Goal: Task Accomplishment & Management: Manage account settings

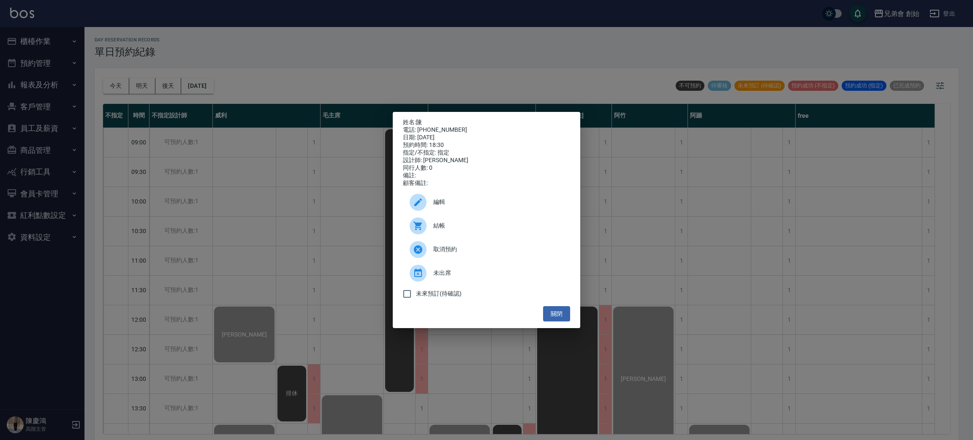
drag, startPoint x: 0, startPoint y: 0, endPoint x: 764, endPoint y: 255, distance: 805.2
click at [771, 336] on div "姓名: 陳 電話: 0905804417 日期: 2025/10/12 預約時間: 18:30 指定/不指定: 指定 設計師: 阿蹦 同行人數: 0 備註: …" at bounding box center [486, 220] width 973 height 440
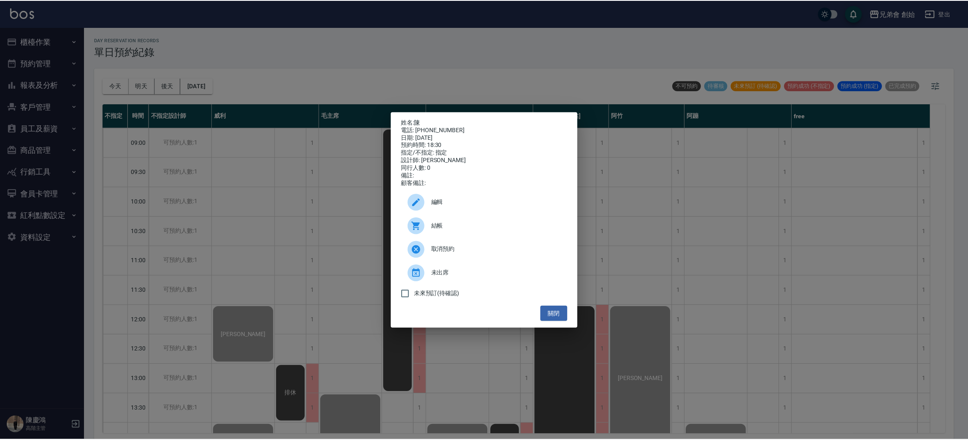
scroll to position [497, 0]
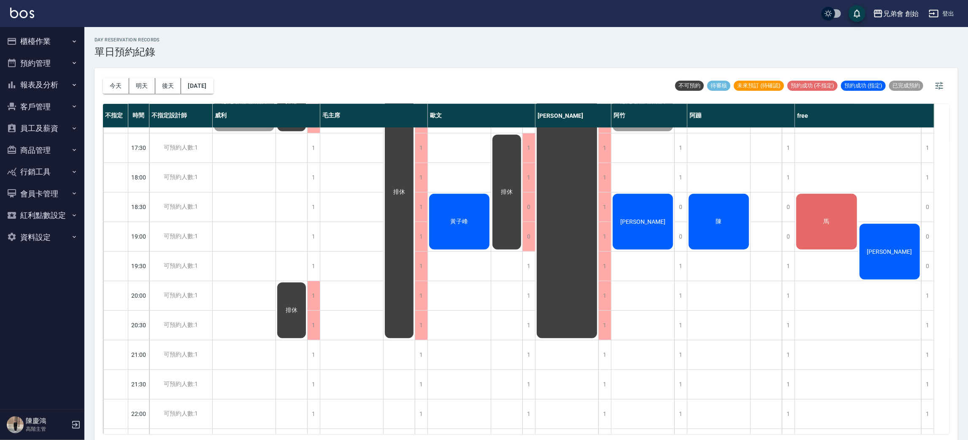
click at [807, 218] on div "馬" at bounding box center [826, 221] width 63 height 58
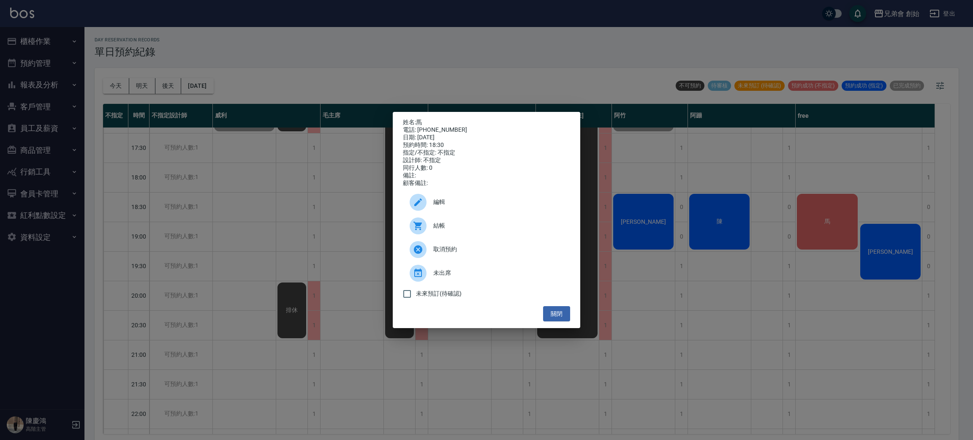
click at [654, 156] on div "姓名: 馬 電話: 0918537423 日期: 2025/10/12 預約時間: 18:30 指定/不指定: 不指定 設計師: 不指定 同行人數: 0 備註…" at bounding box center [486, 220] width 973 height 440
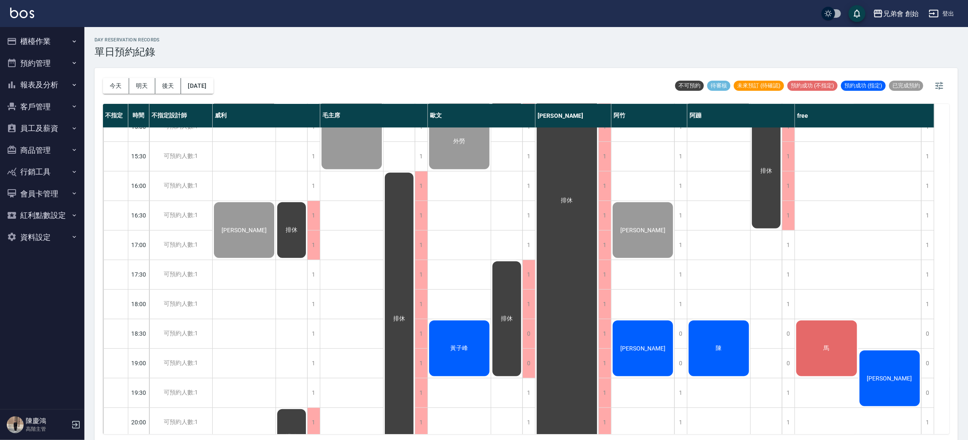
scroll to position [434, 0]
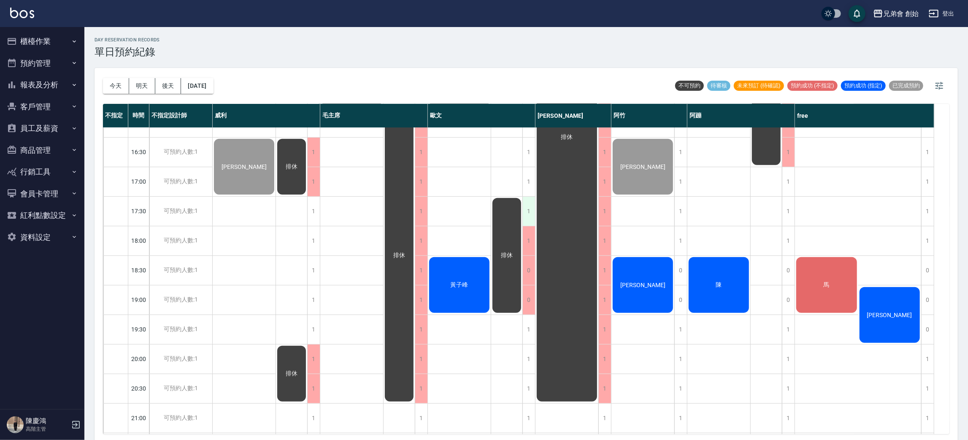
click at [526, 211] on div "1" at bounding box center [529, 211] width 13 height 29
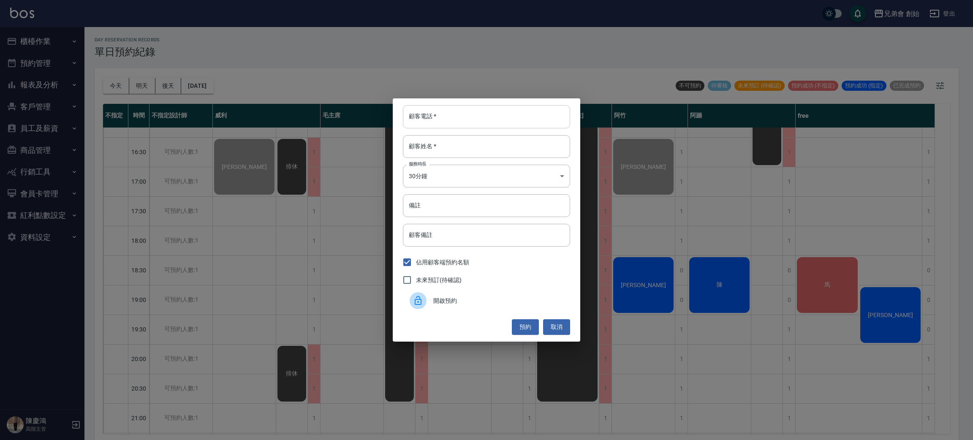
drag, startPoint x: 439, startPoint y: 117, endPoint x: 439, endPoint y: 109, distance: 7.6
click at [439, 117] on input "顧客電話   *" at bounding box center [486, 116] width 167 height 23
type input "565413502.54151"
click at [475, 151] on input "顧客姓名   *" at bounding box center [486, 146] width 167 height 23
type input "鄧"
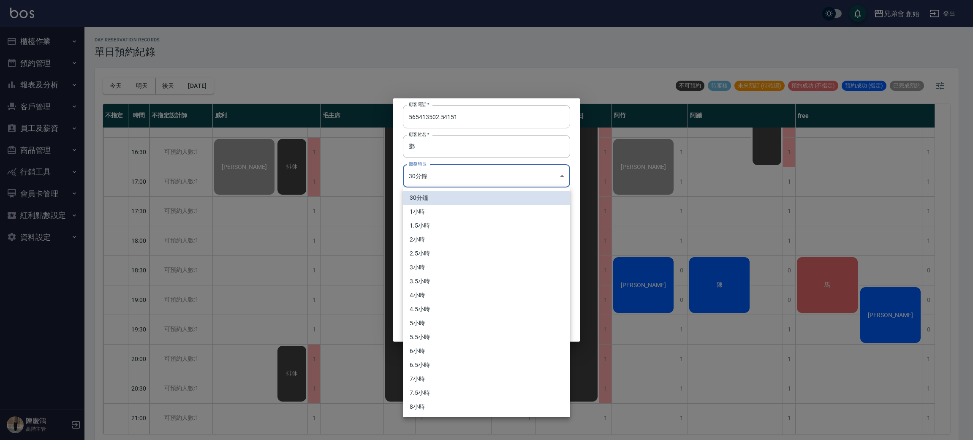
click at [475, 168] on body "兄弟會 創始 登出 櫃檯作業 打帳單 帳單列表 掛單列表 座位開單 營業儀表板 現金收支登錄 高階收支登錄 材料自購登錄 每日結帳 排班表 現場電腦打卡 掃碼…" at bounding box center [486, 221] width 973 height 442
click at [450, 209] on li "1小時" at bounding box center [486, 212] width 167 height 14
type input "2"
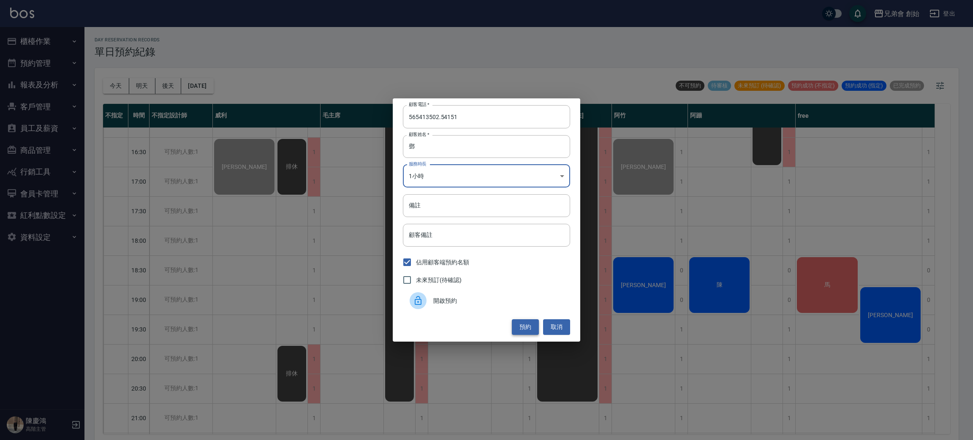
click at [517, 327] on button "預約" at bounding box center [525, 327] width 27 height 16
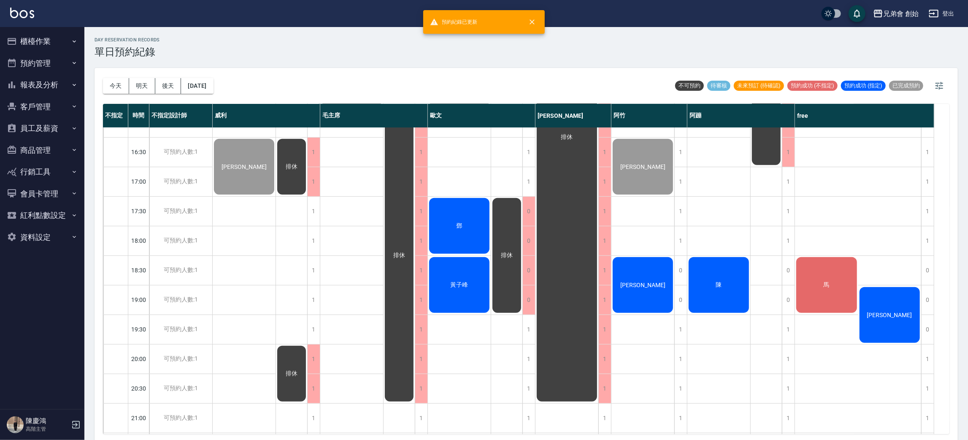
click at [452, 229] on div "鄧" at bounding box center [459, 226] width 63 height 58
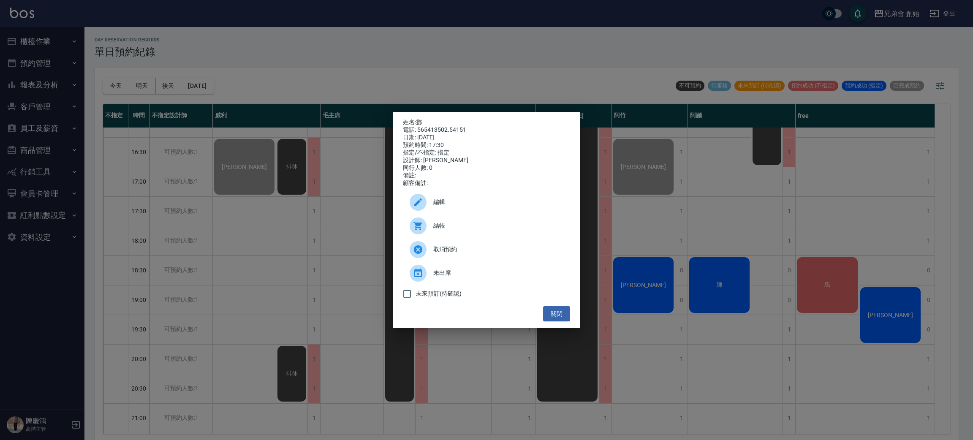
drag, startPoint x: 326, startPoint y: 225, endPoint x: 326, endPoint y: 214, distance: 10.6
click at [326, 222] on div "姓名: 鄧 電話: 565413502.54151 日期: 2025/10/12 預約時間: 17:30 指定/不指定: 指定 設計師: 歐文 同行人數: 0…" at bounding box center [486, 220] width 973 height 440
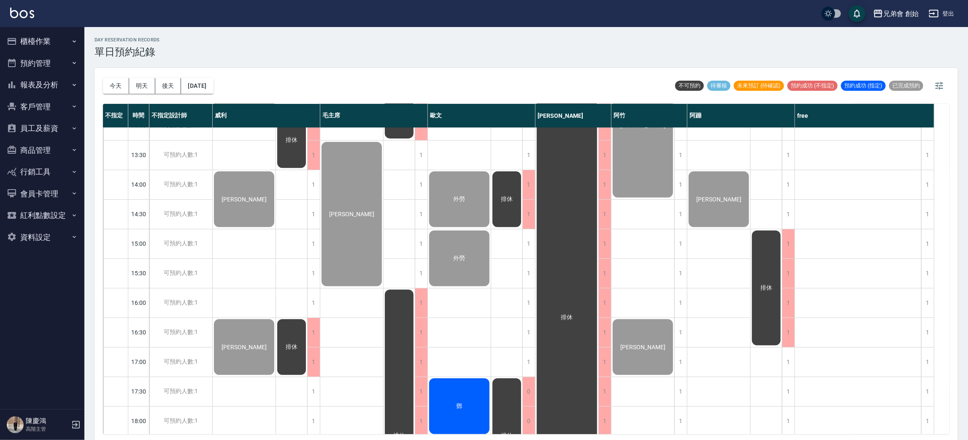
scroll to position [379, 0]
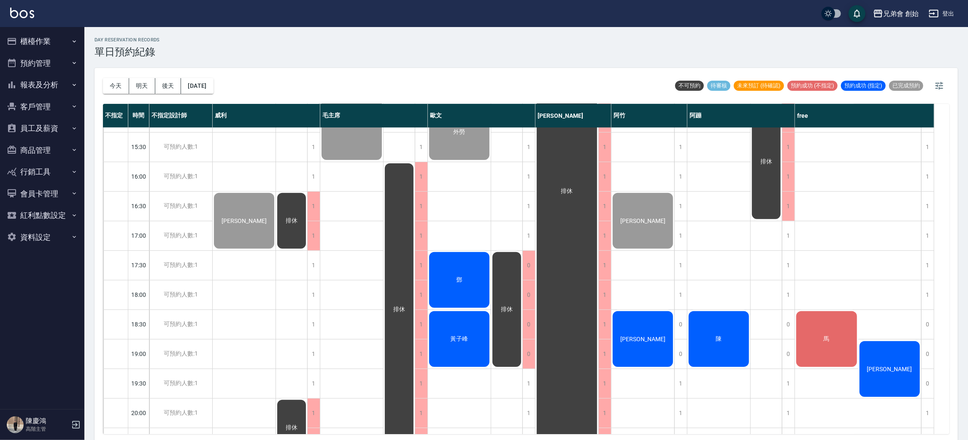
click at [473, 326] on div "黃子峰" at bounding box center [459, 339] width 63 height 58
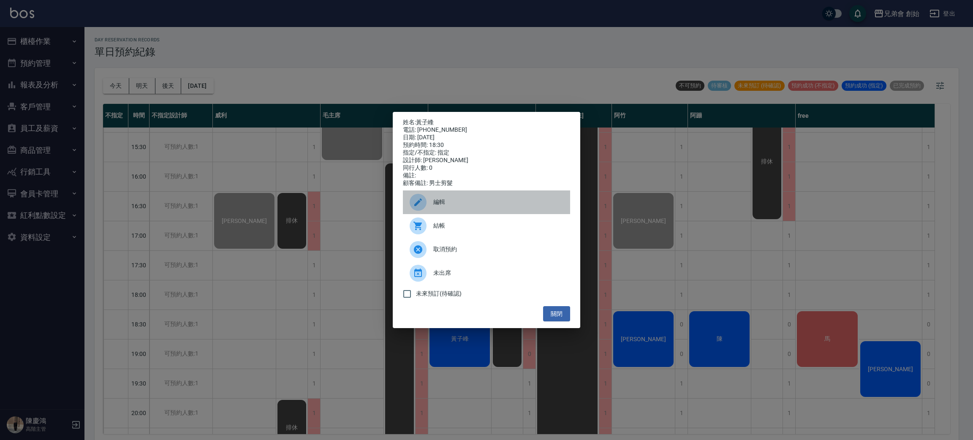
click at [439, 200] on div "編輯" at bounding box center [486, 202] width 167 height 24
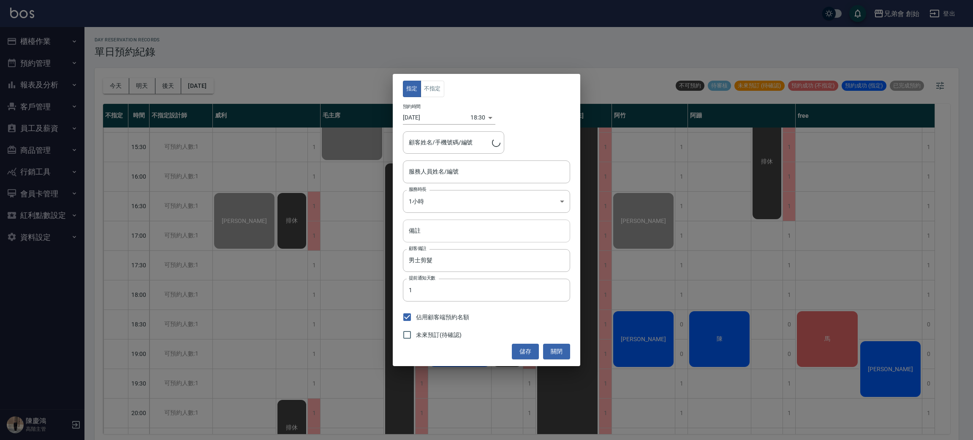
type input "黃子峰/0910769763/"
type input "歐文(無代號)"
click at [440, 230] on input "備註" at bounding box center [486, 230] width 167 height 23
type input "2500 5次"
click at [520, 349] on button "儲存" at bounding box center [525, 352] width 27 height 16
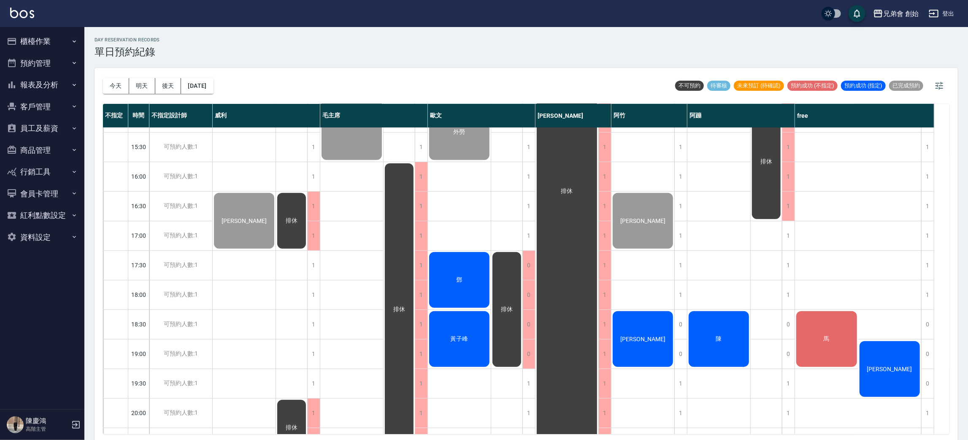
click at [472, 341] on div "黃子峰" at bounding box center [459, 339] width 63 height 58
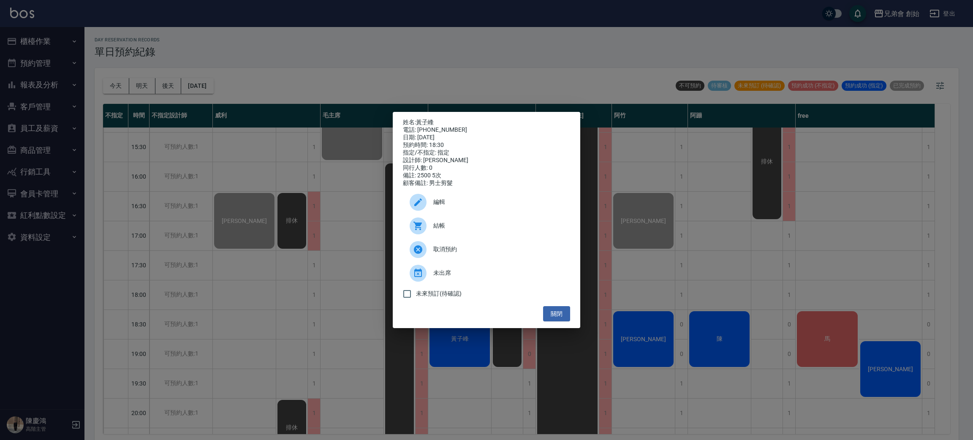
click at [159, 158] on div "姓名: 黃子峰 電話: 0910769763 日期: 2025/10/12 預約時間: 18:30 指定/不指定: 指定 設計師: 歐文 同行人數: 0 備註…" at bounding box center [486, 220] width 973 height 440
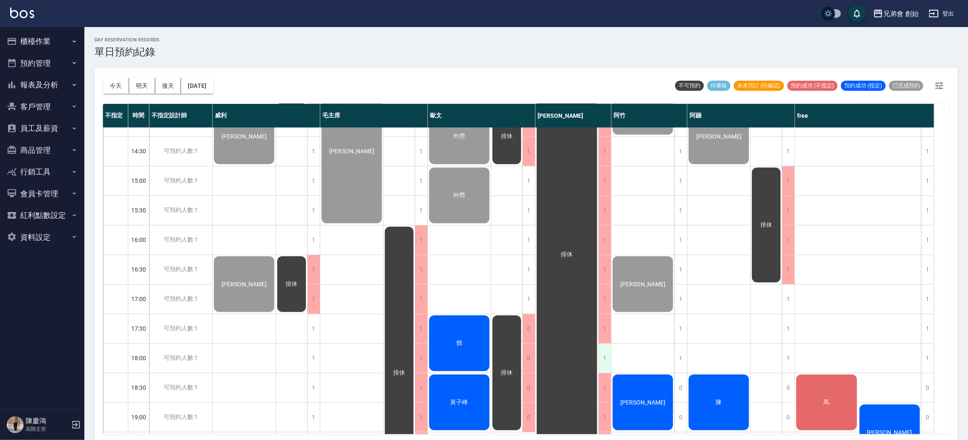
scroll to position [443, 0]
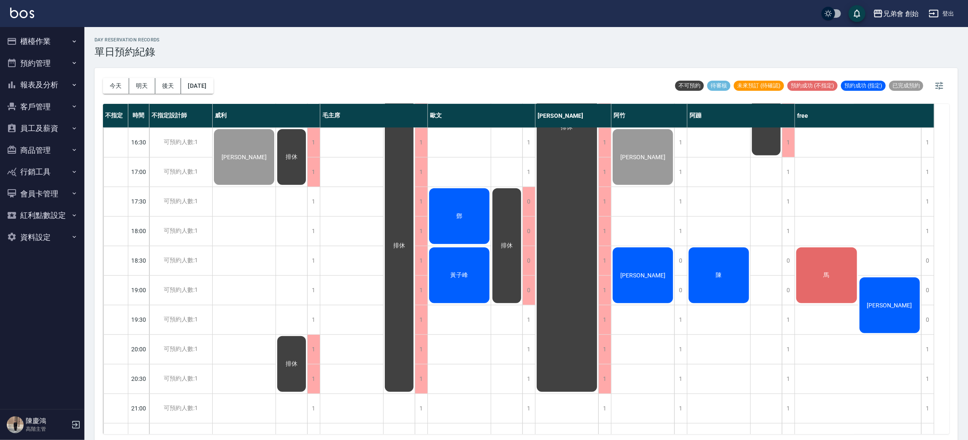
click at [476, 218] on div "鄧" at bounding box center [459, 216] width 63 height 58
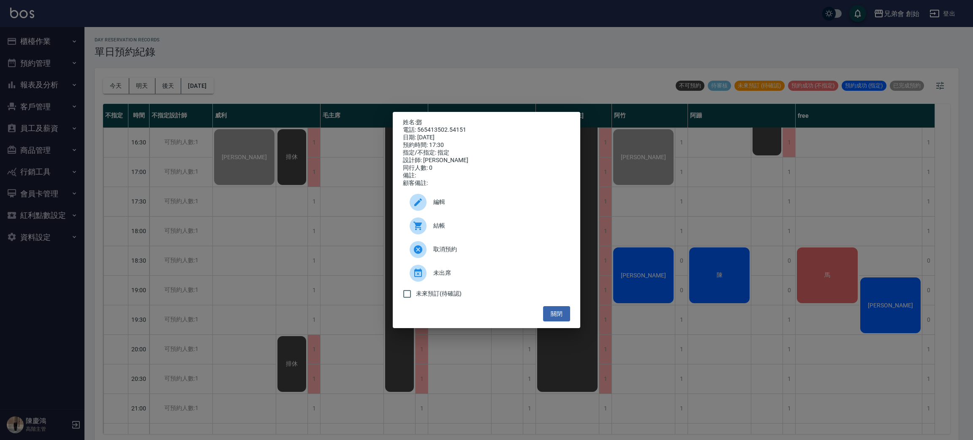
click at [454, 225] on span "結帳" at bounding box center [498, 225] width 130 height 9
drag, startPoint x: 262, startPoint y: 101, endPoint x: 268, endPoint y: 104, distance: 6.4
click at [265, 103] on div "姓名: 鄧 電話: 565413502.54151 日期: 2025/10/12 預約時間: 17:30 指定/不指定: 指定 設計師: 歐文 同行人數: 0…" at bounding box center [486, 220] width 973 height 440
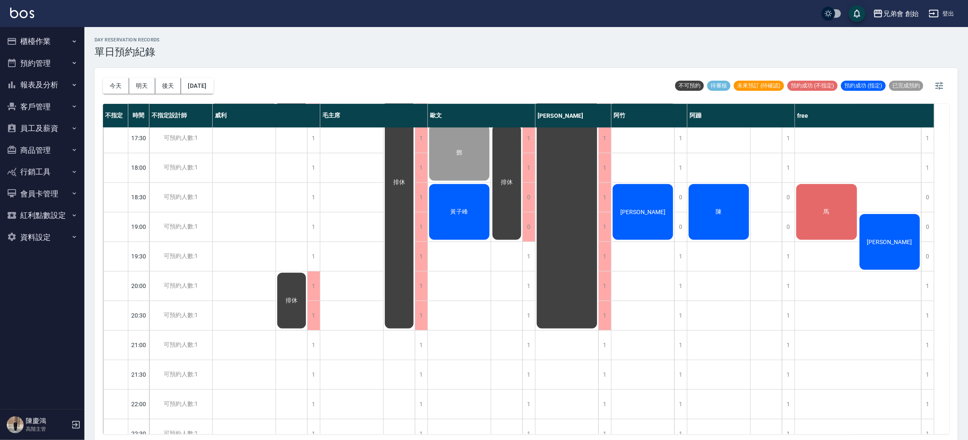
scroll to position [560, 0]
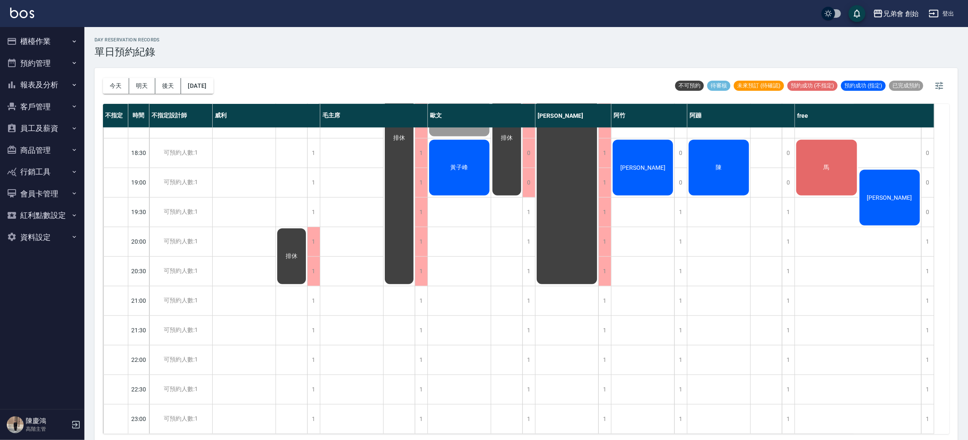
click at [462, 164] on span "黃子峰" at bounding box center [459, 168] width 21 height 8
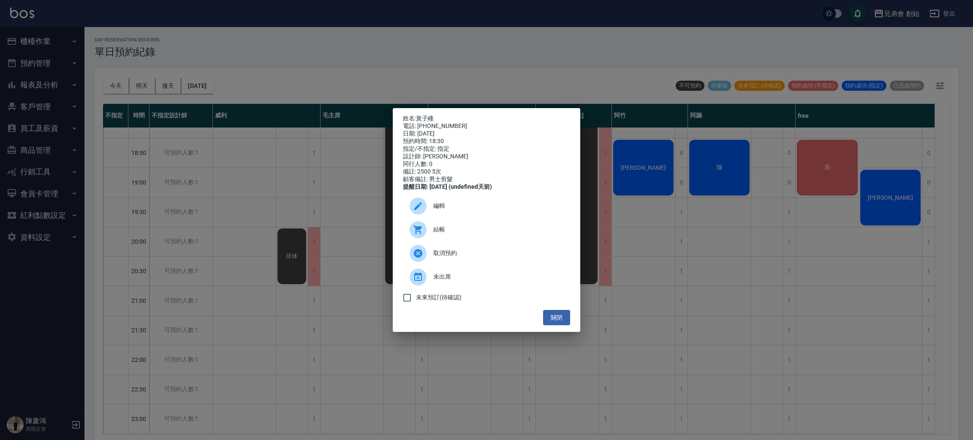
click at [412, 228] on div at bounding box center [417, 229] width 17 height 17
click at [439, 209] on span "編輯" at bounding box center [498, 205] width 130 height 9
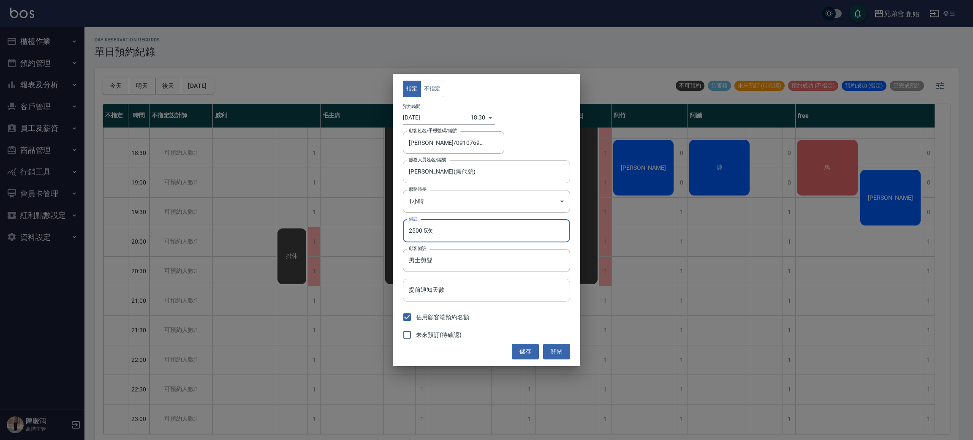
drag, startPoint x: 444, startPoint y: 228, endPoint x: 385, endPoint y: 223, distance: 58.9
click at [385, 223] on div "指定 不指定 預約時間 2025/10/12 18:30 1760265000000 顧客姓名/手機號碼/編號 黃子峰/0910769763/ 顧客姓名/手機…" at bounding box center [486, 220] width 973 height 440
click at [515, 350] on button "儲存" at bounding box center [525, 352] width 27 height 16
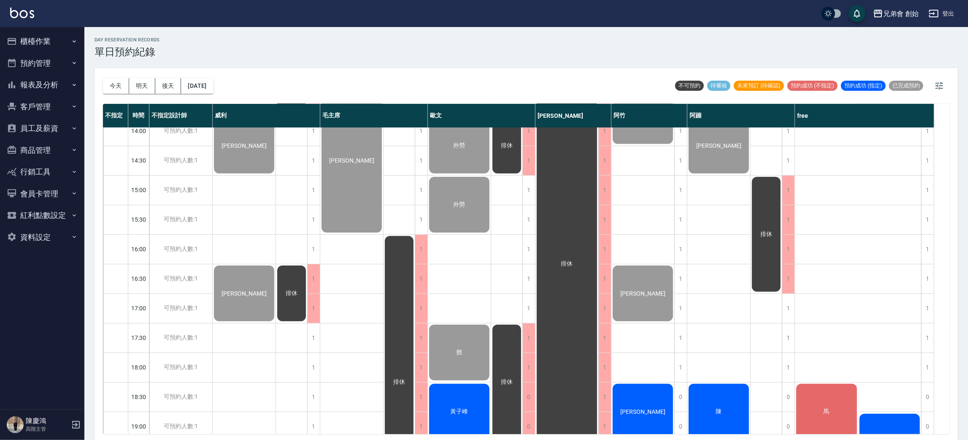
scroll to position [497, 0]
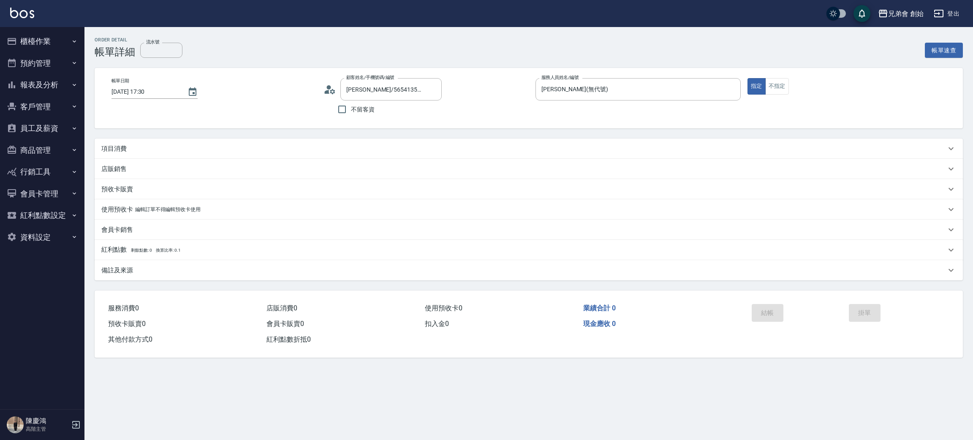
click at [117, 148] on p "項目消費" at bounding box center [113, 148] width 25 height 9
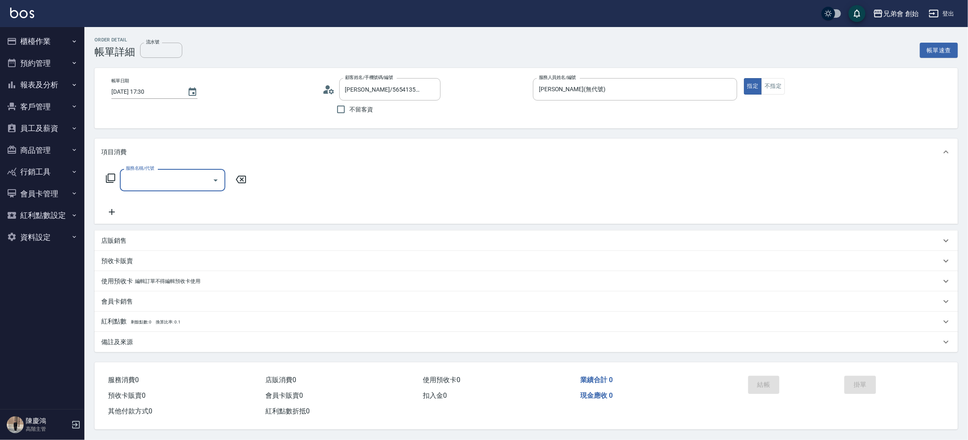
click at [148, 187] on div "服務名稱/代號" at bounding box center [173, 180] width 106 height 22
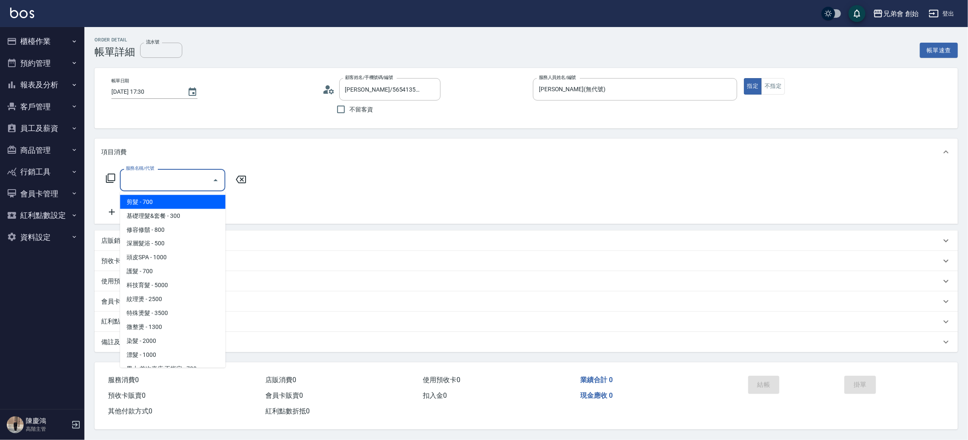
click at [154, 203] on span "剪髮 - 700" at bounding box center [173, 202] width 106 height 14
type input "剪髮(A01)"
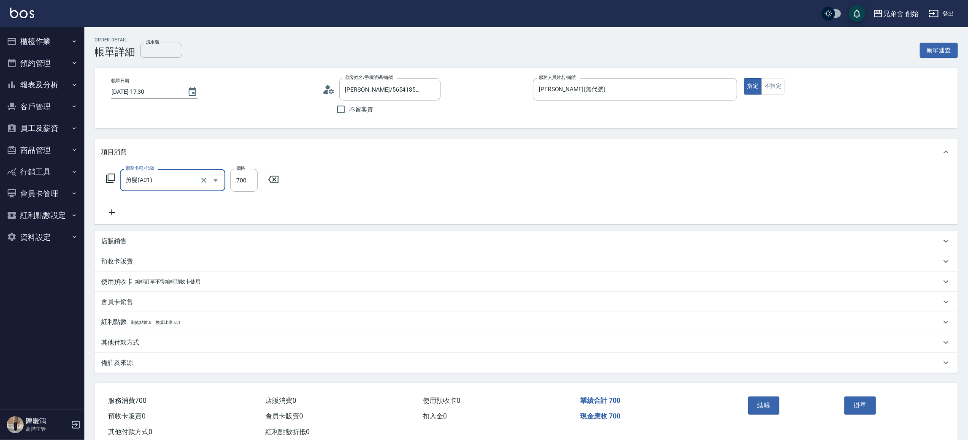
scroll to position [22, 0]
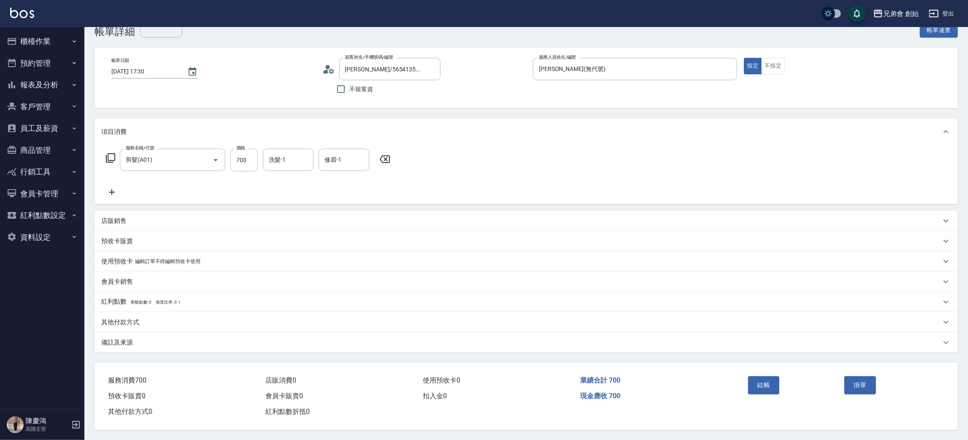
click at [764, 373] on div "結帳" at bounding box center [793, 391] width 97 height 37
click at [764, 389] on button "結帳" at bounding box center [764, 385] width 32 height 18
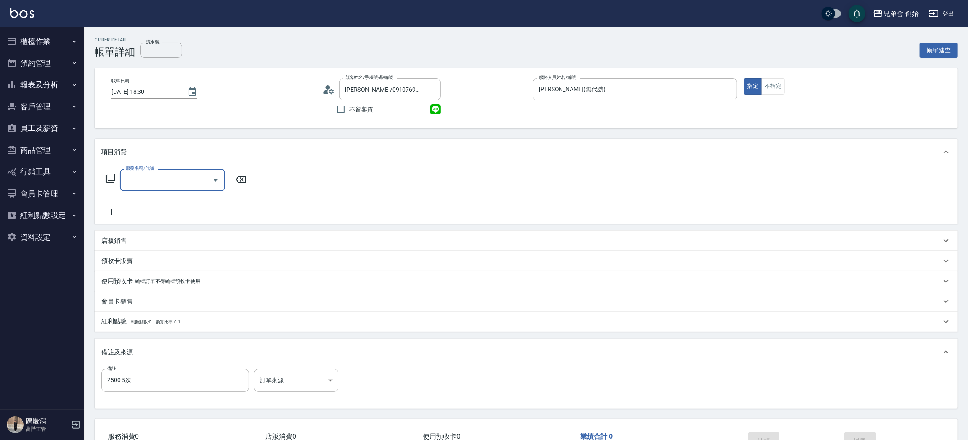
click at [153, 179] on input "服務名稱/代號" at bounding box center [166, 180] width 85 height 15
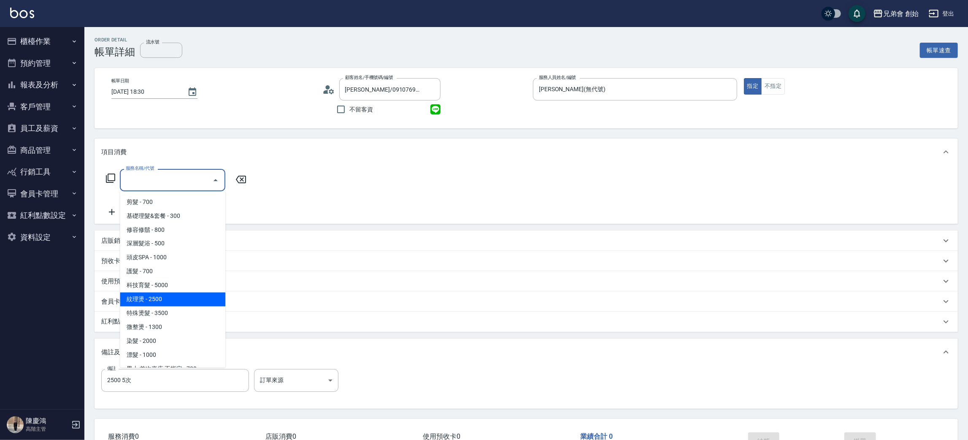
click at [191, 294] on span "紋理燙 - 2500" at bounding box center [173, 300] width 106 height 14
type input "紋理燙(D01)"
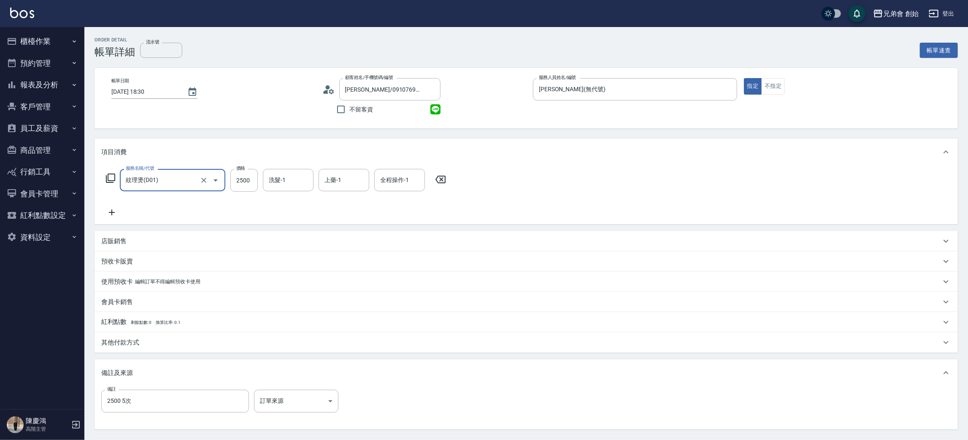
click at [324, 90] on icon at bounding box center [328, 89] width 13 height 13
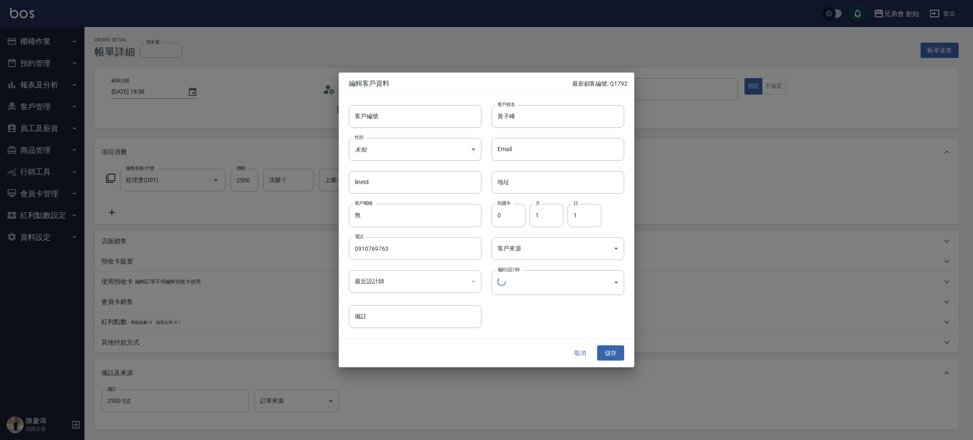
type input "1456ae5b-d9bb-440a-9f01-028db65cd7e3"
click at [581, 358] on button "取消" at bounding box center [579, 352] width 27 height 16
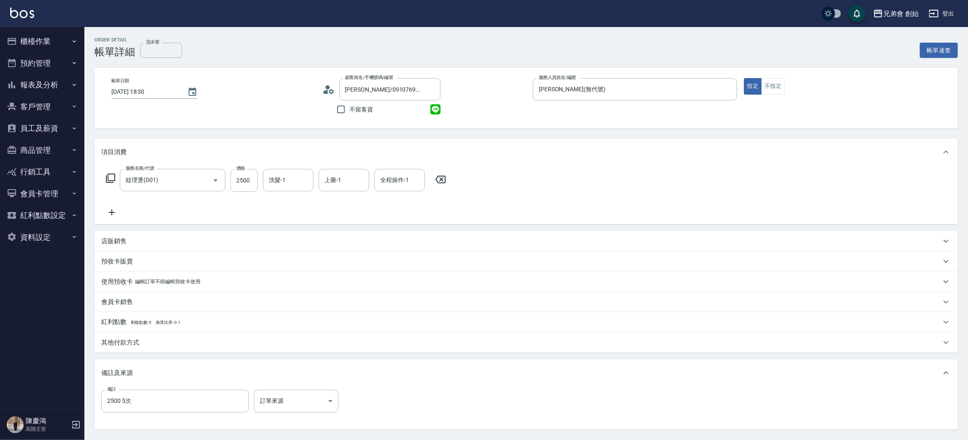
scroll to position [79, 0]
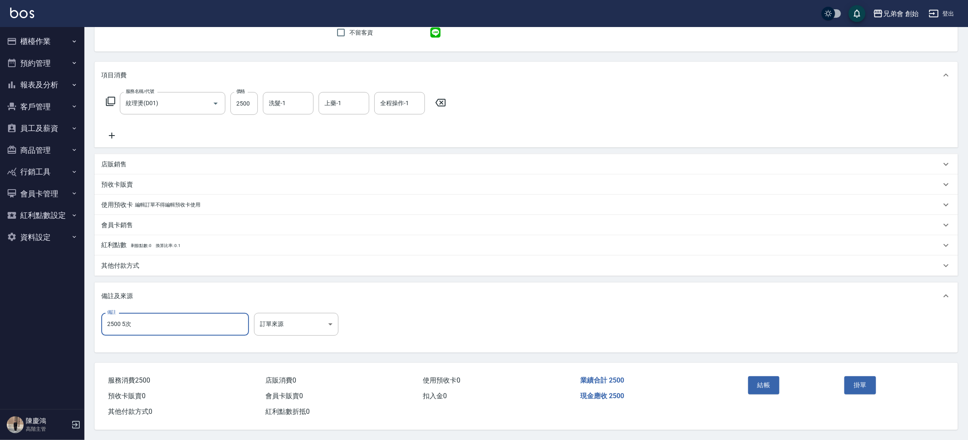
drag, startPoint x: 163, startPoint y: 323, endPoint x: 92, endPoint y: 327, distance: 70.2
click at [92, 327] on div "Order detail 帳單詳細 流水號 流水號 帳單速查 帳單日期 2025/10/12 18:30 顧客姓名/手機號碼/編號 黃子峰/091076976…" at bounding box center [526, 195] width 884 height 490
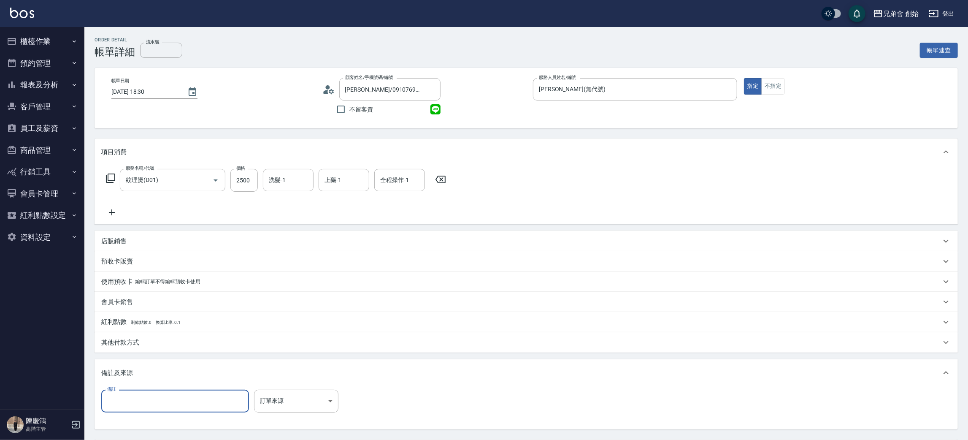
click at [334, 86] on icon at bounding box center [328, 89] width 13 height 13
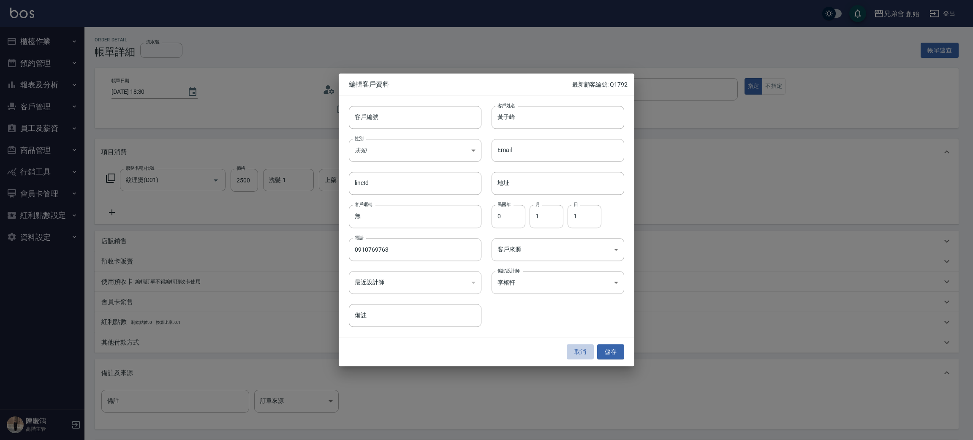
click at [578, 344] on button "取消" at bounding box center [579, 352] width 27 height 16
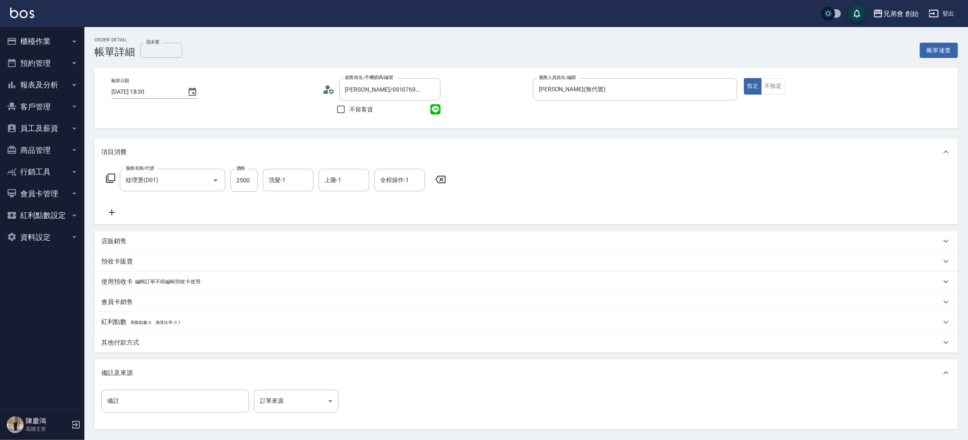
scroll to position [79, 0]
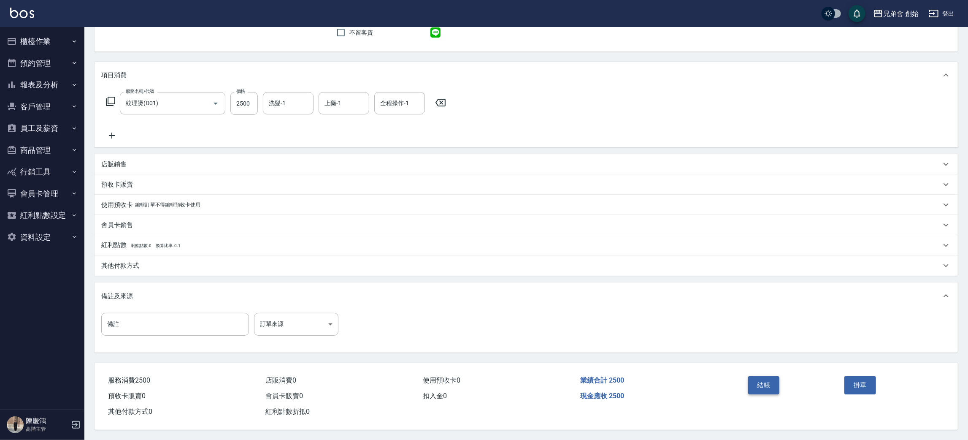
click at [760, 382] on button "結帳" at bounding box center [764, 385] width 32 height 18
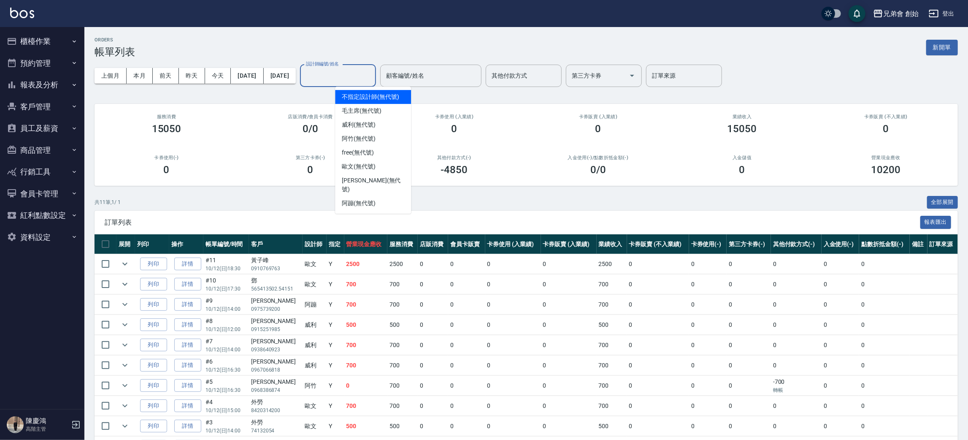
click at [367, 75] on input "設計師編號/姓名" at bounding box center [338, 75] width 68 height 15
click at [366, 163] on span "歐文 (無代號)" at bounding box center [359, 166] width 34 height 9
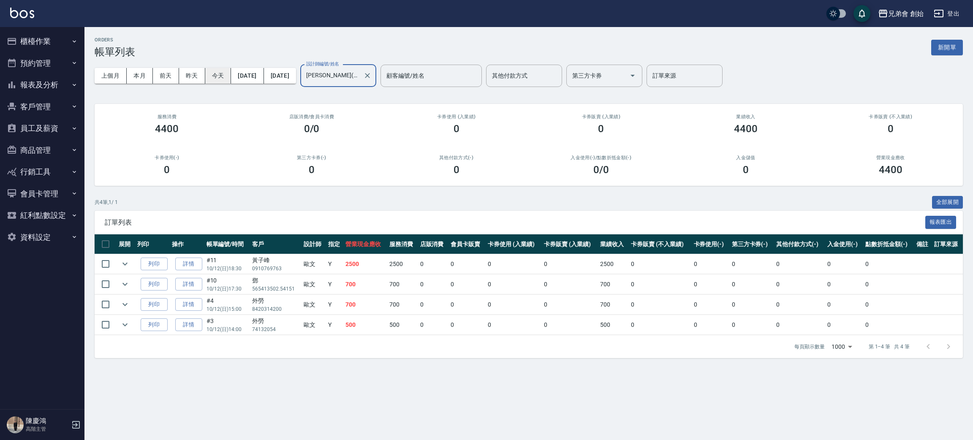
click at [216, 80] on button "今天" at bounding box center [218, 76] width 26 height 16
drag, startPoint x: 347, startPoint y: 282, endPoint x: 374, endPoint y: 290, distance: 27.3
click at [374, 290] on tr "列印 詳情 #10 10/12 (日) 17:30 鄧 565413502.54151 歐文 Y 700 700 0 0 0 0 700 0 0 0 0 0 0" at bounding box center [529, 284] width 868 height 20
drag, startPoint x: 342, startPoint y: 306, endPoint x: 366, endPoint y: 309, distance: 23.4
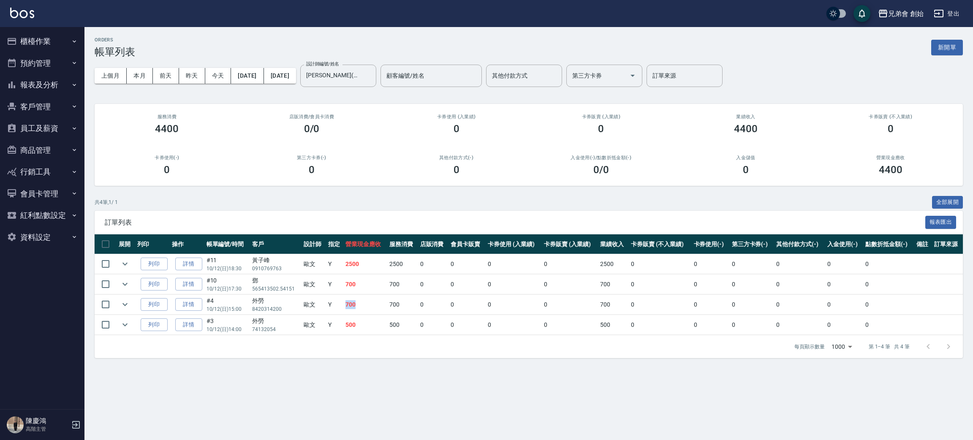
click at [366, 309] on td "700" at bounding box center [364, 305] width 43 height 20
click at [366, 308] on td "700" at bounding box center [364, 305] width 43 height 20
click at [347, 323] on td "500" at bounding box center [364, 325] width 43 height 20
drag, startPoint x: 348, startPoint y: 325, endPoint x: 358, endPoint y: 325, distance: 9.3
click at [358, 325] on tr "列印 詳情 #3 10/12 (日) 14:00 外勞 74132054 歐文 Y 500 500 0 0 0 0 500 0 0 0 0 0 0" at bounding box center [529, 325] width 868 height 20
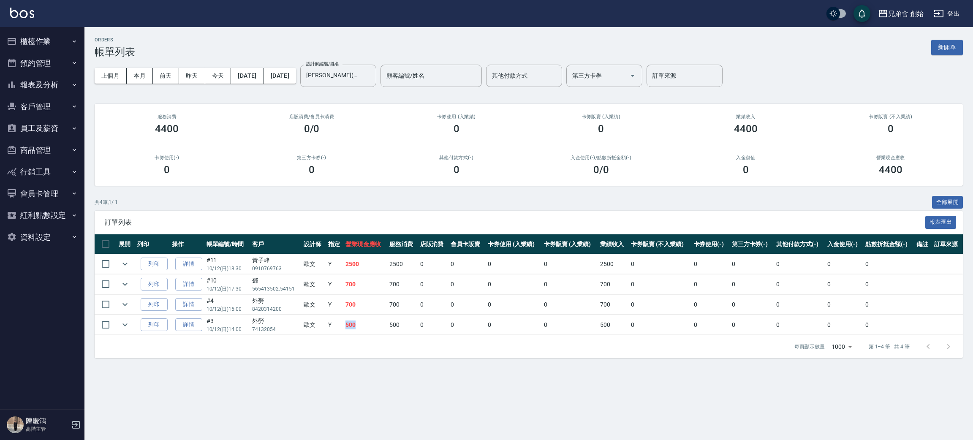
click at [365, 325] on td "500" at bounding box center [364, 325] width 43 height 20
drag, startPoint x: 336, startPoint y: 261, endPoint x: 363, endPoint y: 267, distance: 26.8
click at [363, 267] on tr "列印 詳情 #11 10/12 (日) 18:30 黃子峰 0910769763 歐文 Y 2500 2500 0 0 0 0 2500 0 0 0 0 0 0" at bounding box center [529, 264] width 868 height 20
click at [366, 271] on td "2500" at bounding box center [364, 264] width 43 height 20
click at [220, 73] on button "今天" at bounding box center [218, 76] width 26 height 16
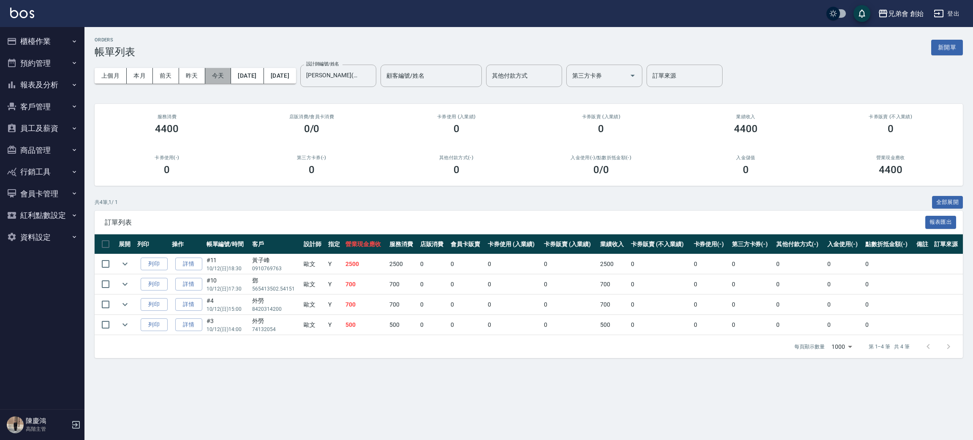
click at [220, 73] on button "今天" at bounding box center [218, 76] width 26 height 16
click at [138, 73] on button "本月" at bounding box center [140, 76] width 26 height 16
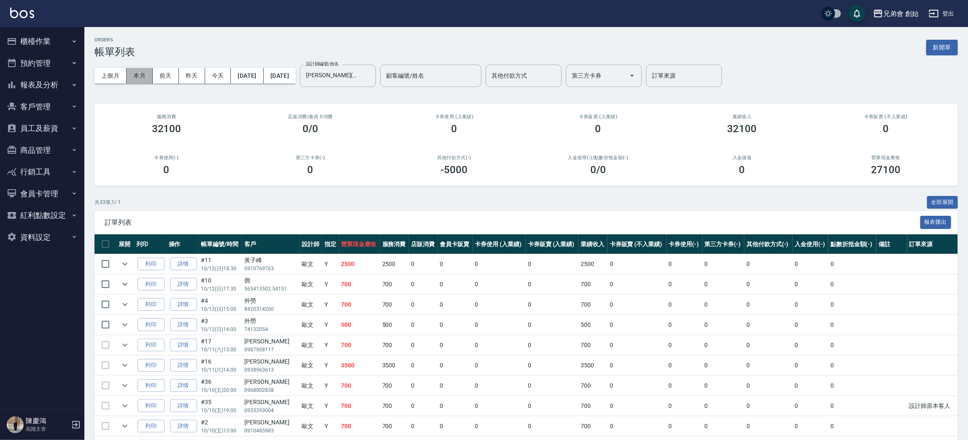
click at [138, 73] on button "本月" at bounding box center [140, 76] width 26 height 16
click at [360, 78] on input "歐文(無代號)" at bounding box center [332, 75] width 56 height 15
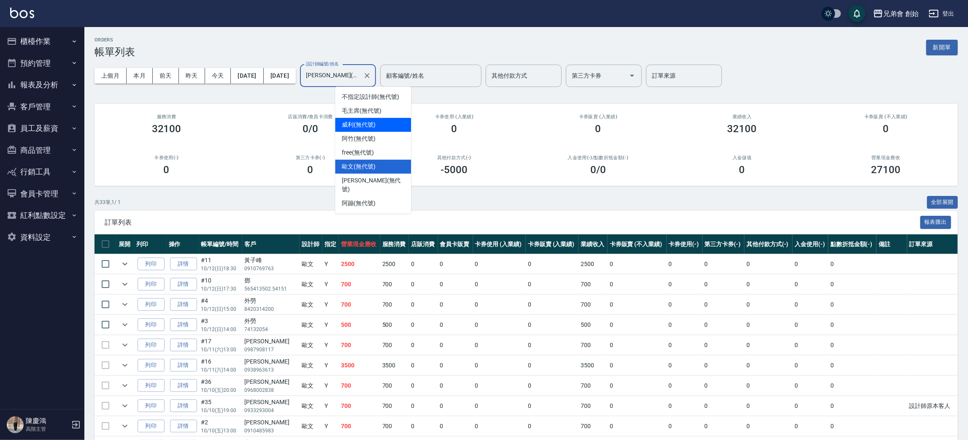
click at [363, 125] on span "威利 (無代號)" at bounding box center [359, 124] width 34 height 9
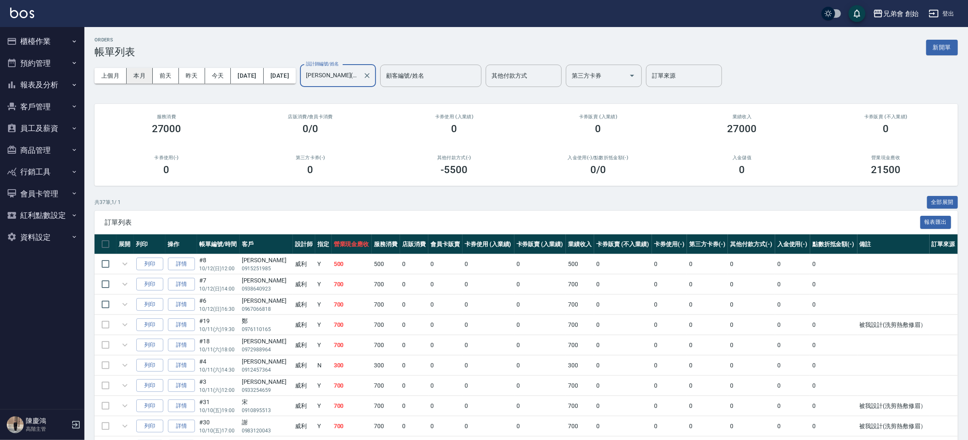
click at [144, 76] on button "本月" at bounding box center [140, 76] width 26 height 16
click at [358, 77] on input "威利(無代號)" at bounding box center [332, 75] width 56 height 15
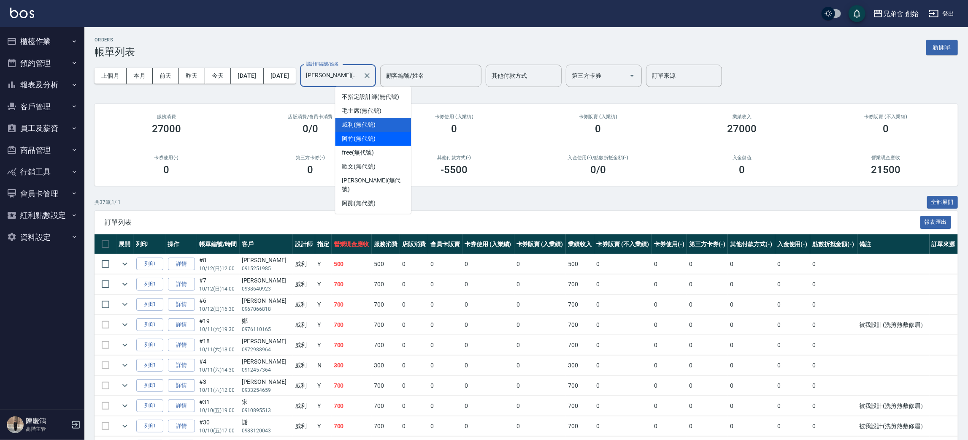
click at [369, 141] on span "阿竹 (無代號)" at bounding box center [359, 138] width 34 height 9
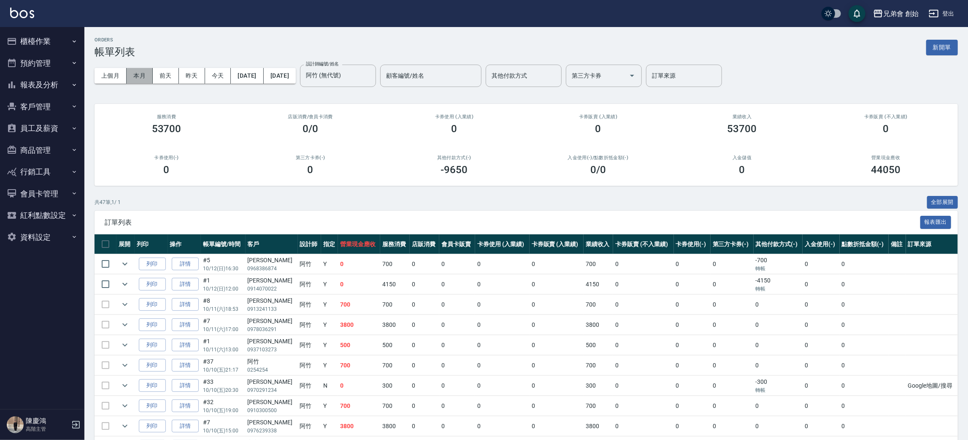
click at [140, 73] on button "本月" at bounding box center [140, 76] width 26 height 16
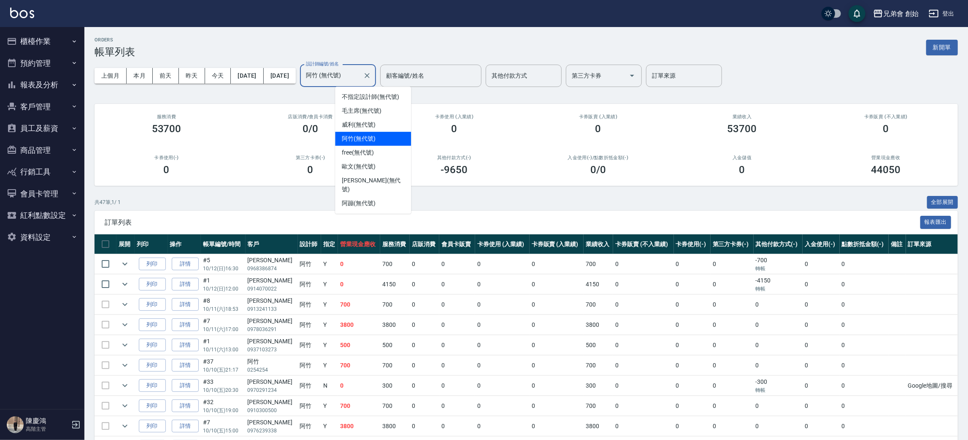
click at [349, 78] on input "阿竹 (無代號)" at bounding box center [332, 75] width 56 height 15
click at [375, 196] on div "阿蹦 (無代號)" at bounding box center [373, 203] width 76 height 14
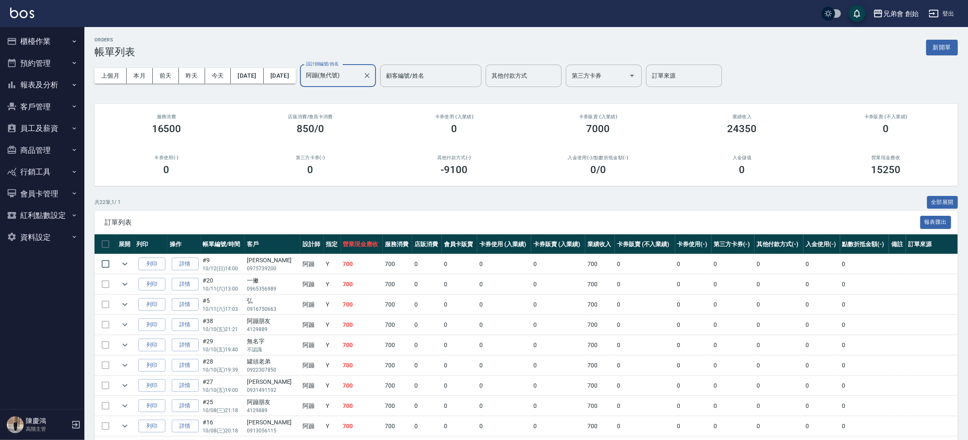
click at [360, 82] on input "阿蹦(無代號)" at bounding box center [332, 75] width 56 height 15
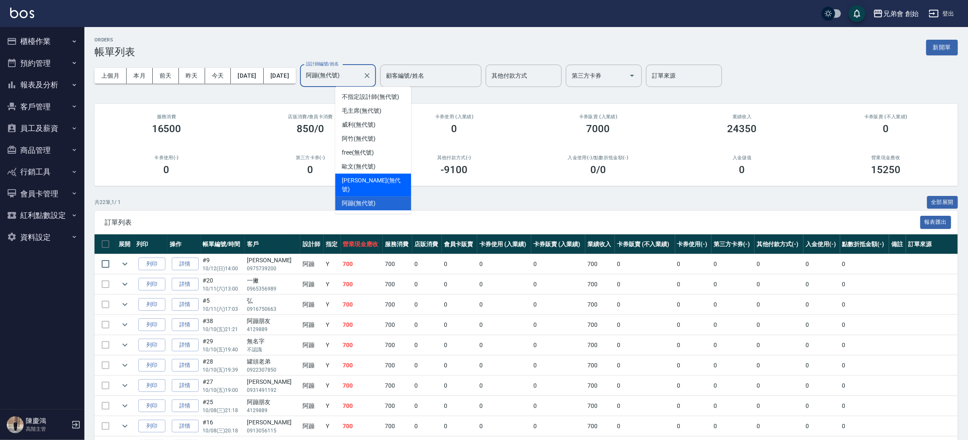
click at [375, 182] on span "潘潘 (無代號)" at bounding box center [373, 185] width 62 height 18
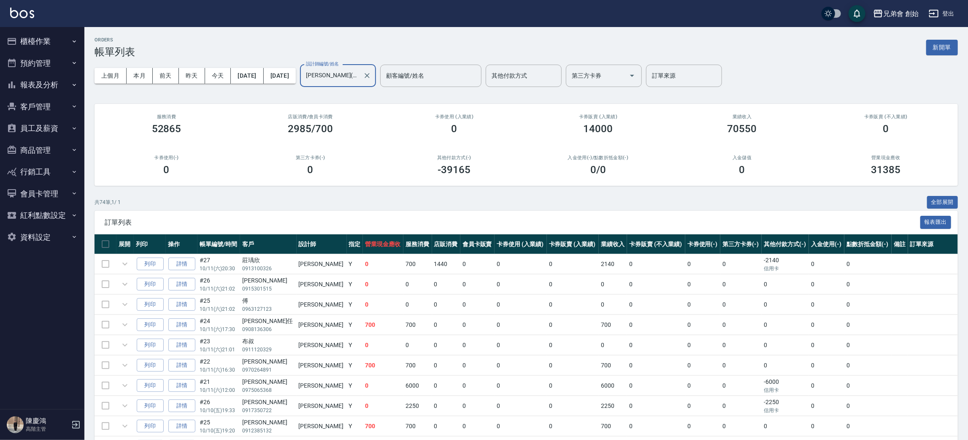
click at [360, 78] on input "潘潘(無代號)" at bounding box center [332, 75] width 56 height 15
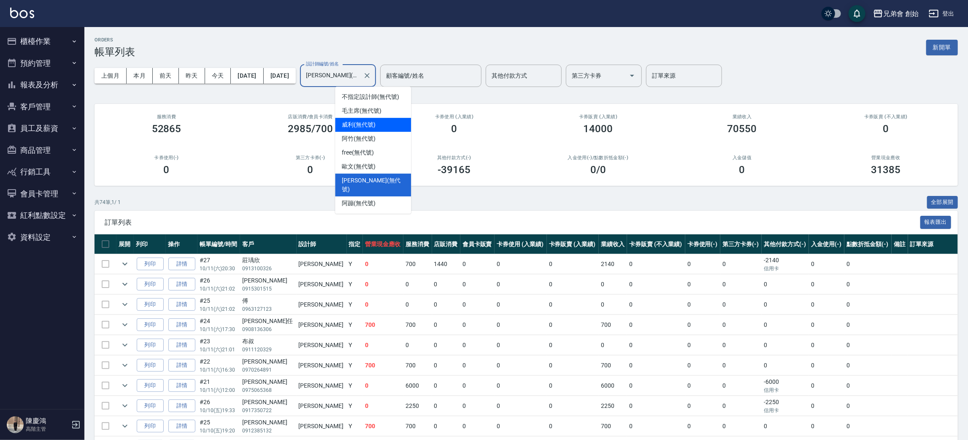
click at [360, 119] on div "威利 (無代號)" at bounding box center [373, 125] width 76 height 14
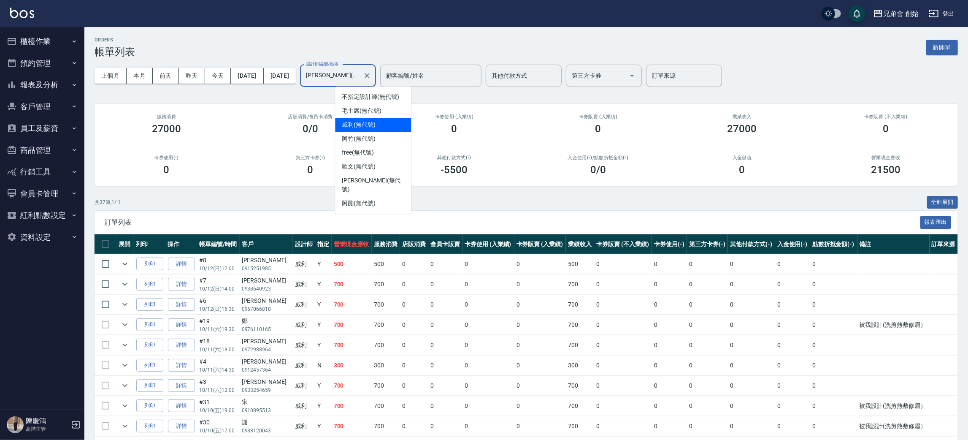
click at [360, 81] on input "威利(無代號)" at bounding box center [332, 75] width 56 height 15
click at [366, 106] on div "毛主席 (無代號)" at bounding box center [373, 111] width 76 height 14
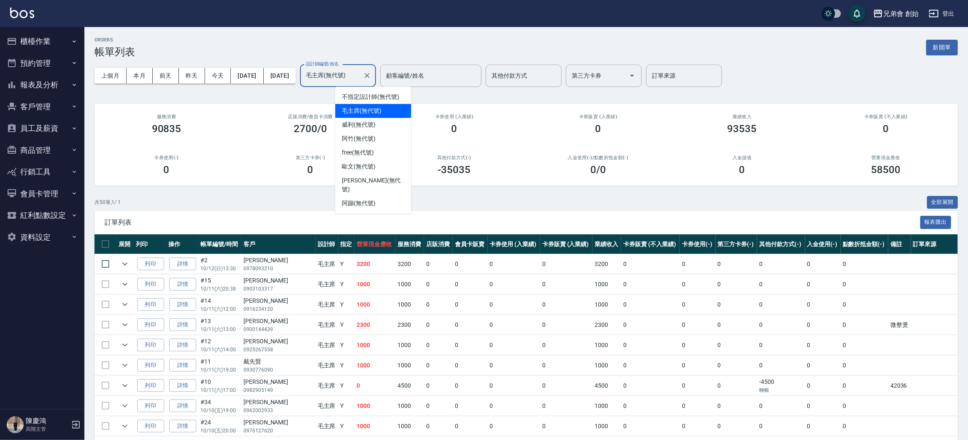
click at [360, 80] on input "毛主席(無代號)" at bounding box center [332, 75] width 56 height 15
click at [371, 160] on div "歐文 (無代號)" at bounding box center [373, 167] width 76 height 14
type input "歐文(無代號)"
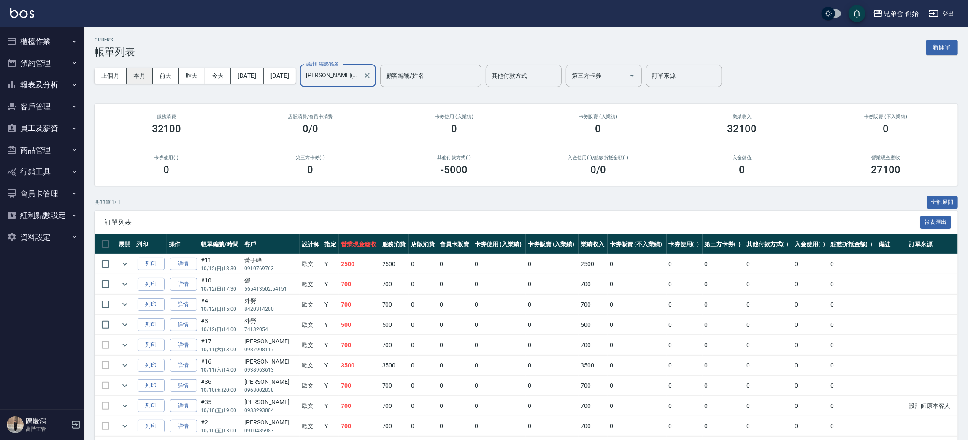
click at [144, 75] on button "本月" at bounding box center [140, 76] width 26 height 16
click at [138, 75] on button "本月" at bounding box center [140, 76] width 26 height 16
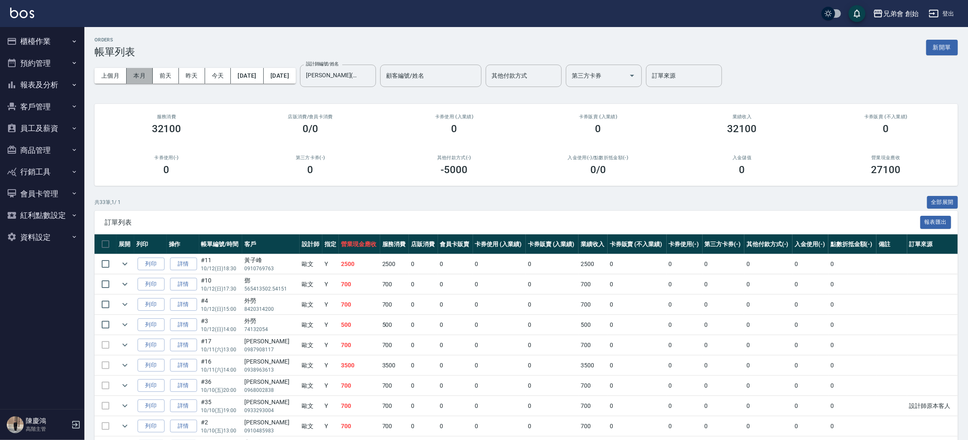
click at [138, 75] on button "本月" at bounding box center [140, 76] width 26 height 16
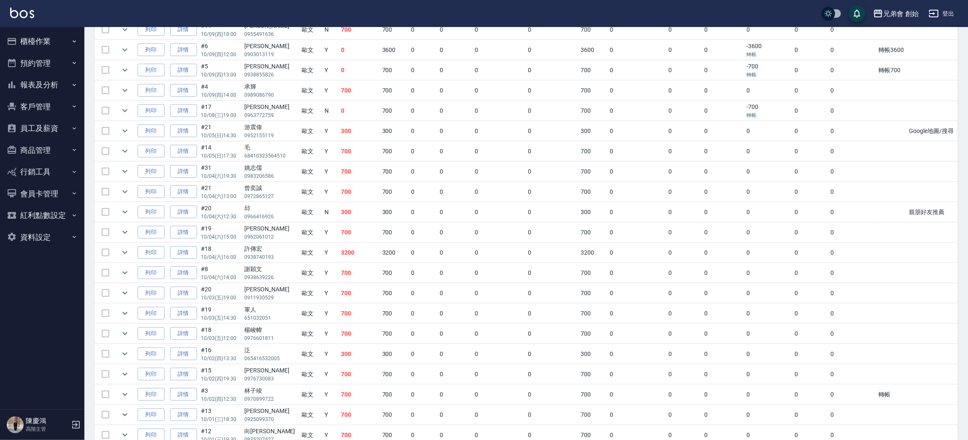
scroll to position [520, 0]
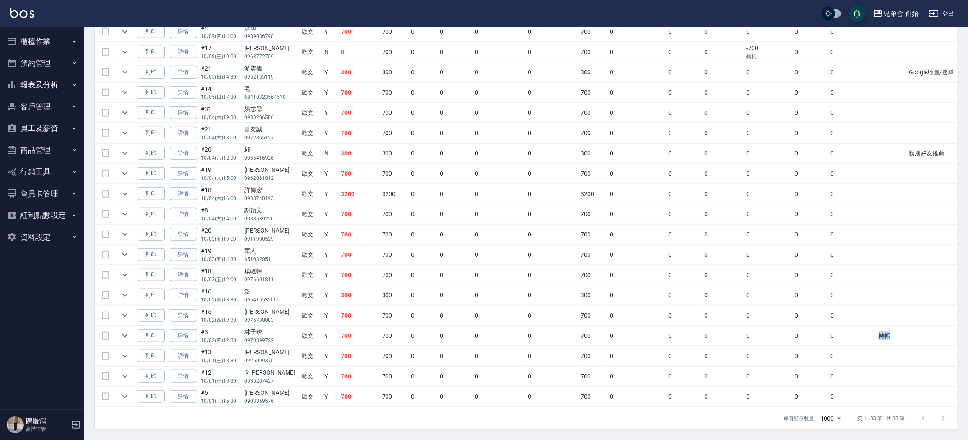
drag, startPoint x: 870, startPoint y: 333, endPoint x: 900, endPoint y: 331, distance: 30.0
click at [900, 331] on tr "列印 詳情 #3 10/02 (四) 12:30 林子竣 0970899722 歐文 Y 700 700 0 0 0 0 700 0 0 0 0 0 0 轉帳" at bounding box center [527, 336] width 864 height 20
click at [900, 331] on td "轉帳" at bounding box center [892, 336] width 31 height 20
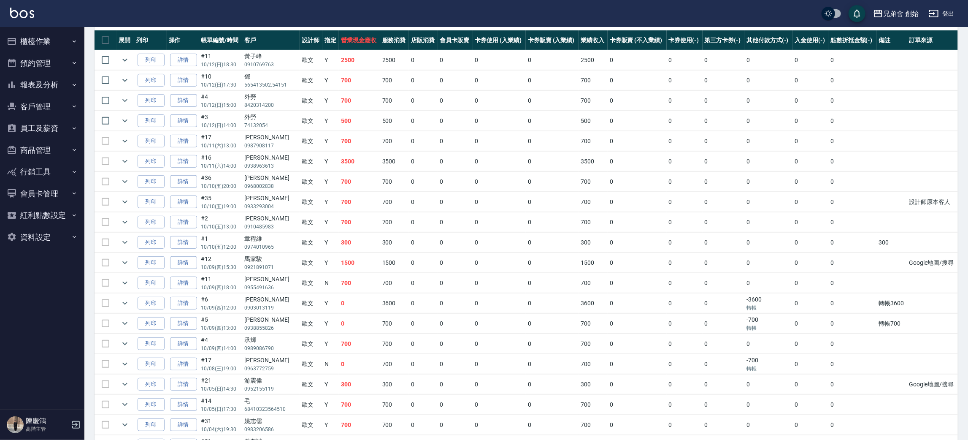
scroll to position [14, 0]
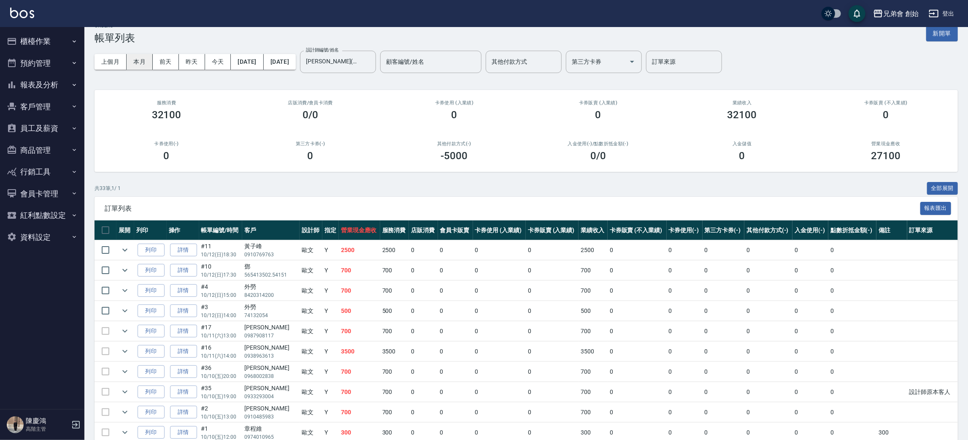
click at [138, 65] on button "本月" at bounding box center [140, 62] width 26 height 16
click at [116, 63] on button "上個月" at bounding box center [111, 62] width 32 height 16
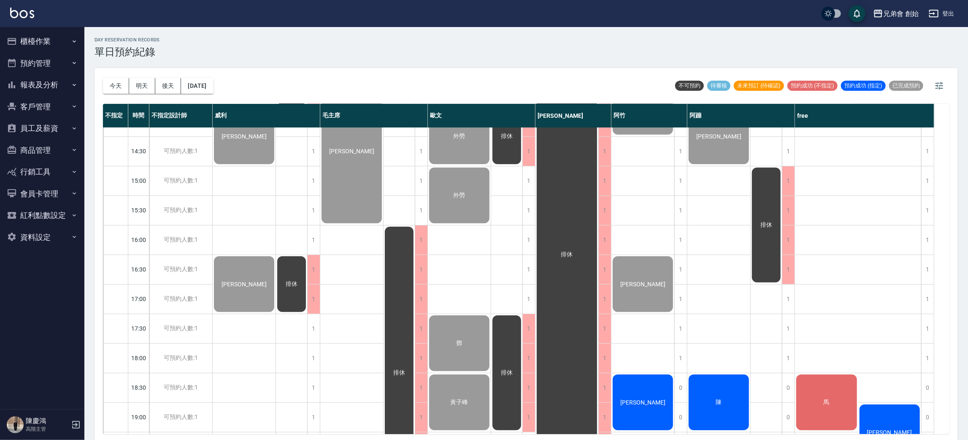
scroll to position [443, 0]
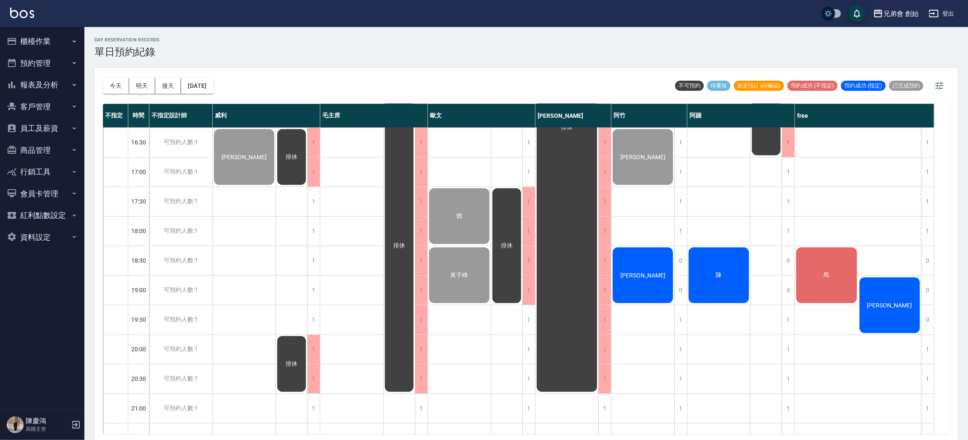
click at [55, 41] on button "櫃檯作業" at bounding box center [42, 41] width 78 height 22
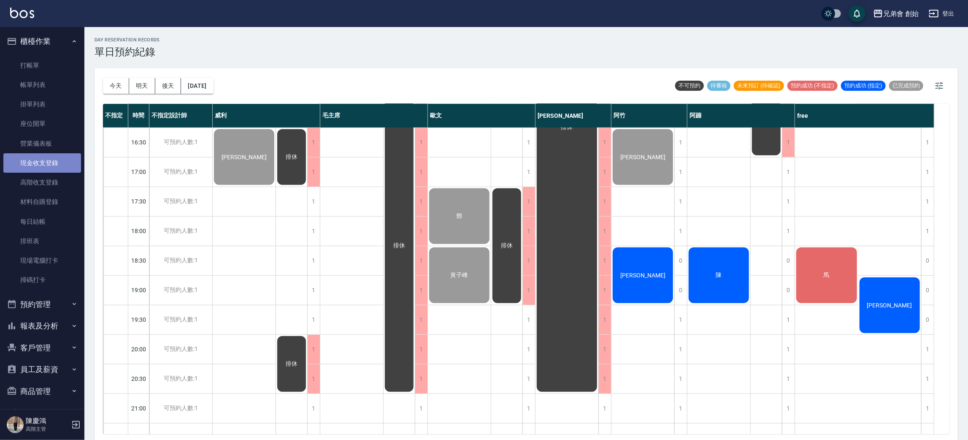
click at [52, 162] on link "現金收支登錄" at bounding box center [42, 162] width 78 height 19
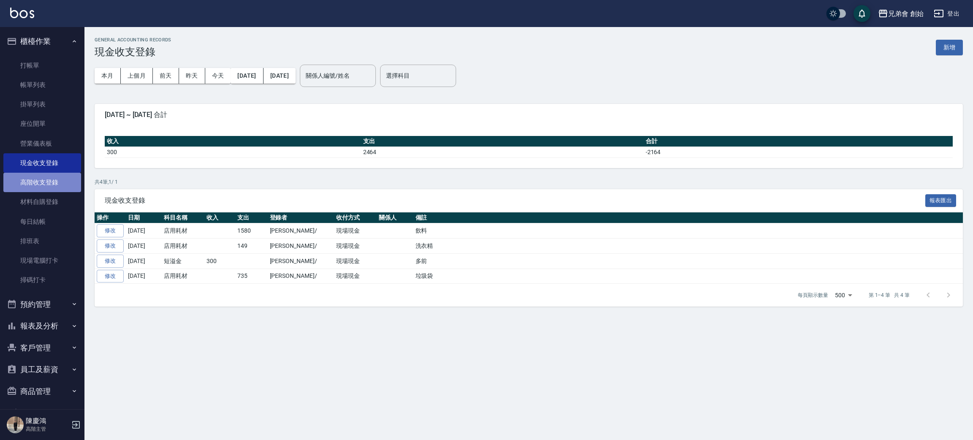
click at [55, 182] on link "高階收支登錄" at bounding box center [42, 182] width 78 height 19
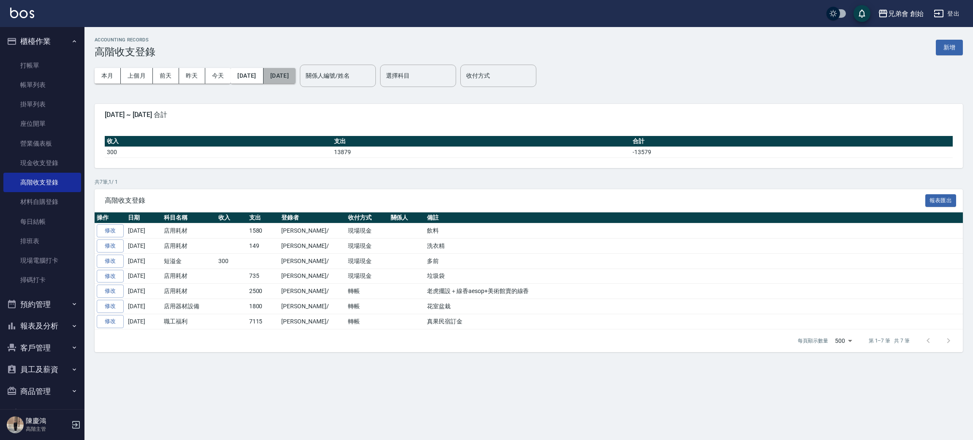
click at [293, 73] on button "[DATE]" at bounding box center [279, 76] width 32 height 16
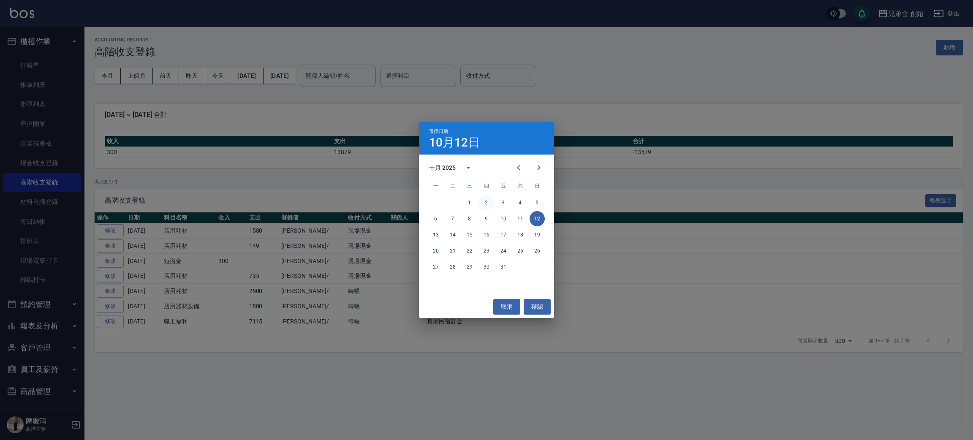
click at [487, 199] on button "2" at bounding box center [486, 202] width 15 height 15
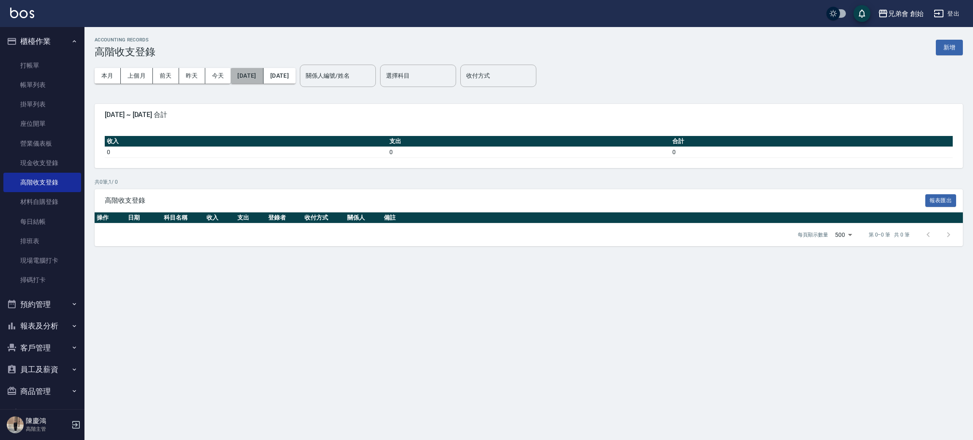
click at [259, 73] on button "2025/10/01" at bounding box center [246, 76] width 33 height 16
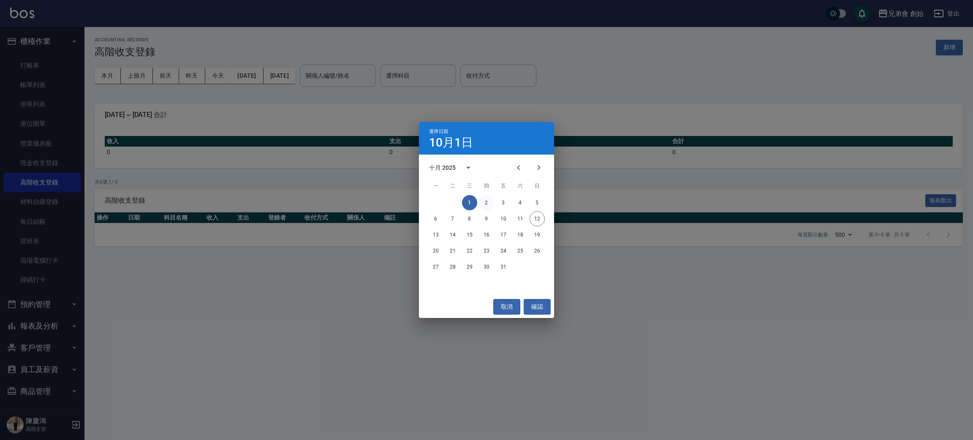
click at [482, 197] on button "2" at bounding box center [486, 202] width 15 height 15
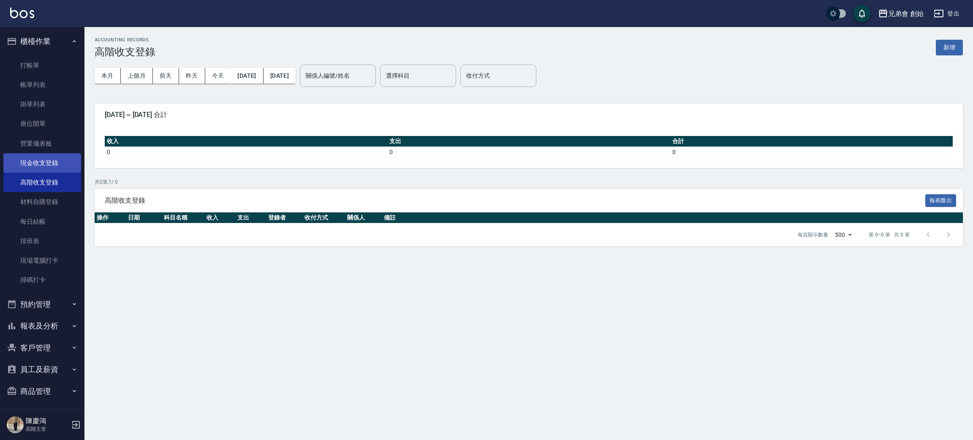
click at [52, 165] on link "現金收支登錄" at bounding box center [42, 162] width 78 height 19
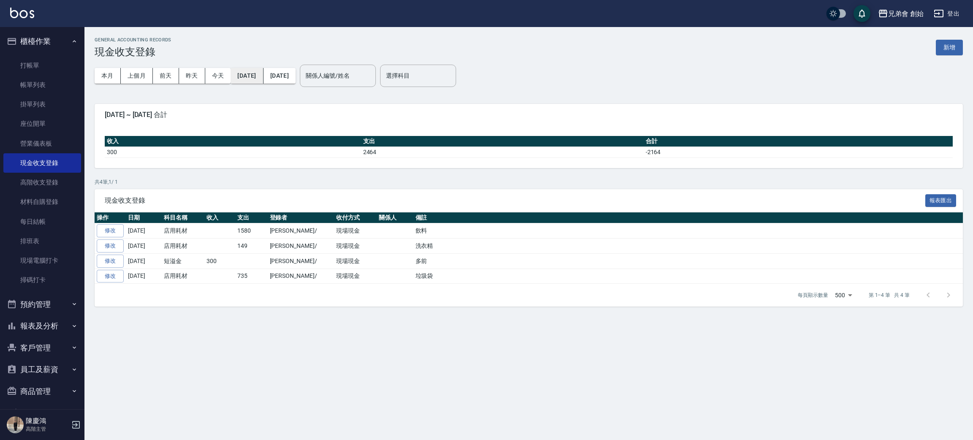
click at [247, 73] on button "[DATE]" at bounding box center [246, 76] width 33 height 16
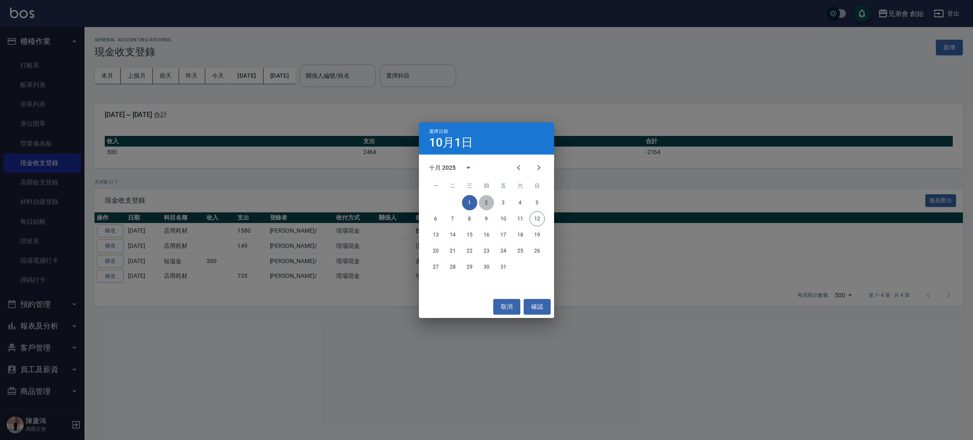
click at [480, 202] on button "2" at bounding box center [486, 202] width 15 height 15
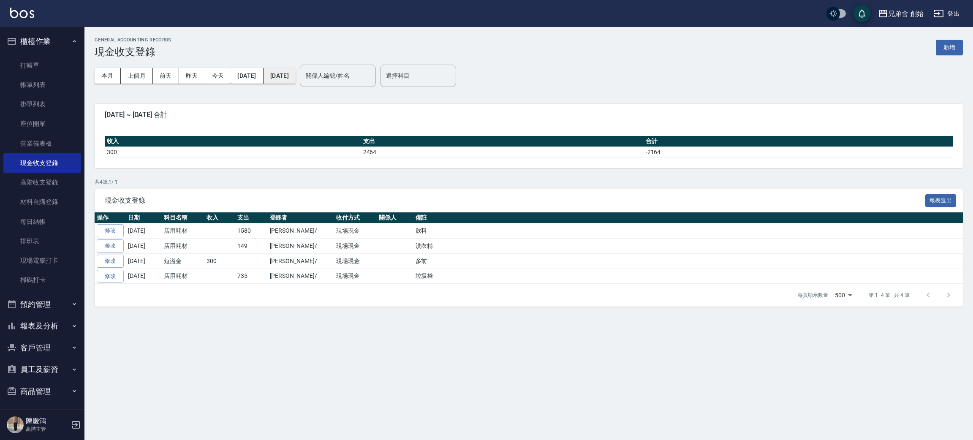
click at [295, 79] on button "[DATE]" at bounding box center [279, 76] width 32 height 16
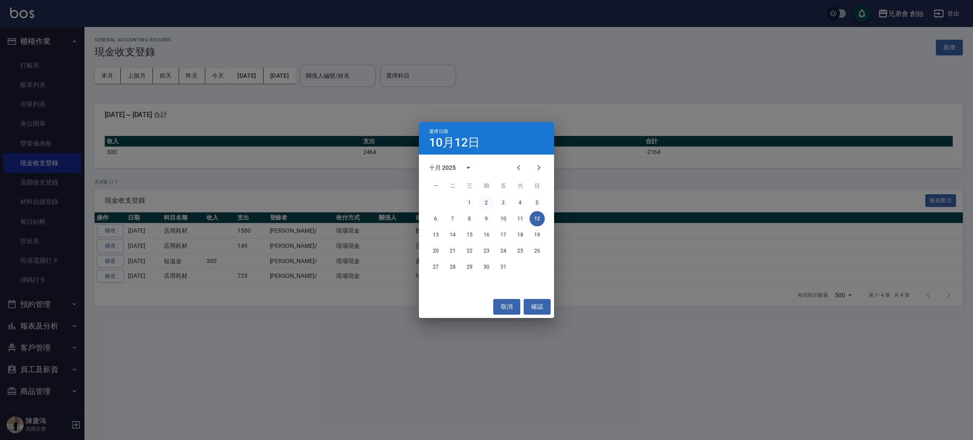
click at [487, 204] on button "2" at bounding box center [486, 202] width 15 height 15
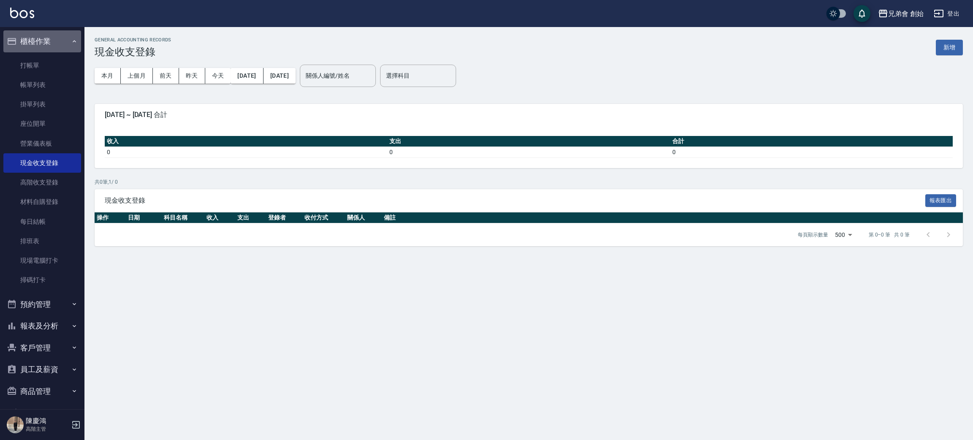
click at [46, 37] on button "櫃檯作業" at bounding box center [42, 41] width 78 height 22
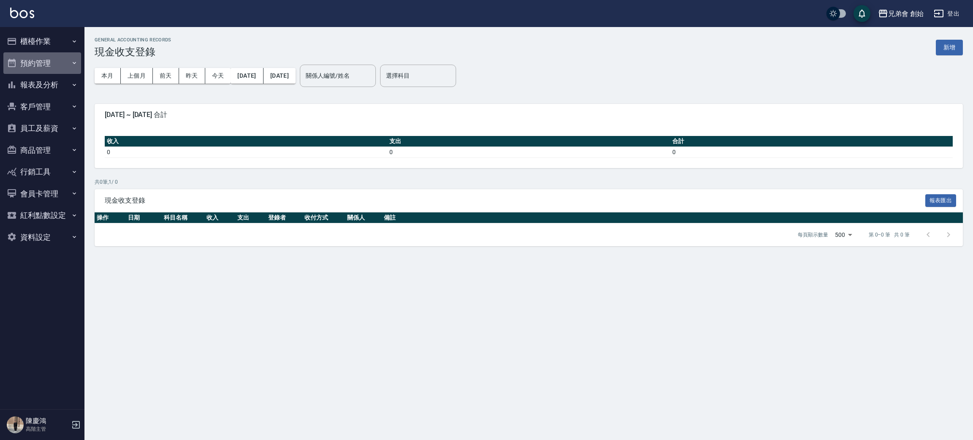
click at [46, 68] on button "預約管理" at bounding box center [42, 63] width 78 height 22
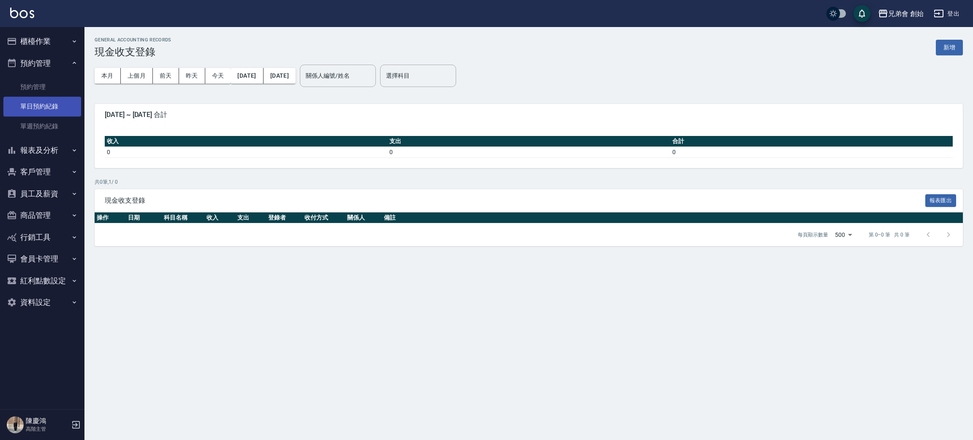
click at [45, 106] on link "單日預約紀錄" at bounding box center [42, 106] width 78 height 19
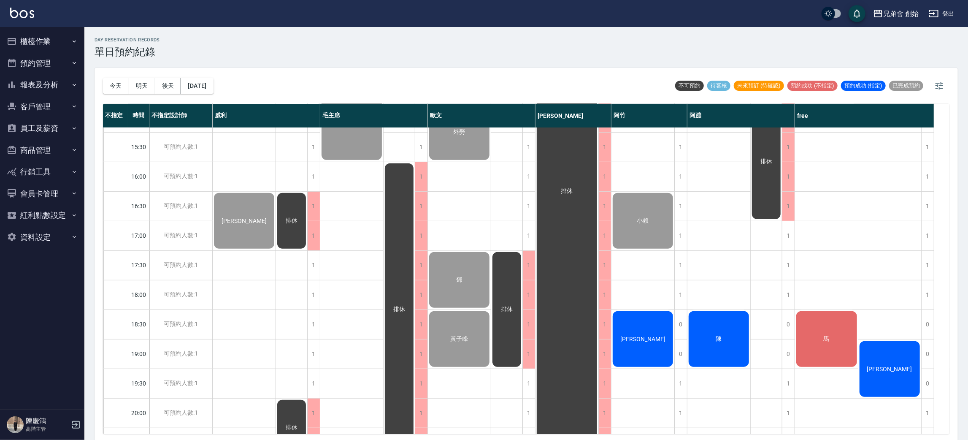
scroll to position [316, 0]
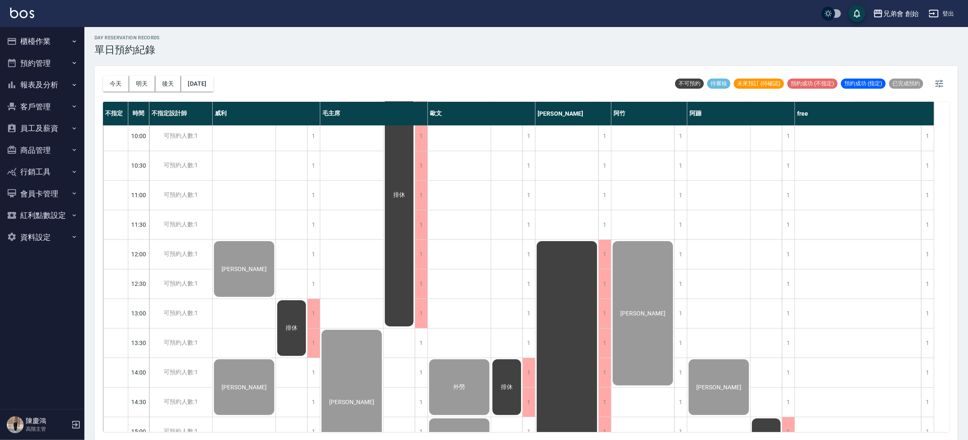
scroll to position [253, 0]
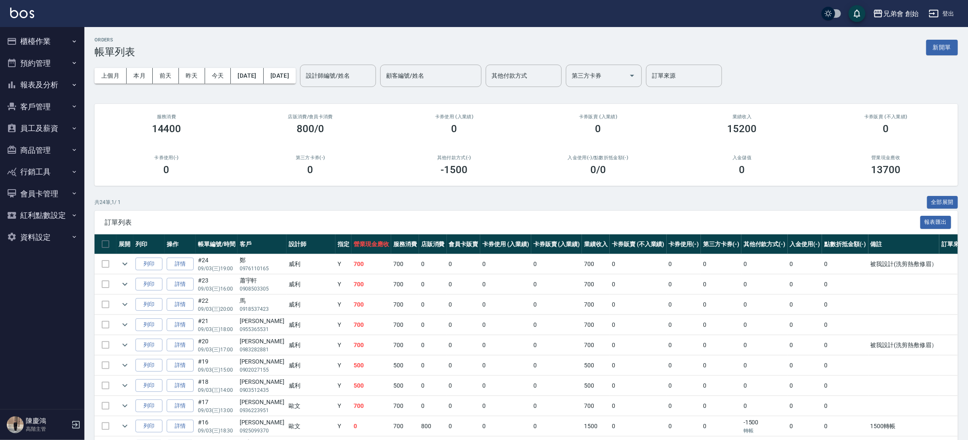
click at [52, 63] on button "預約管理" at bounding box center [42, 63] width 78 height 22
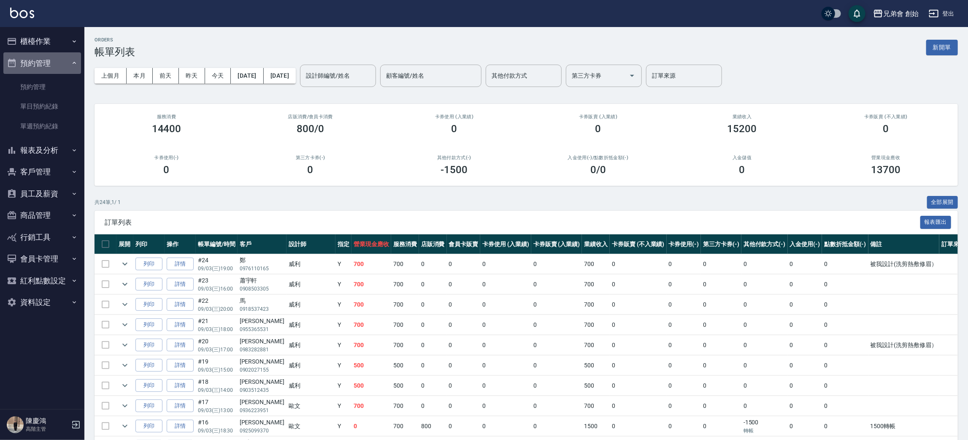
click at [49, 70] on button "預約管理" at bounding box center [42, 63] width 78 height 22
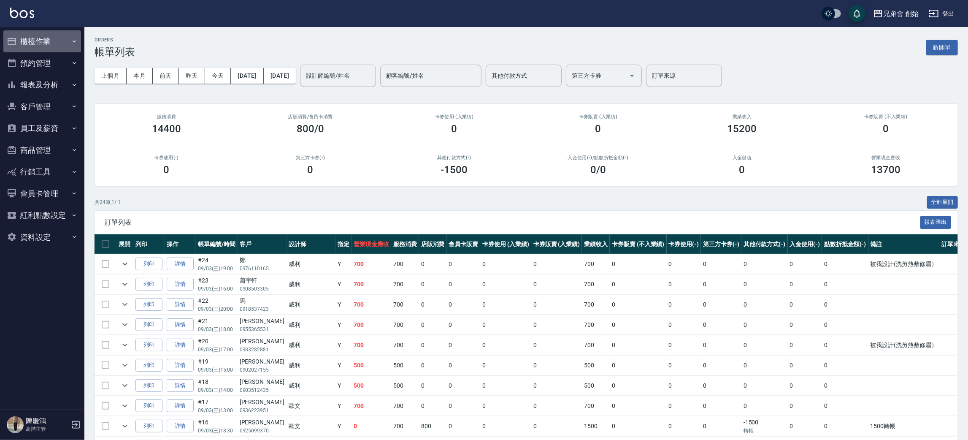
click at [43, 40] on button "櫃檯作業" at bounding box center [42, 41] width 78 height 22
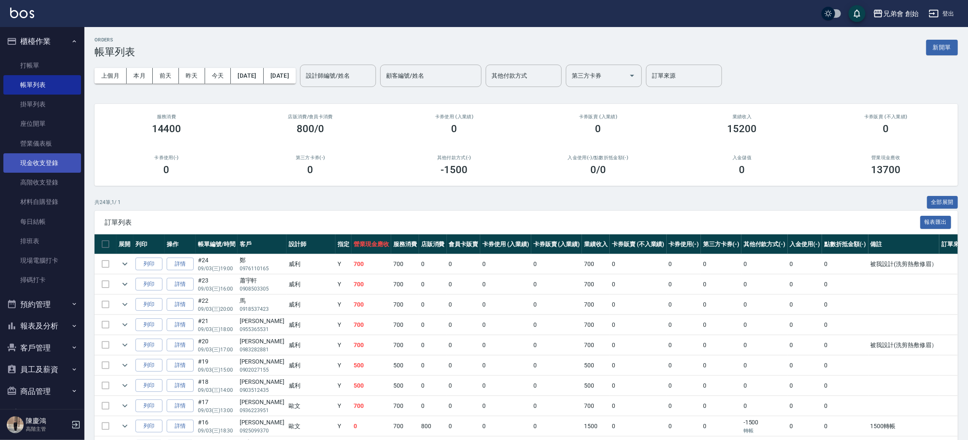
click at [49, 163] on link "現金收支登錄" at bounding box center [42, 162] width 78 height 19
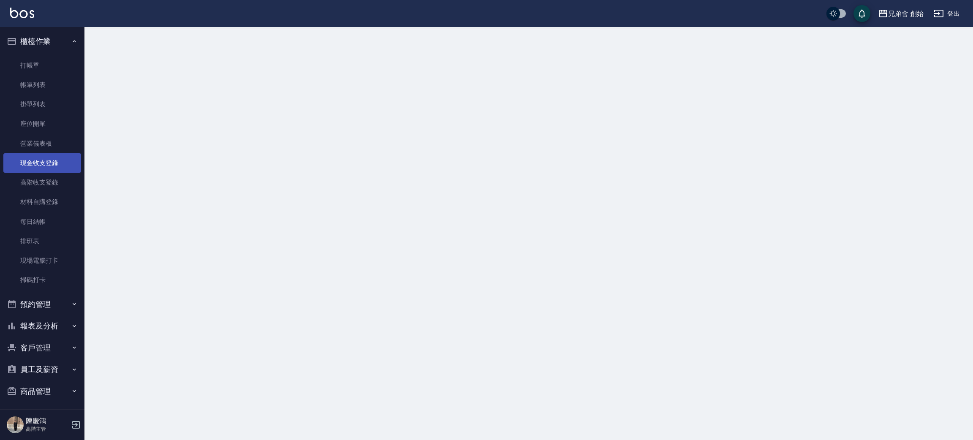
click at [49, 163] on link "現金收支登錄" at bounding box center [42, 162] width 78 height 19
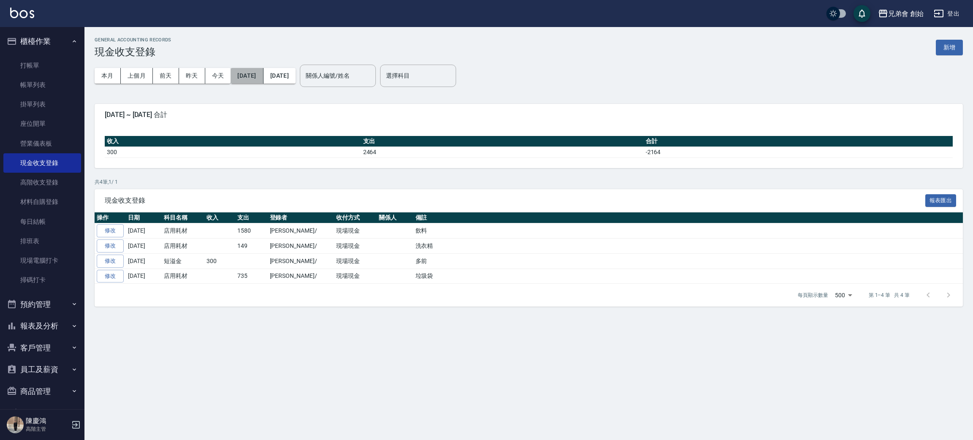
click at [244, 72] on button "[DATE]" at bounding box center [246, 76] width 33 height 16
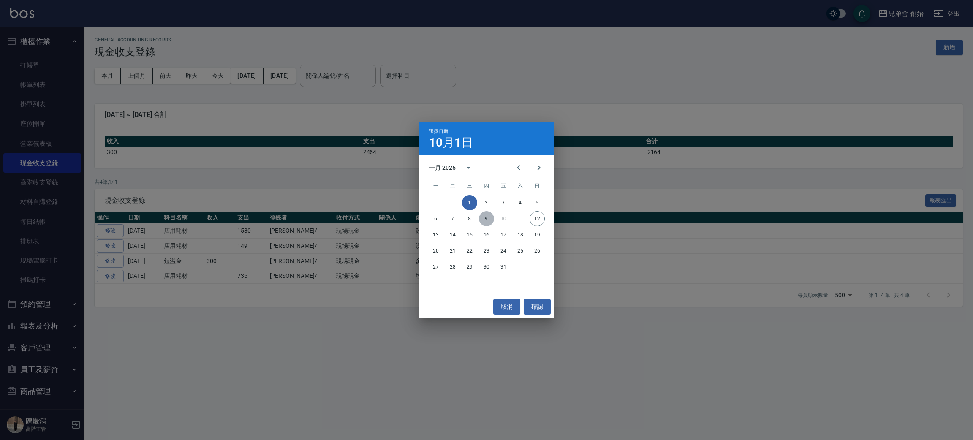
drag, startPoint x: 488, startPoint y: 218, endPoint x: 415, endPoint y: 179, distance: 83.1
click at [488, 219] on button "9" at bounding box center [486, 218] width 15 height 15
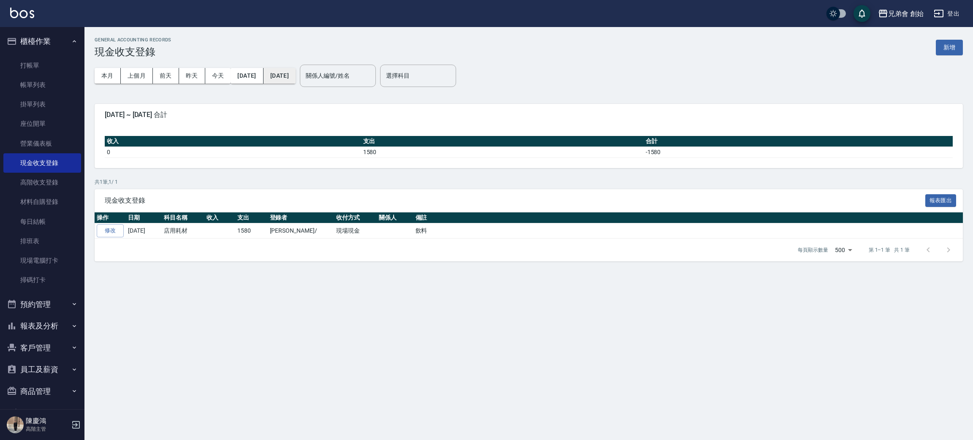
click at [295, 75] on button "[DATE]" at bounding box center [279, 76] width 32 height 16
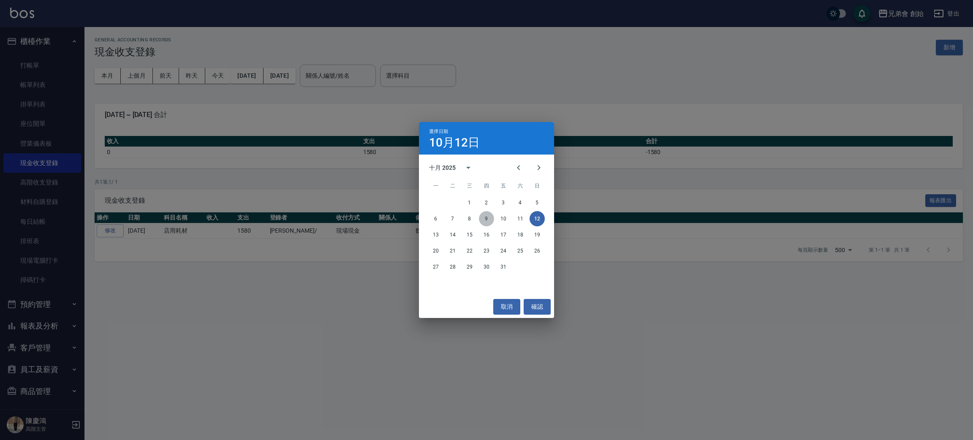
click at [486, 223] on button "9" at bounding box center [486, 218] width 15 height 15
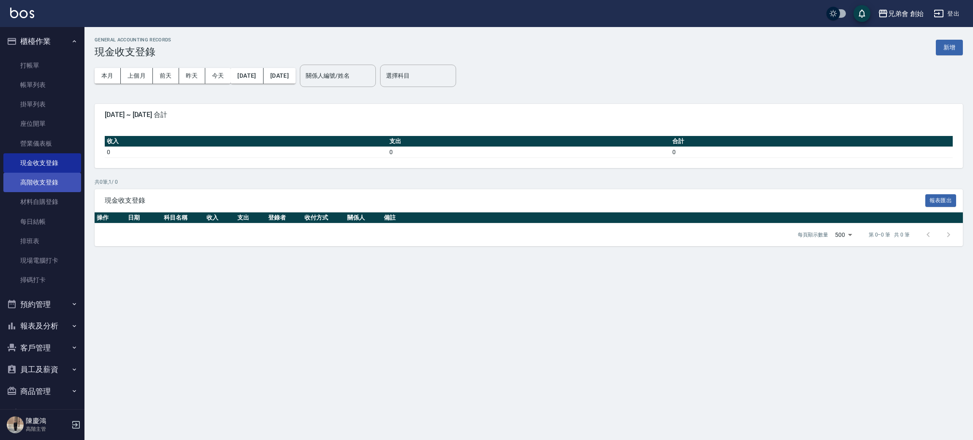
click at [51, 182] on link "高階收支登錄" at bounding box center [42, 182] width 78 height 19
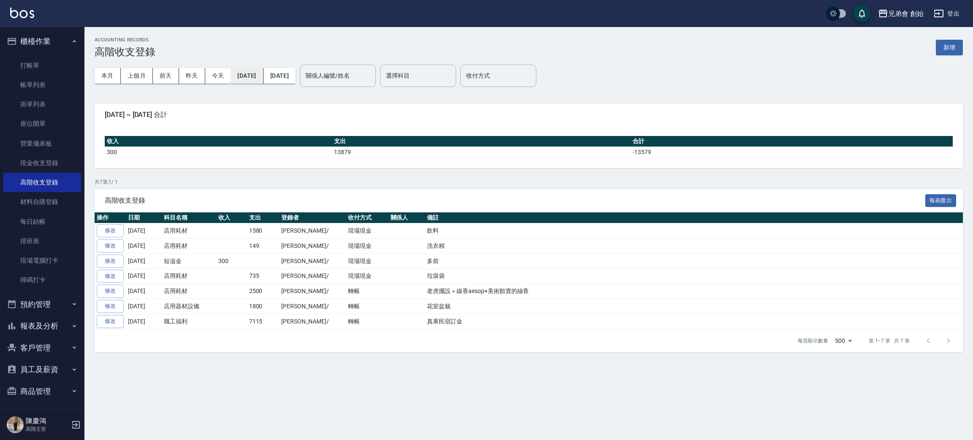
click at [250, 75] on button "[DATE]" at bounding box center [246, 76] width 33 height 16
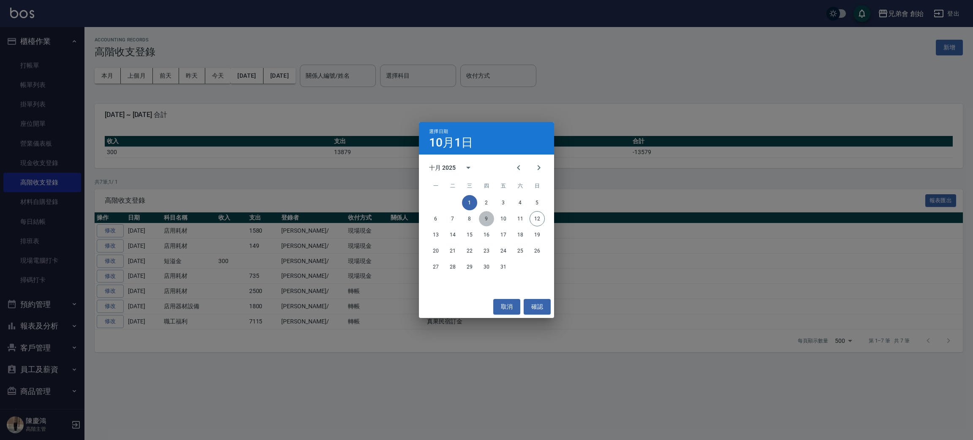
click at [484, 219] on button "9" at bounding box center [486, 218] width 15 height 15
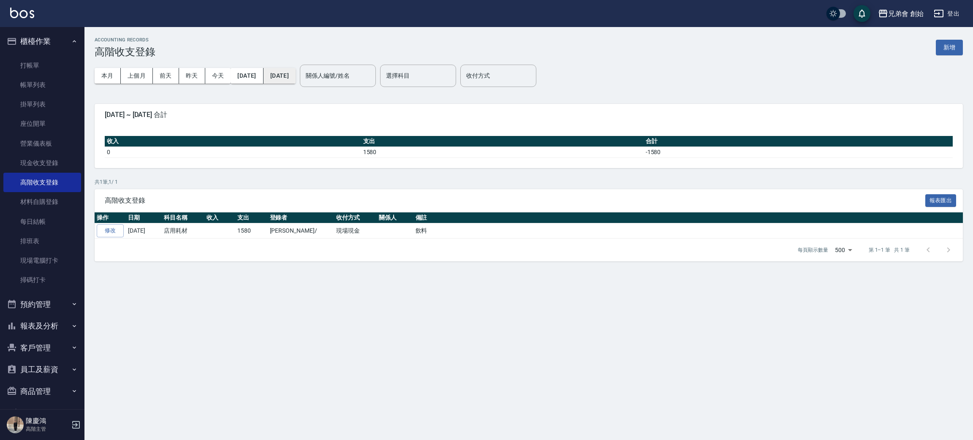
click at [295, 81] on button "[DATE]" at bounding box center [279, 76] width 32 height 16
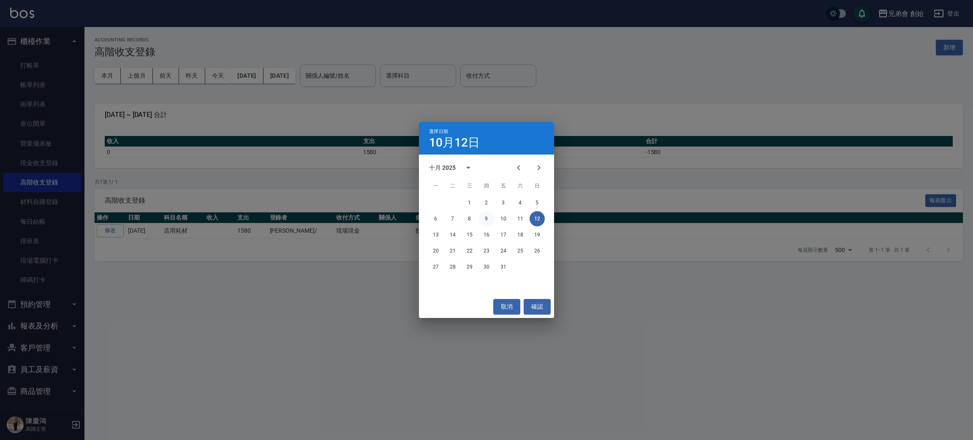
click at [487, 222] on button "9" at bounding box center [486, 218] width 15 height 15
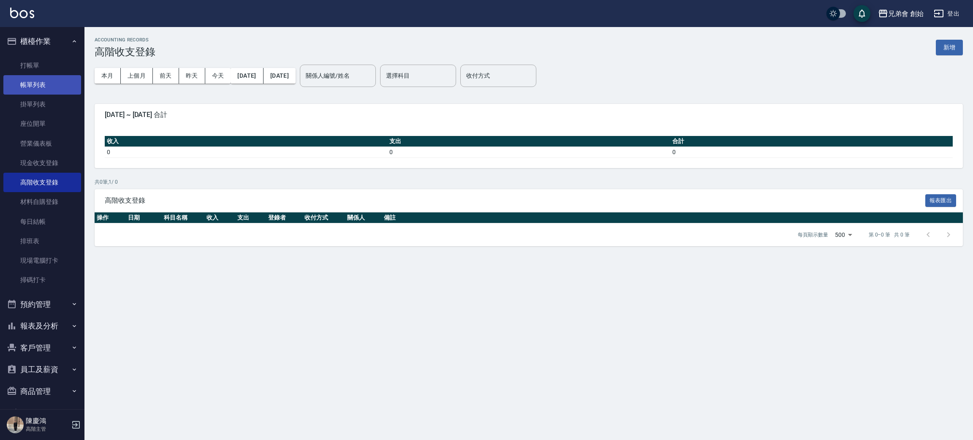
click at [37, 88] on link "帳單列表" at bounding box center [42, 84] width 78 height 19
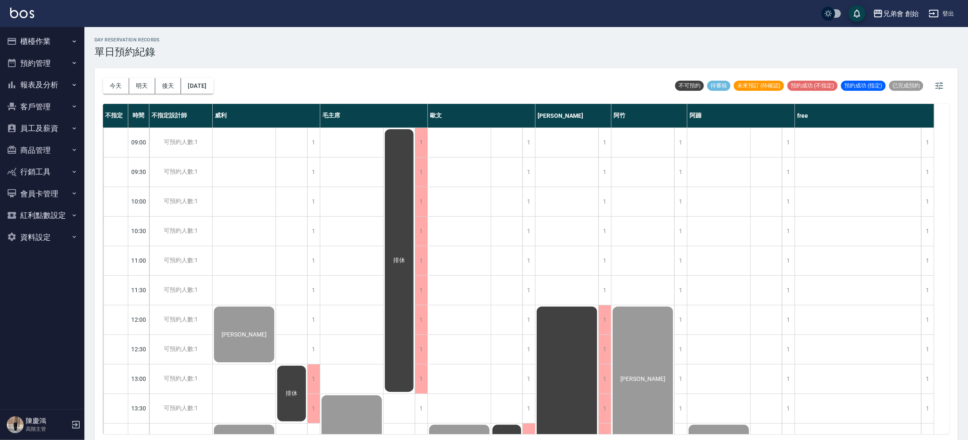
scroll to position [379, 0]
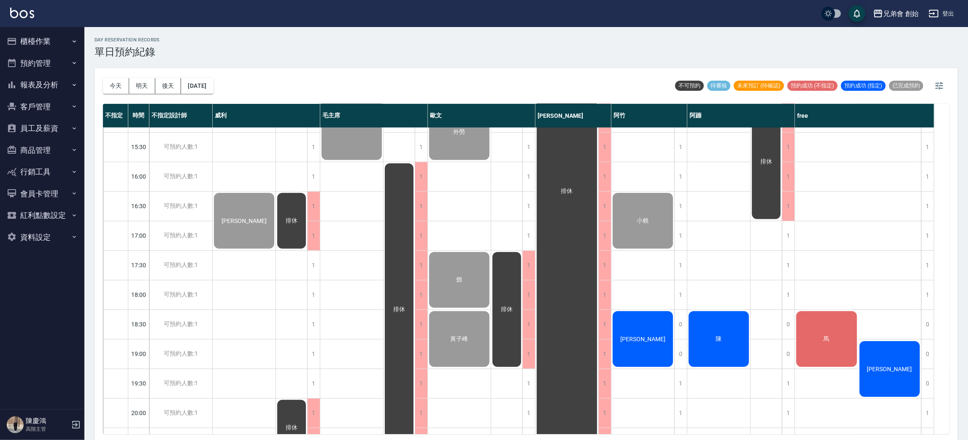
click at [832, 333] on div "馬" at bounding box center [826, 339] width 63 height 58
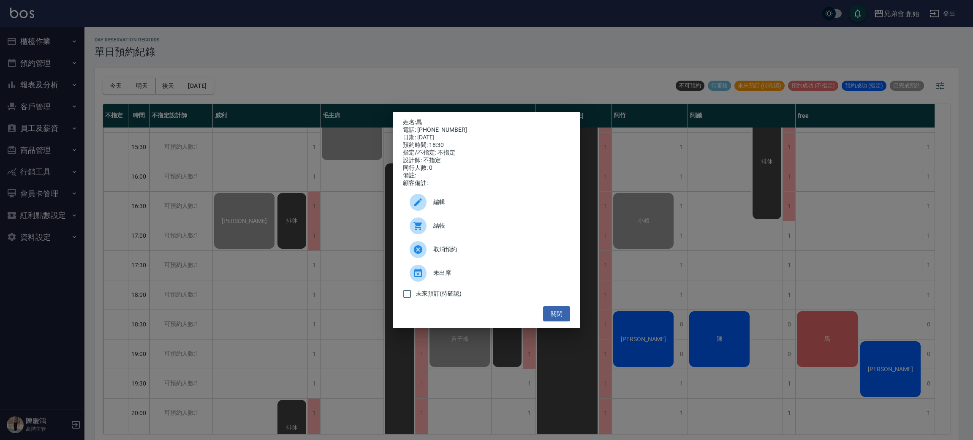
click at [467, 227] on span "結帳" at bounding box center [498, 225] width 130 height 9
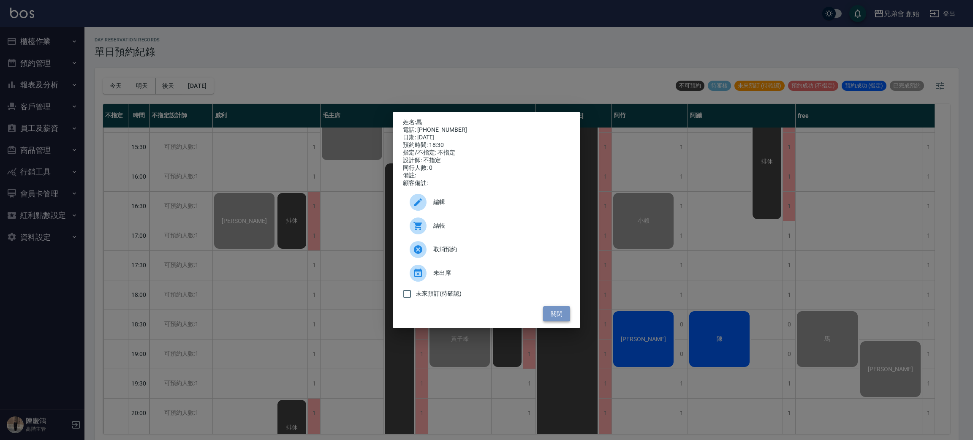
click at [548, 317] on button "關閉" at bounding box center [556, 314] width 27 height 16
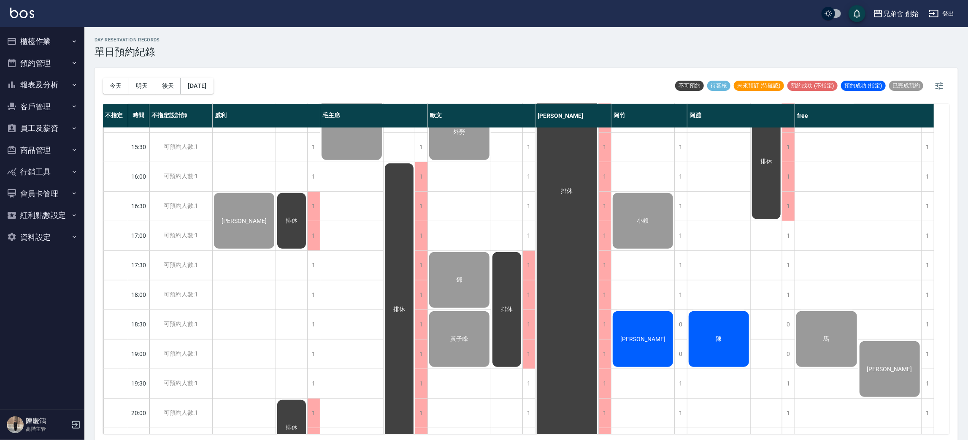
click at [723, 338] on span "陳" at bounding box center [719, 339] width 9 height 8
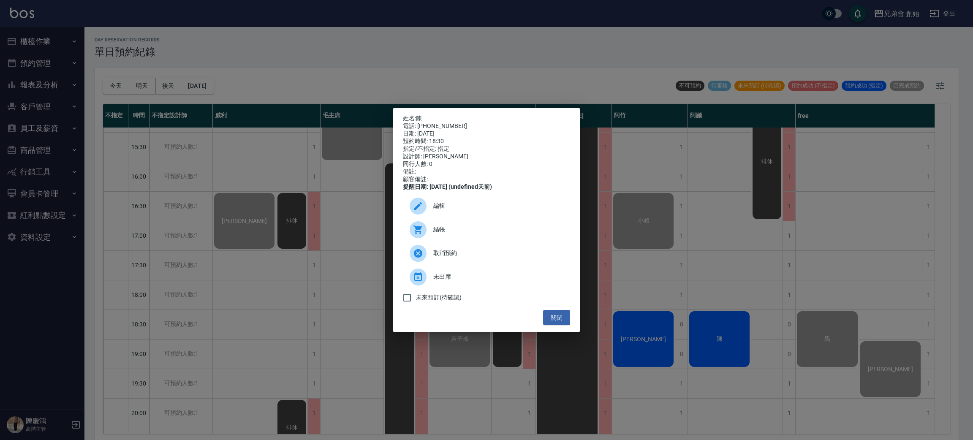
click at [490, 281] on span "未出席" at bounding box center [498, 276] width 130 height 9
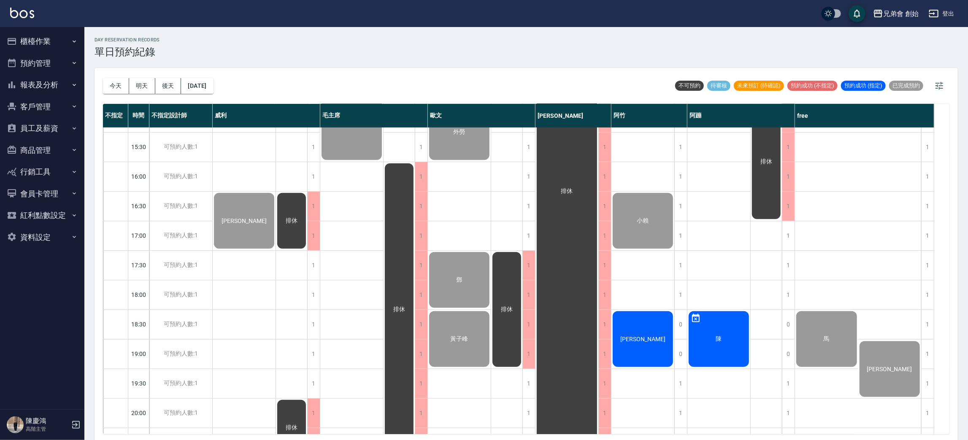
click at [648, 351] on div "[PERSON_NAME]" at bounding box center [643, 339] width 63 height 58
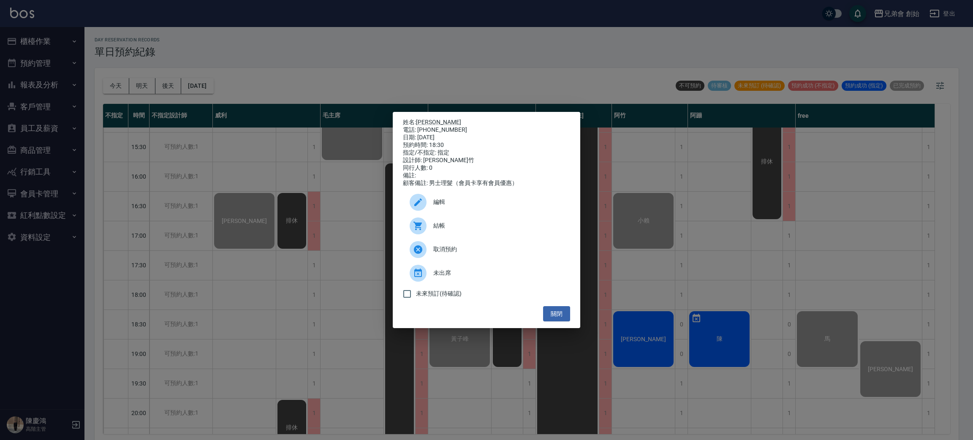
click at [460, 230] on span "結帳" at bounding box center [498, 225] width 130 height 9
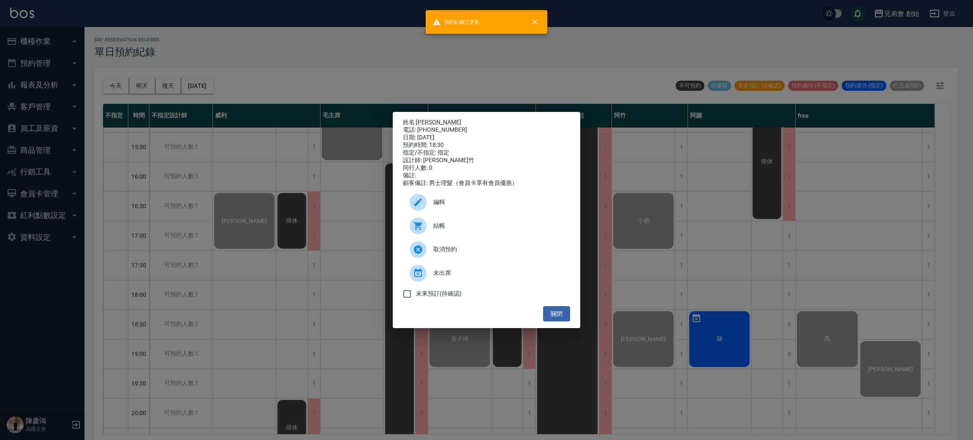
click at [419, 63] on div "姓名: [PERSON_NAME] 電話: [PHONE_NUMBER] 日期: [DATE] 預約時間: 18:30 指定/不指定: 指定 設計師: [PE…" at bounding box center [486, 220] width 973 height 440
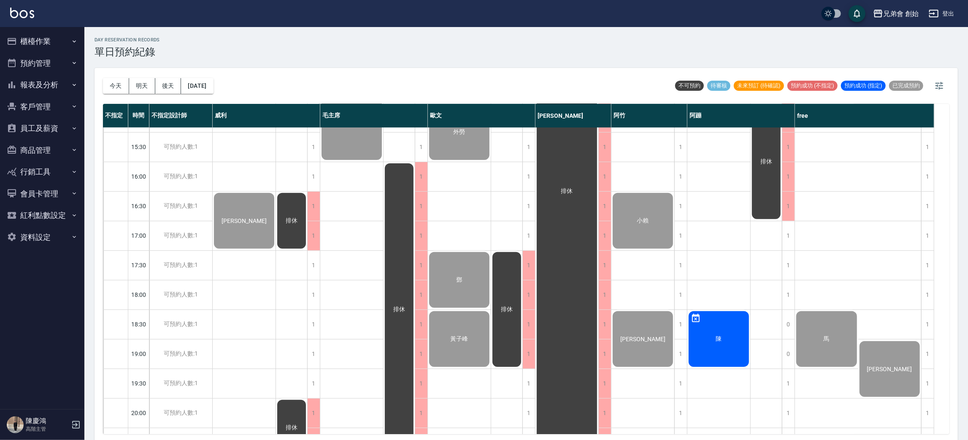
click at [58, 41] on button "櫃檯作業" at bounding box center [42, 41] width 78 height 22
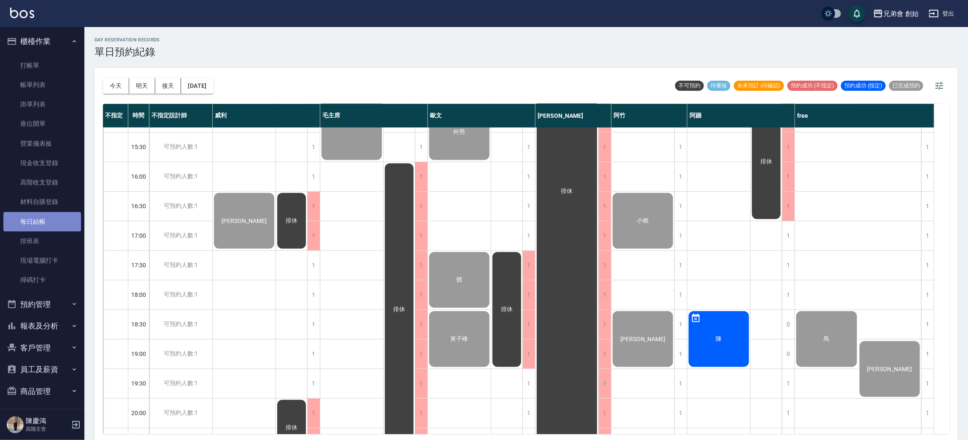
click at [49, 226] on link "每日結帳" at bounding box center [42, 221] width 78 height 19
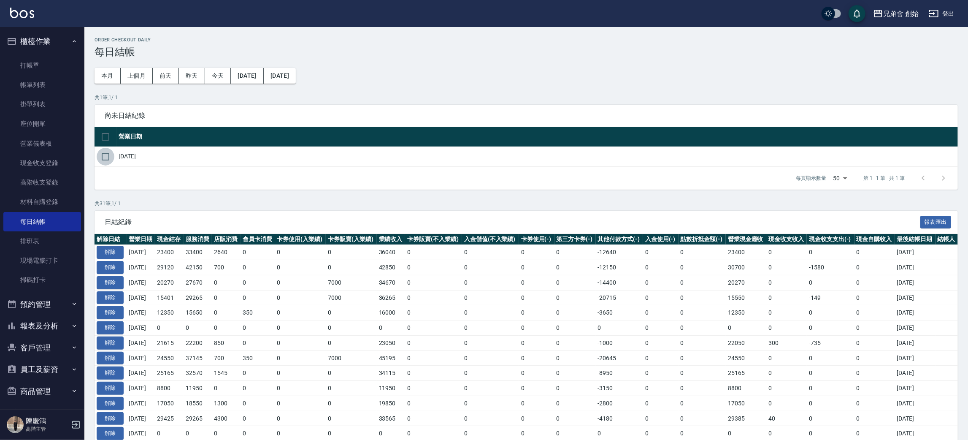
click at [97, 161] on input "checkbox" at bounding box center [106, 157] width 18 height 18
checkbox input "true"
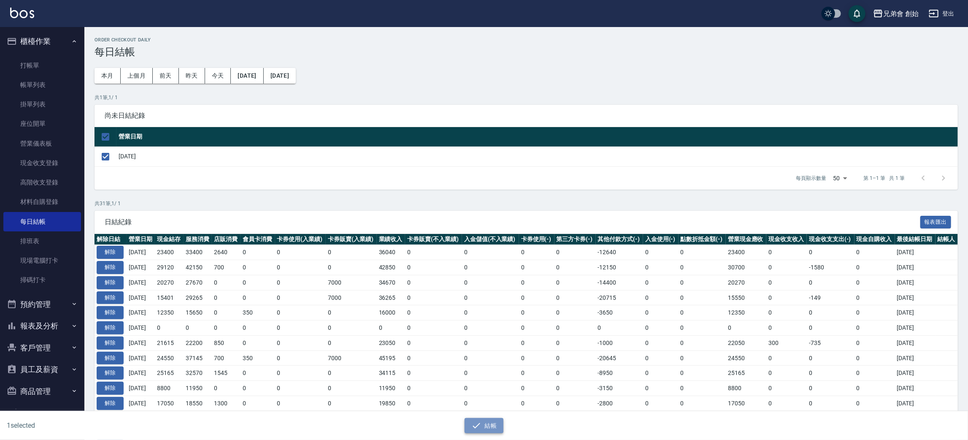
click at [476, 422] on icon "button" at bounding box center [477, 425] width 10 height 10
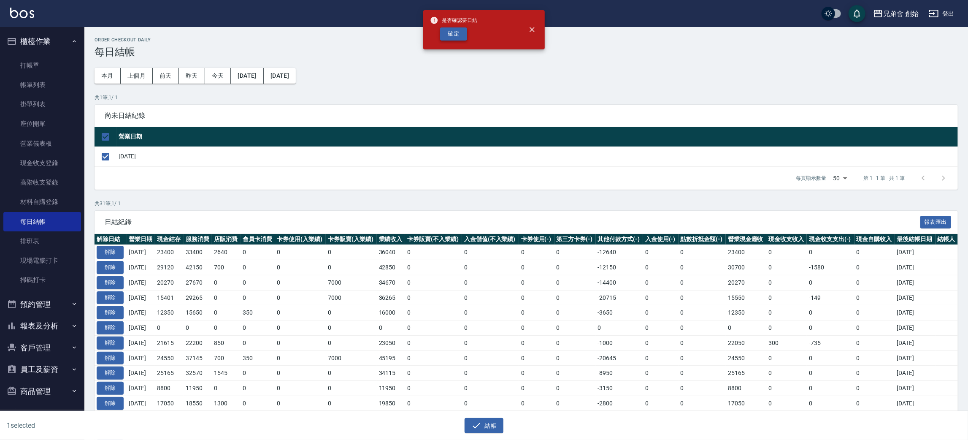
click at [455, 35] on button "確定" at bounding box center [453, 33] width 27 height 13
checkbox input "false"
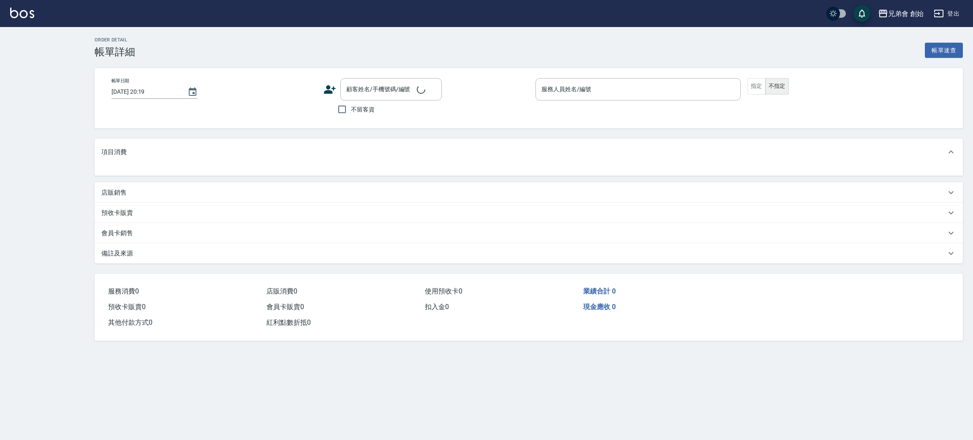
click at [165, 154] on div "項目消費" at bounding box center [523, 152] width 844 height 9
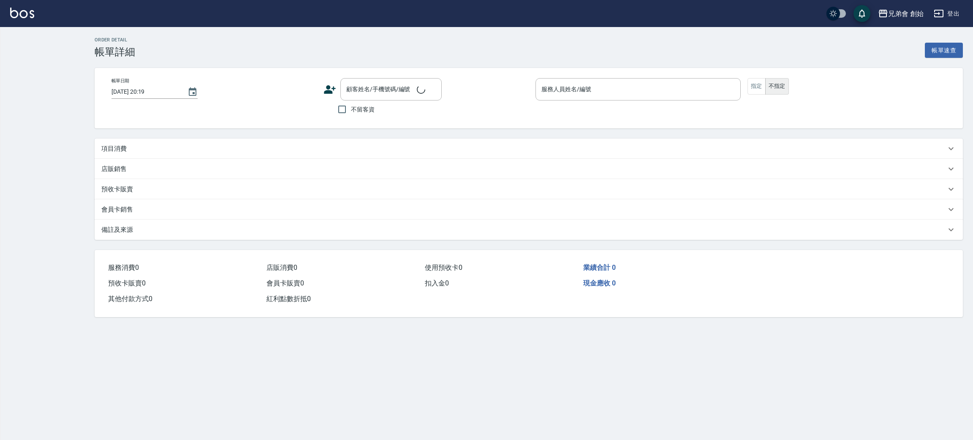
click at [166, 152] on div "項目消費" at bounding box center [529, 148] width 868 height 20
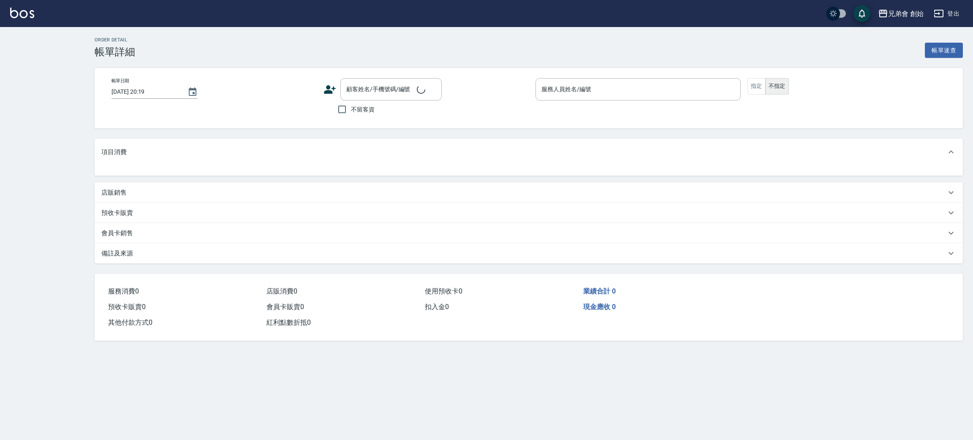
click at [164, 157] on div "項目消費" at bounding box center [529, 151] width 868 height 27
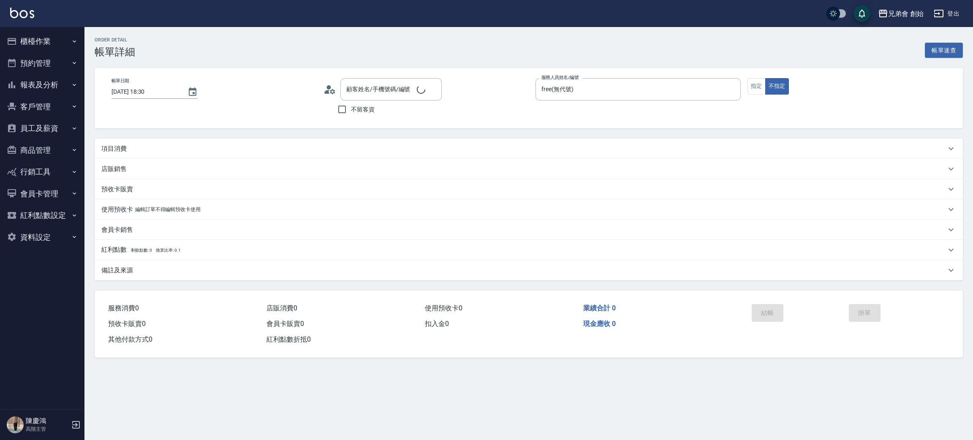
type input "[DATE] 18:30"
type input "free(無代號)"
click at [248, 140] on div "項目消費" at bounding box center [529, 148] width 868 height 20
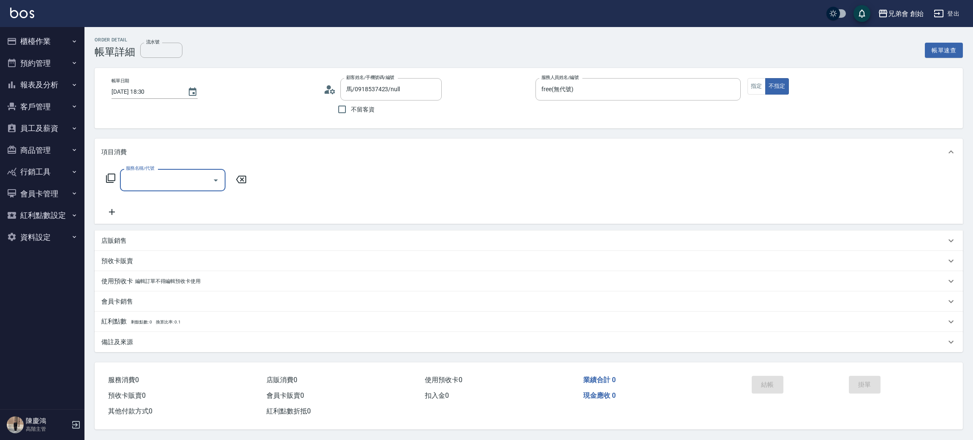
type input "馬/0918537423/null"
click at [242, 152] on div "項目消費" at bounding box center [523, 152] width 844 height 9
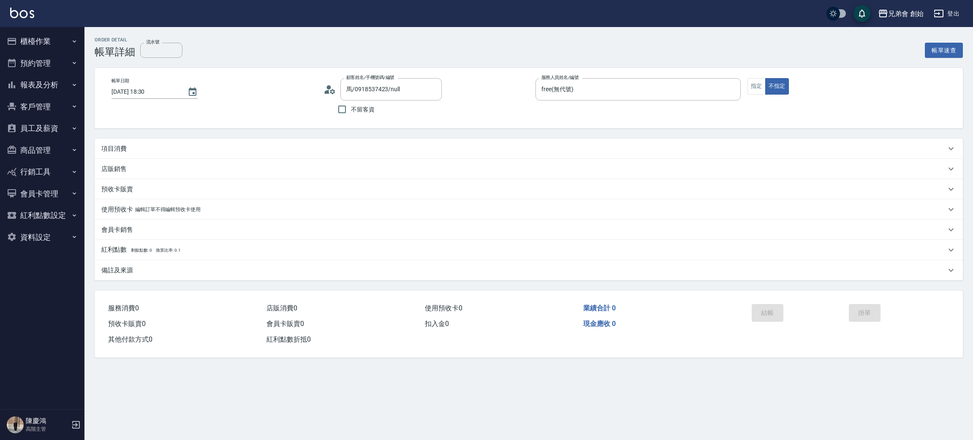
click at [174, 159] on div "店販銷售" at bounding box center [529, 169] width 868 height 20
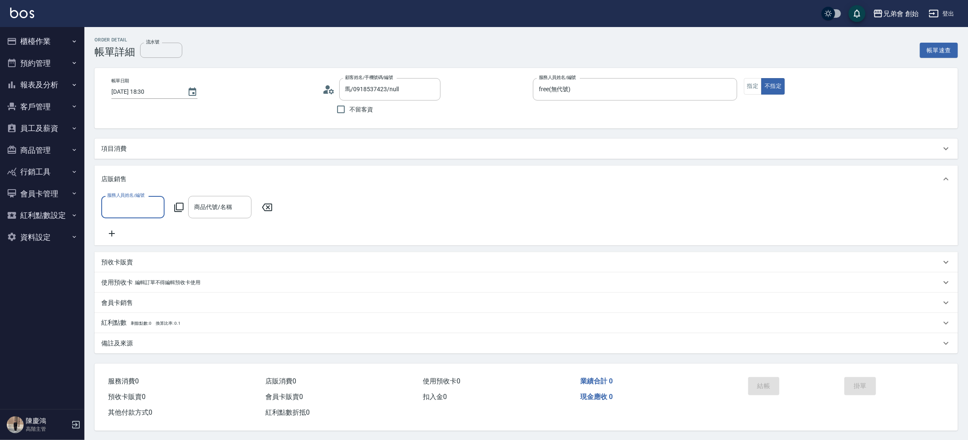
scroll to position [0, 0]
click at [180, 148] on div "項目消費" at bounding box center [521, 148] width 840 height 9
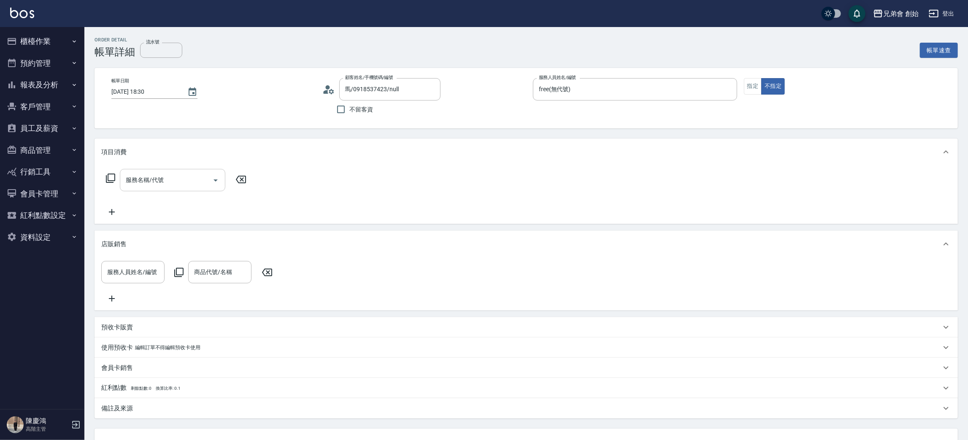
drag, startPoint x: 153, startPoint y: 191, endPoint x: 157, endPoint y: 190, distance: 4.8
click at [153, 191] on div "服務名稱/代號 服務名稱/代號" at bounding box center [176, 193] width 150 height 48
click at [196, 184] on input "服務名稱/代號" at bounding box center [166, 180] width 85 height 15
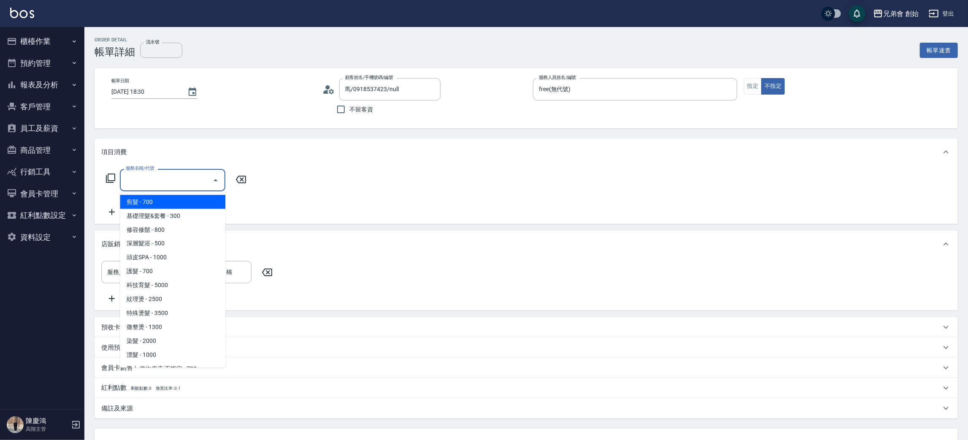
click at [185, 202] on span "剪髮 - 700" at bounding box center [173, 202] width 106 height 14
type input "剪髮(A01)"
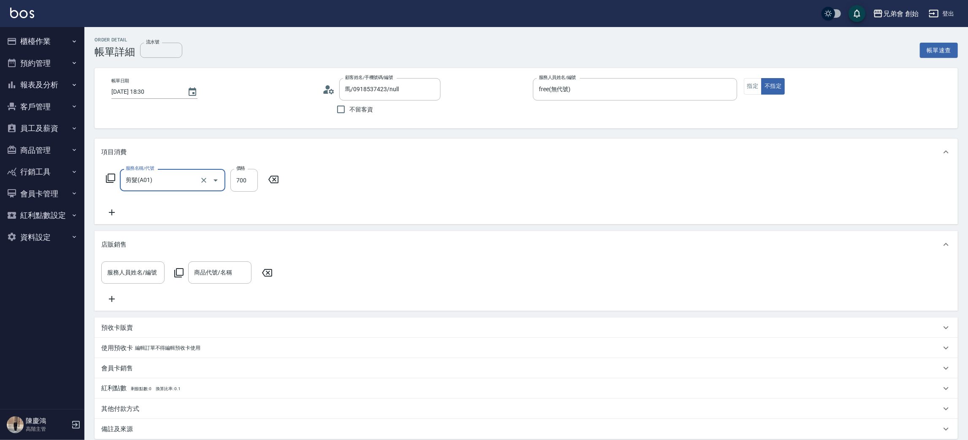
click at [251, 194] on div "服務名稱/代號 剪髮(A01) 服務名稱/代號 價格 700 價格" at bounding box center [192, 193] width 183 height 49
click at [247, 182] on input "700" at bounding box center [243, 180] width 27 height 23
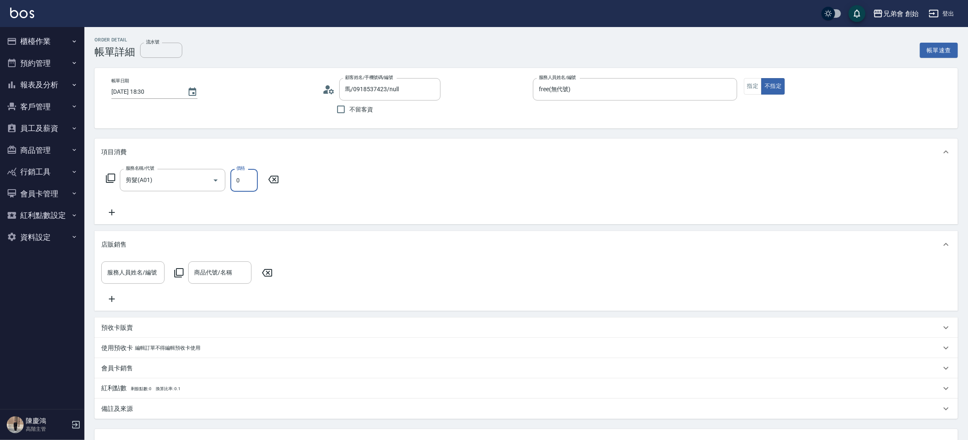
scroll to position [78, 0]
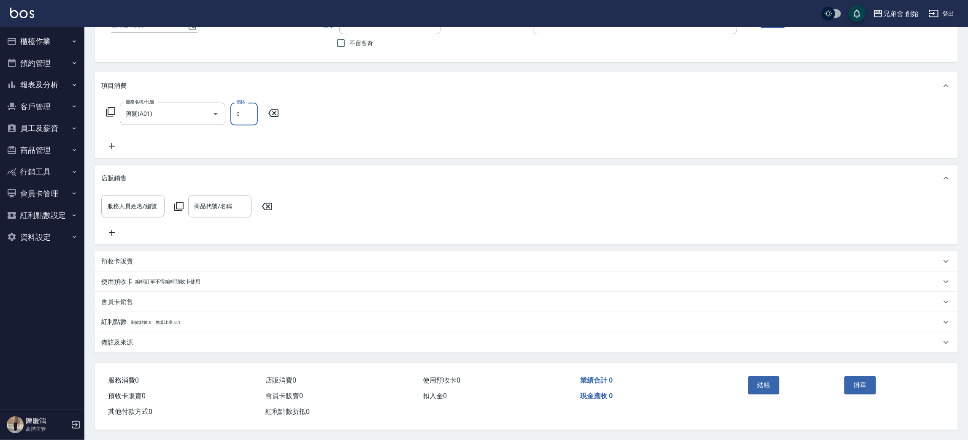
type input "0"
click at [770, 398] on div "結帳" at bounding box center [793, 391] width 97 height 37
click at [767, 379] on button "結帳" at bounding box center [764, 385] width 32 height 18
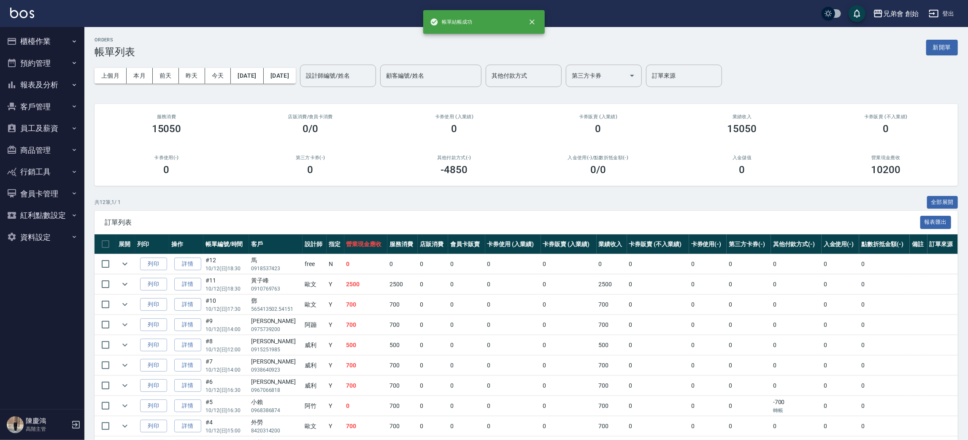
click at [62, 70] on button "預約管理" at bounding box center [42, 63] width 78 height 22
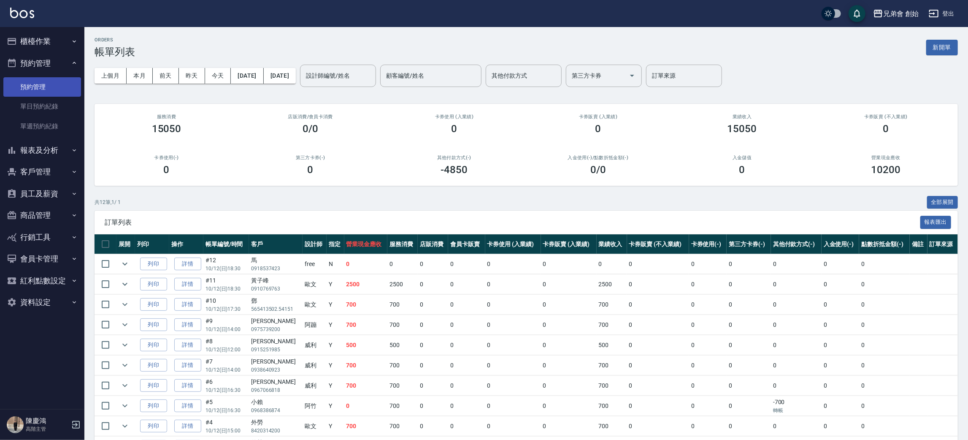
click at [65, 105] on link "單日預約紀錄" at bounding box center [42, 106] width 78 height 19
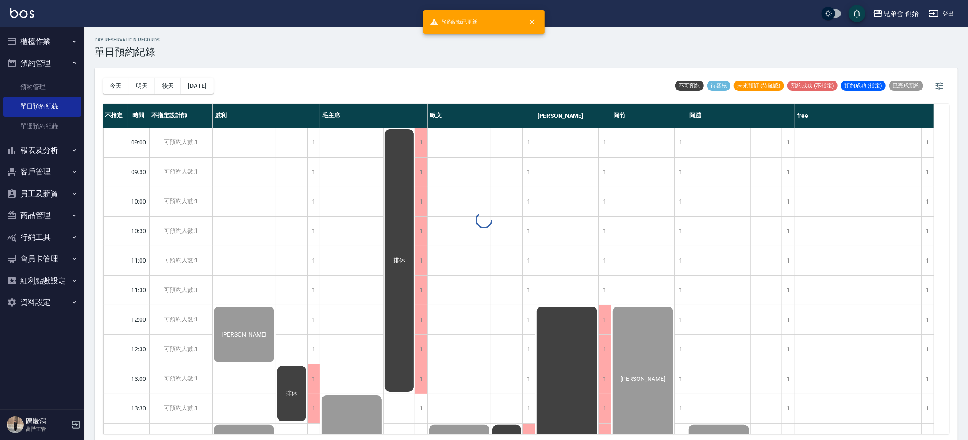
click at [98, 87] on div at bounding box center [484, 220] width 968 height 440
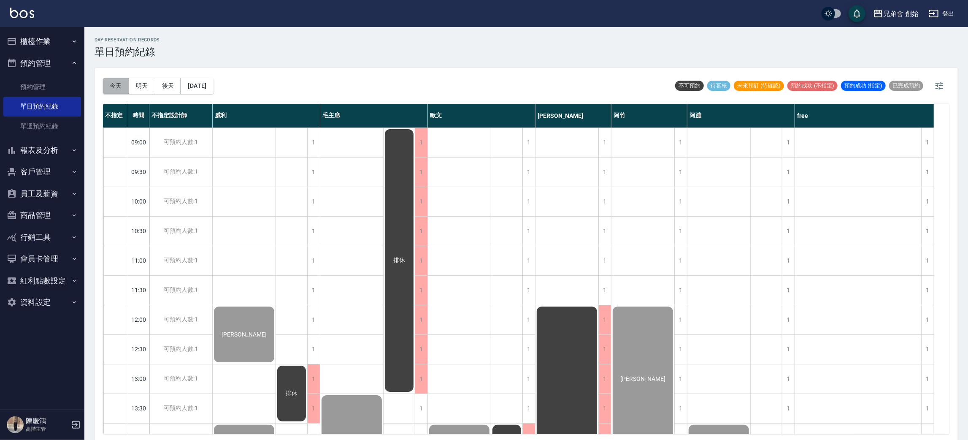
click at [116, 85] on button "今天" at bounding box center [116, 86] width 26 height 16
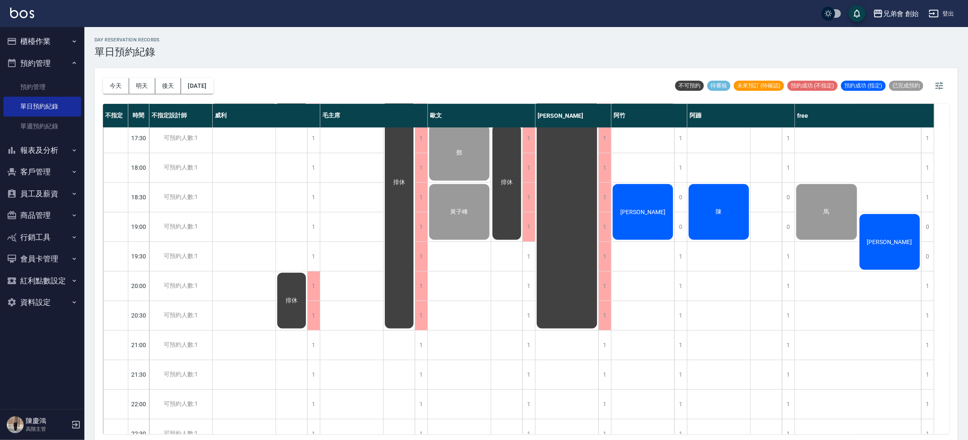
scroll to position [560, 0]
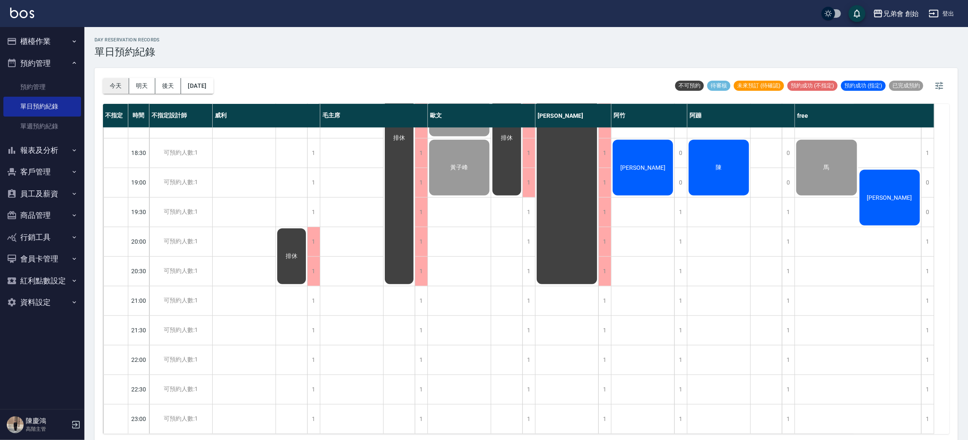
click at [115, 85] on button "今天" at bounding box center [116, 86] width 26 height 16
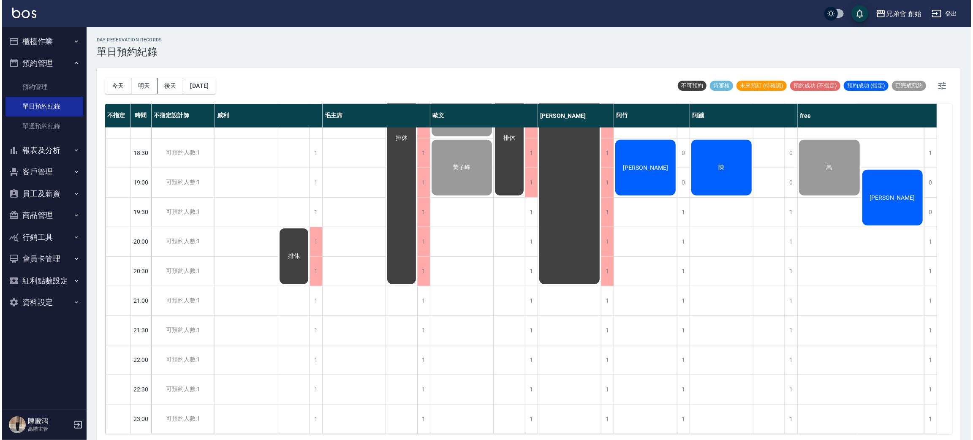
scroll to position [497, 0]
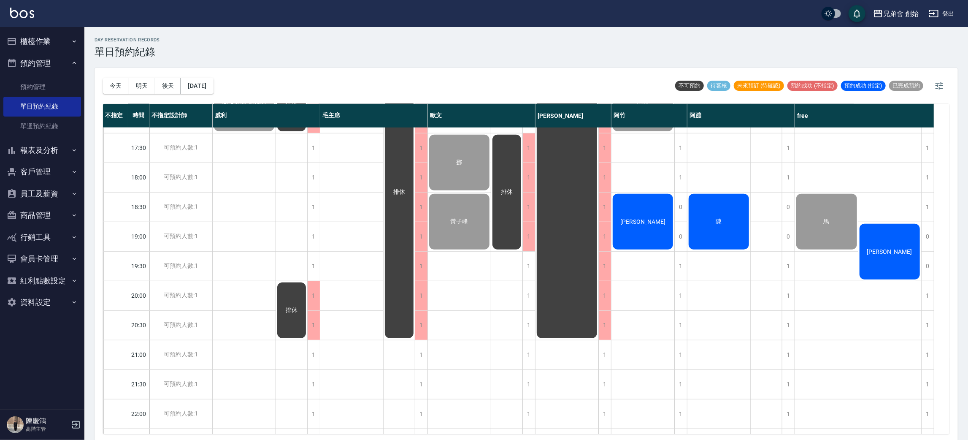
click at [889, 258] on div "[PERSON_NAME]" at bounding box center [890, 251] width 63 height 58
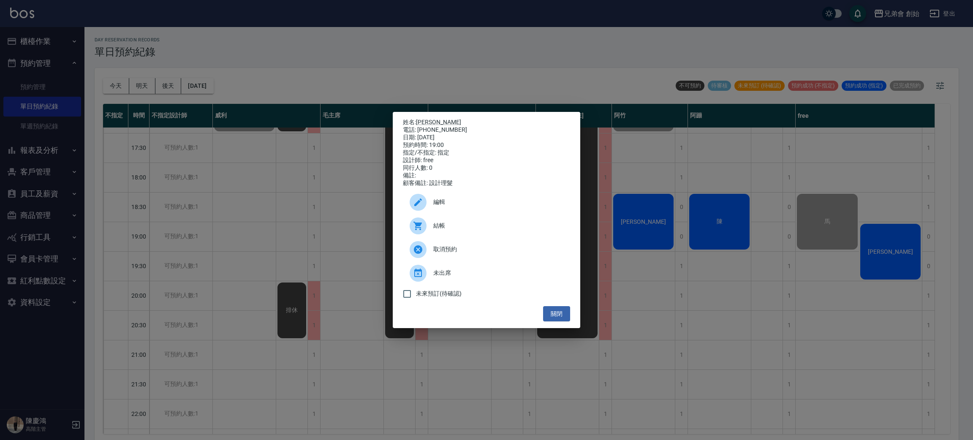
click at [506, 230] on span "結帳" at bounding box center [498, 225] width 130 height 9
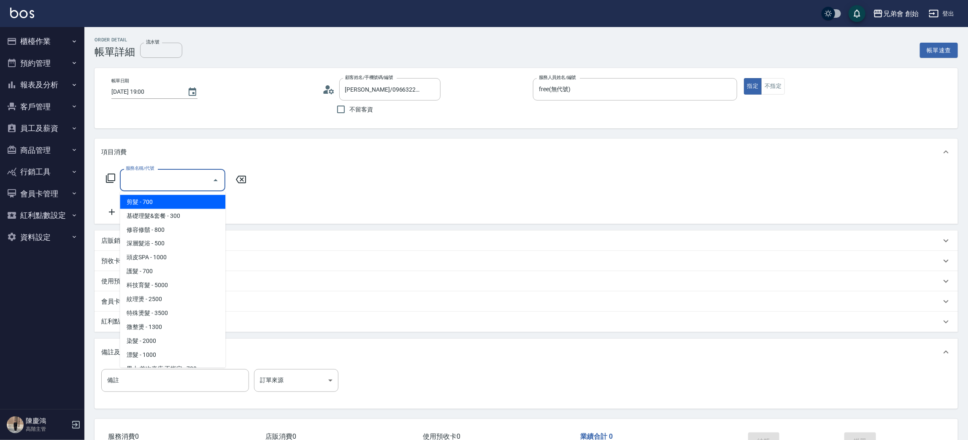
click at [162, 199] on span "剪髮 - 700" at bounding box center [173, 202] width 106 height 14
type input "剪髮(A01)"
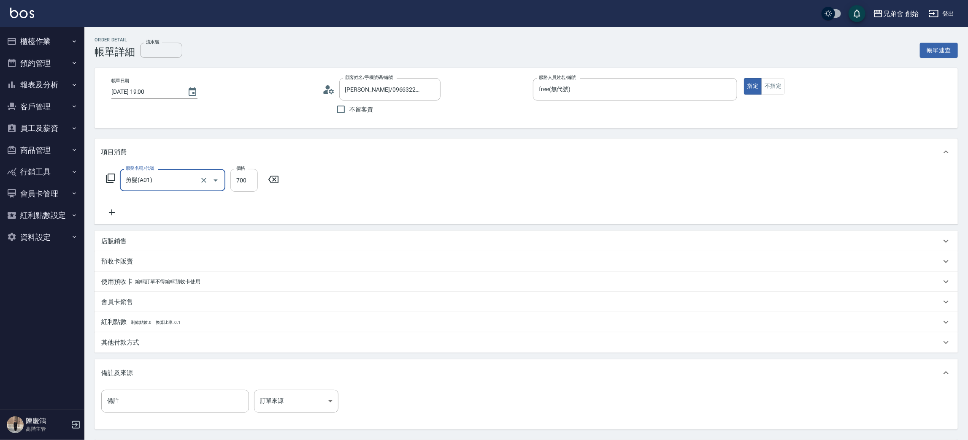
click at [249, 175] on input "700" at bounding box center [243, 180] width 27 height 23
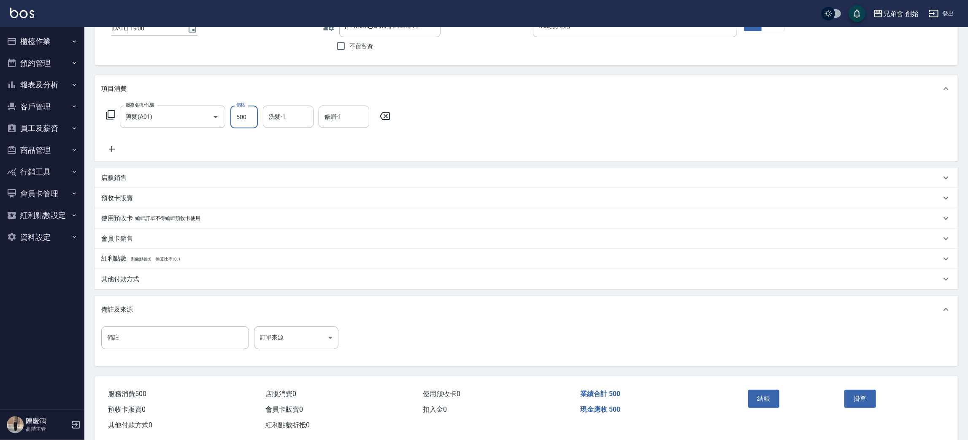
scroll to position [79, 0]
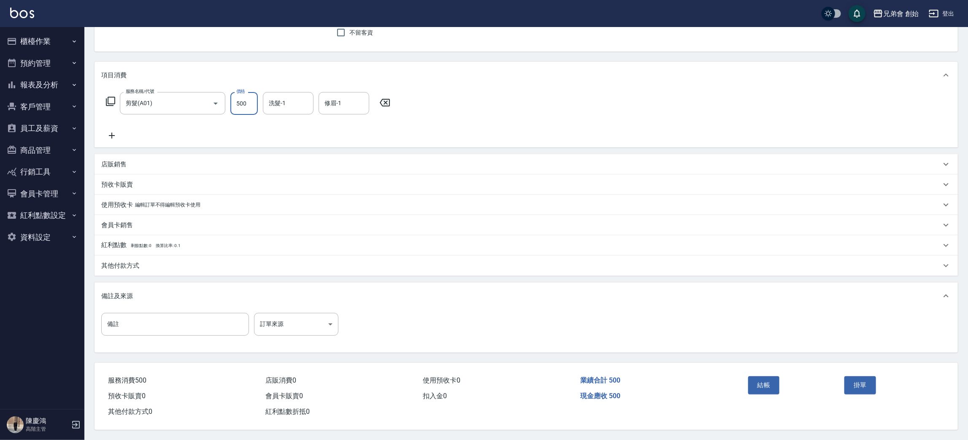
type input "500"
click at [768, 376] on button "結帳" at bounding box center [764, 385] width 32 height 18
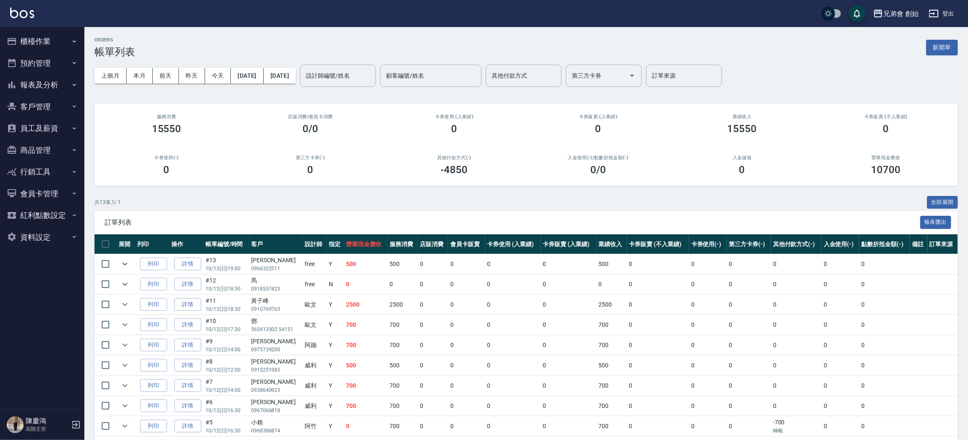
drag, startPoint x: 388, startPoint y: 168, endPoint x: 713, endPoint y: 172, distance: 324.6
click at [394, 158] on div "其他付款方式(-) -4850" at bounding box center [454, 165] width 144 height 41
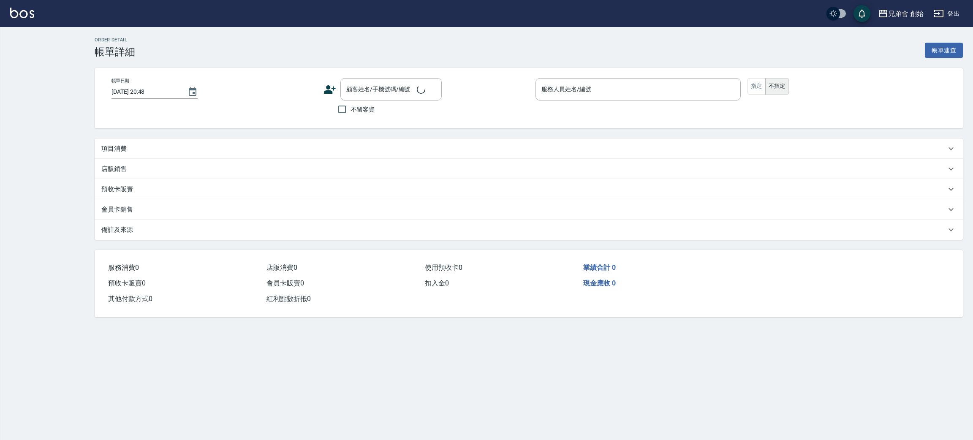
click at [121, 147] on p "項目消費" at bounding box center [113, 148] width 25 height 9
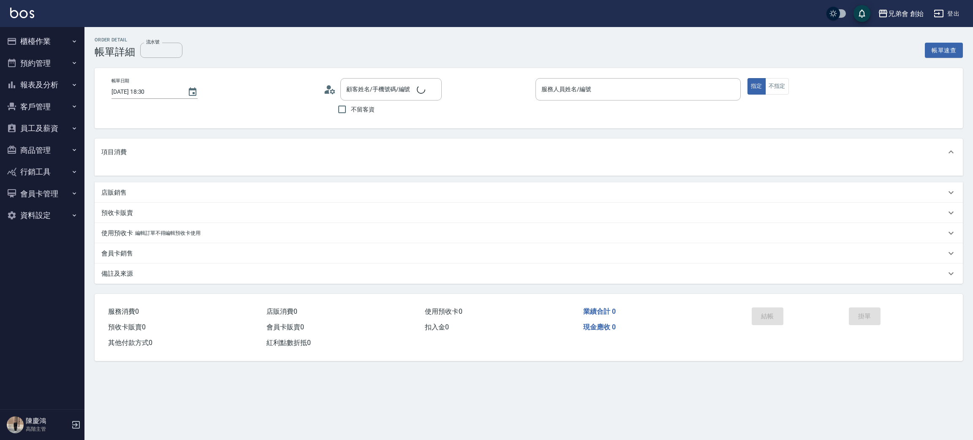
type input "[DATE] 18:30"
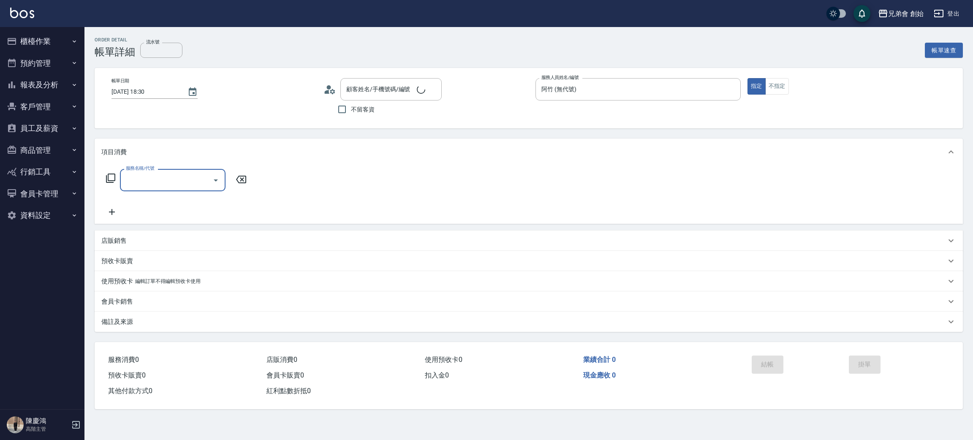
type input "阿竹 (無代號)"
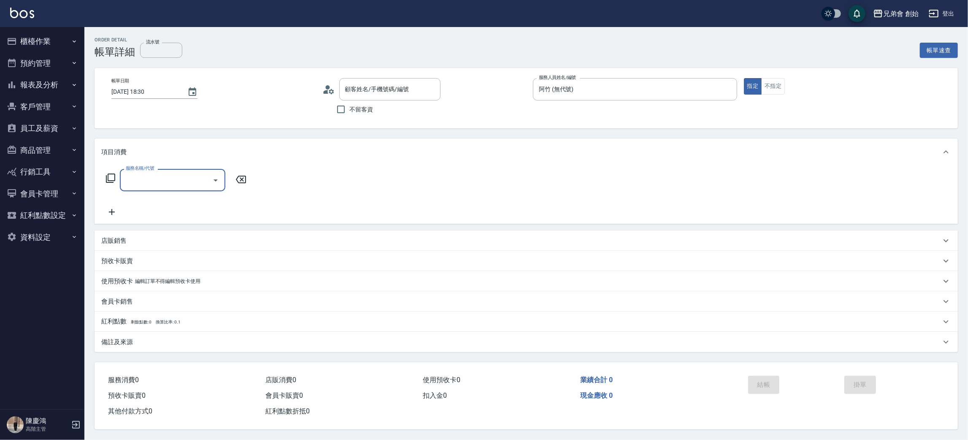
type input "[PERSON_NAME]/0916198110/"
click at [149, 184] on input "服務名稱/代號" at bounding box center [166, 180] width 85 height 15
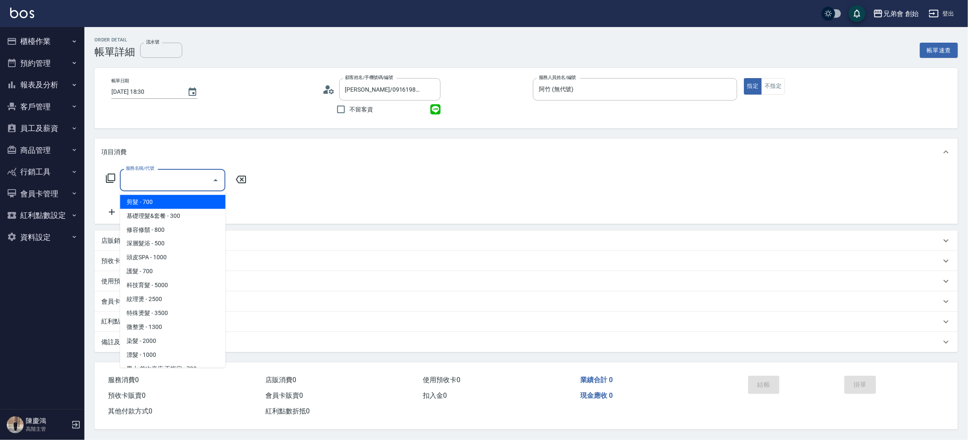
click at [159, 202] on span "剪髮 - 700" at bounding box center [173, 202] width 106 height 14
type input "剪髮(A01)"
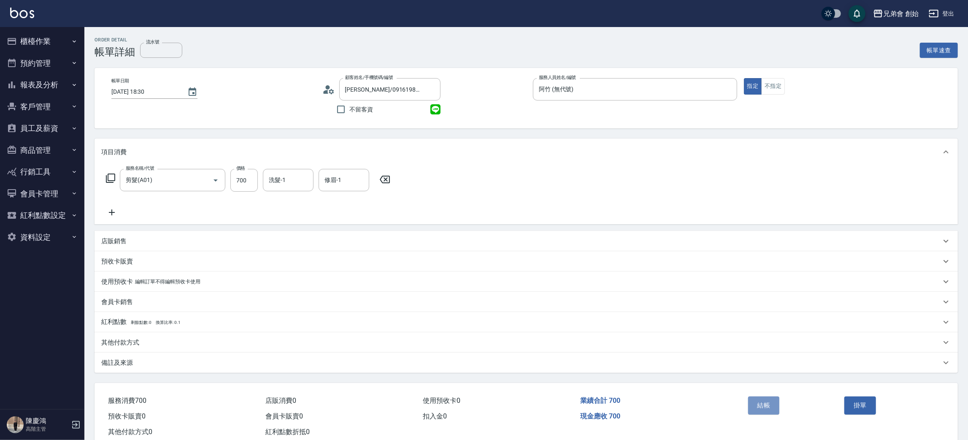
drag, startPoint x: 764, startPoint y: 407, endPoint x: 566, endPoint y: 270, distance: 241.0
click at [763, 407] on button "結帳" at bounding box center [764, 405] width 32 height 18
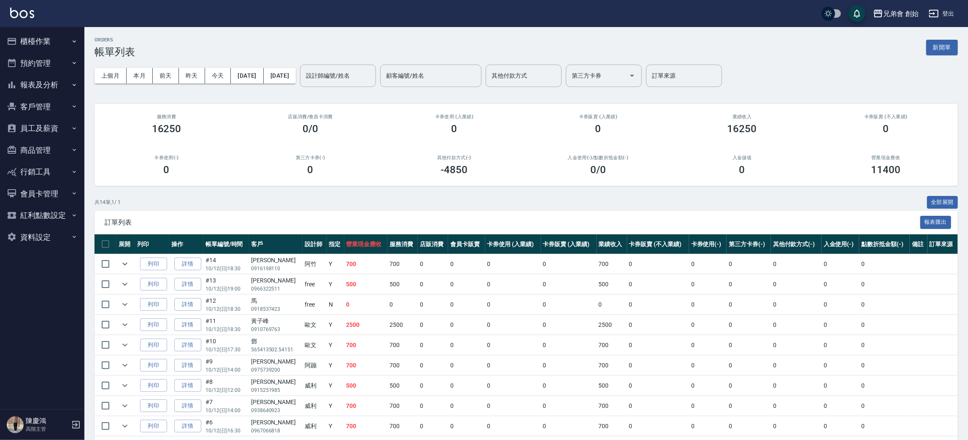
click at [363, 75] on input "設計師編號/姓名" at bounding box center [338, 75] width 68 height 15
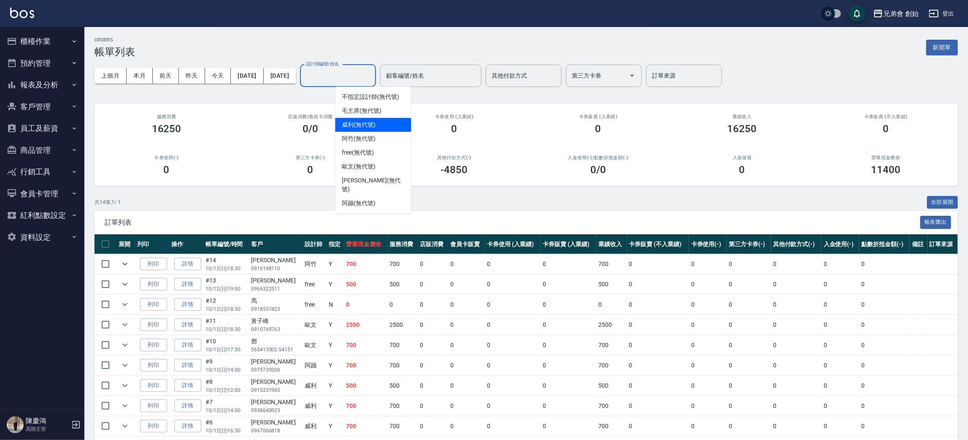
click at [369, 128] on span "[PERSON_NAME] (無代號)" at bounding box center [359, 124] width 34 height 9
type input "[PERSON_NAME](無代號)"
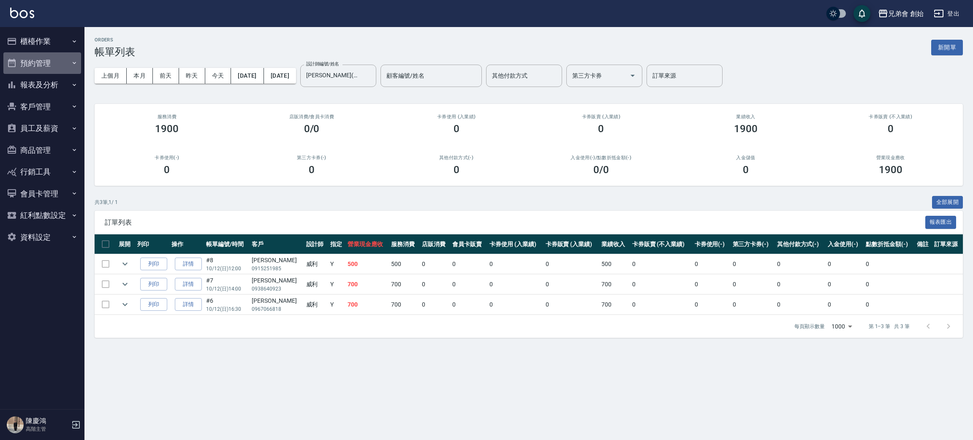
click at [58, 62] on button "預約管理" at bounding box center [42, 63] width 78 height 22
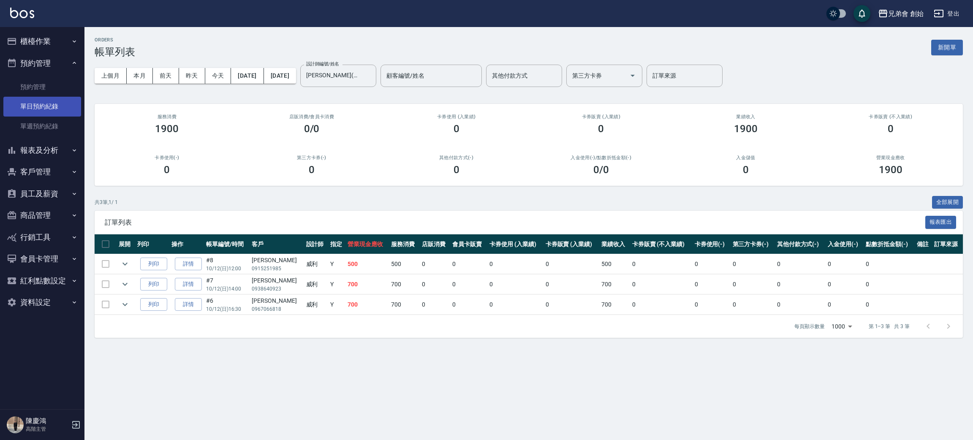
click at [43, 103] on link "單日預約紀錄" at bounding box center [42, 106] width 78 height 19
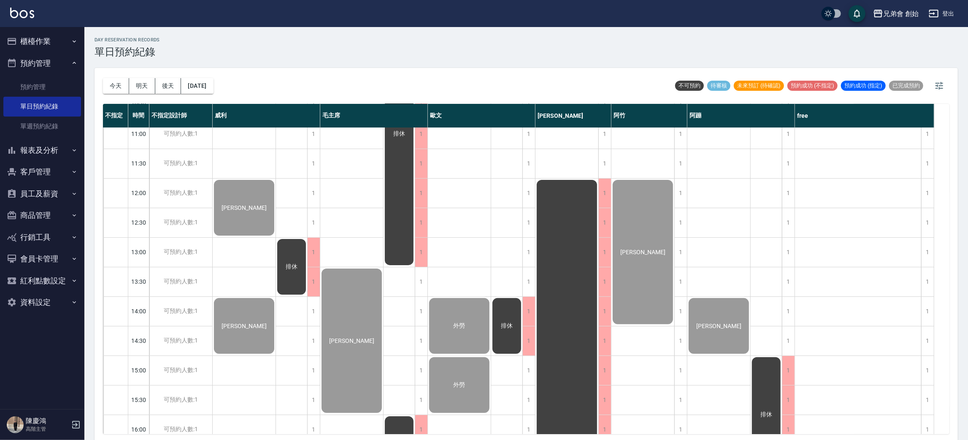
scroll to position [253, 0]
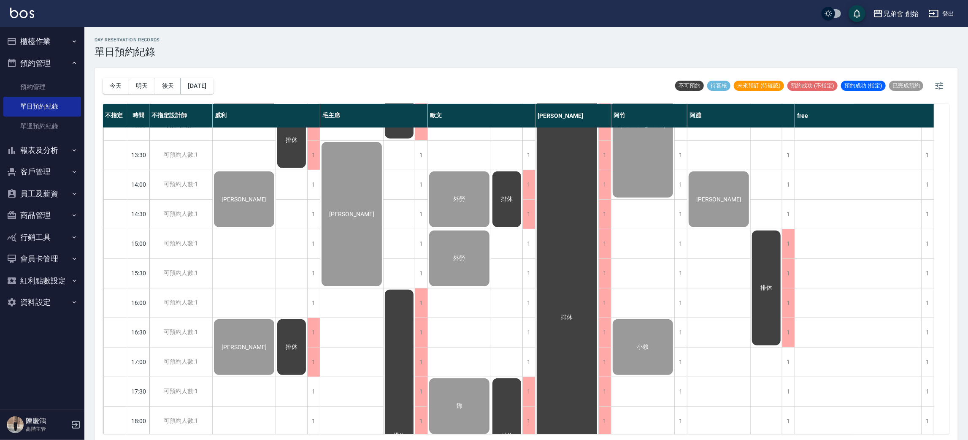
click at [244, 260] on div "[PERSON_NAME] [PERSON_NAME] [PERSON_NAME]" at bounding box center [244, 302] width 63 height 857
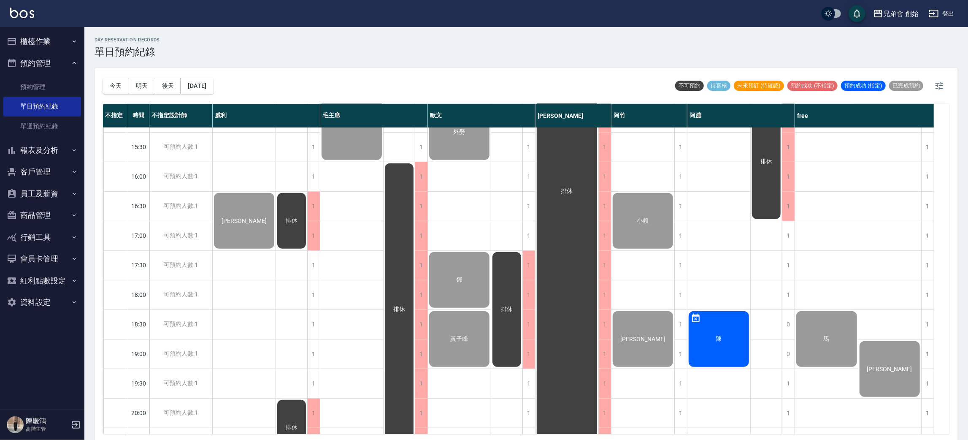
click at [247, 299] on div "林逸軒 莊明翰 徐皓宇" at bounding box center [244, 176] width 63 height 857
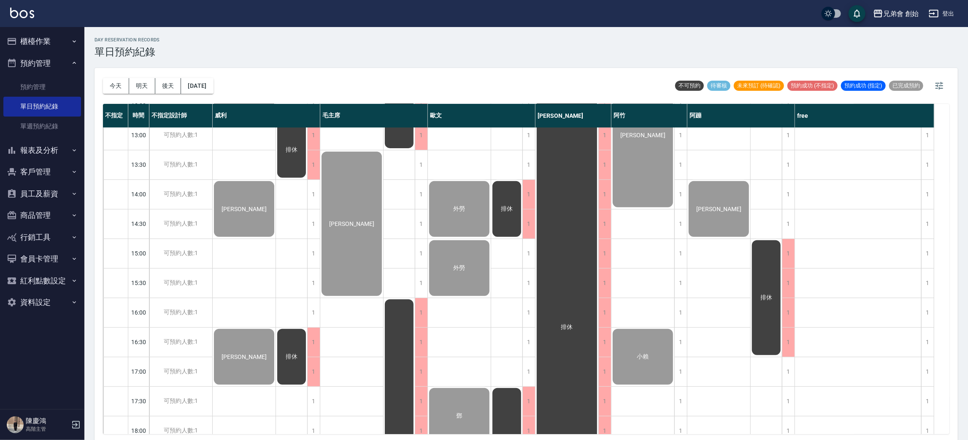
click at [252, 280] on div "林逸軒 莊明翰 徐皓宇" at bounding box center [244, 312] width 63 height 857
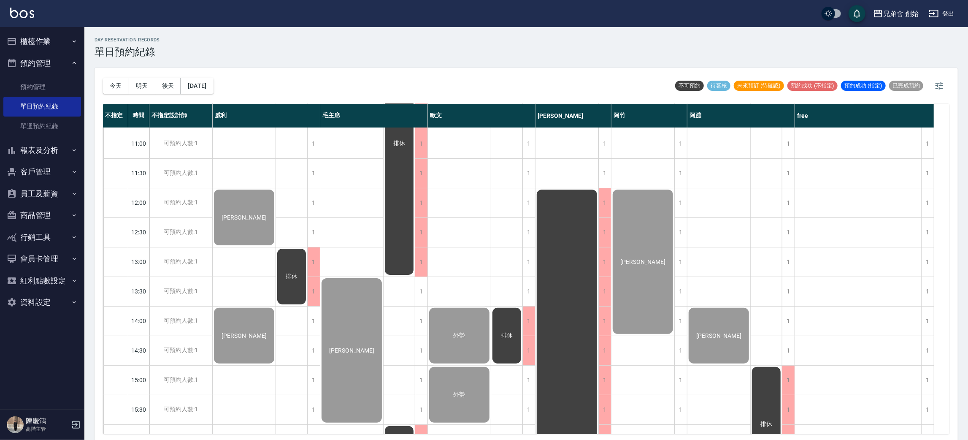
scroll to position [244, 0]
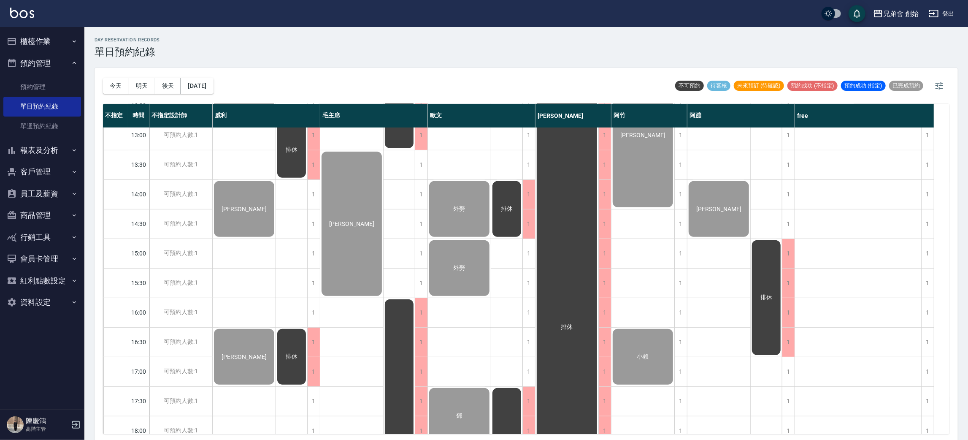
click at [286, 312] on div "排休 排休 排休" at bounding box center [292, 312] width 32 height 857
click at [321, 341] on div "郭又齊" at bounding box center [351, 312] width 63 height 857
click at [305, 336] on div "排休" at bounding box center [291, 357] width 31 height 58
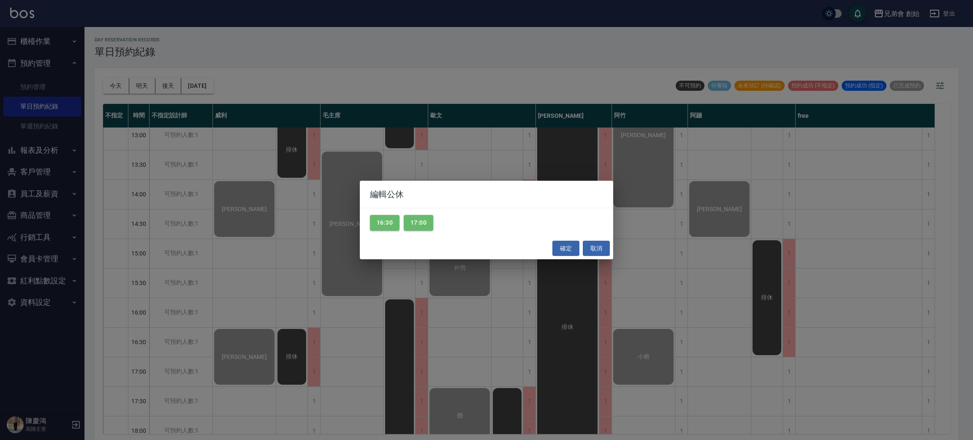
click at [310, 341] on div "編輯公休 16:30 17:00 確定 取消" at bounding box center [486, 220] width 973 height 440
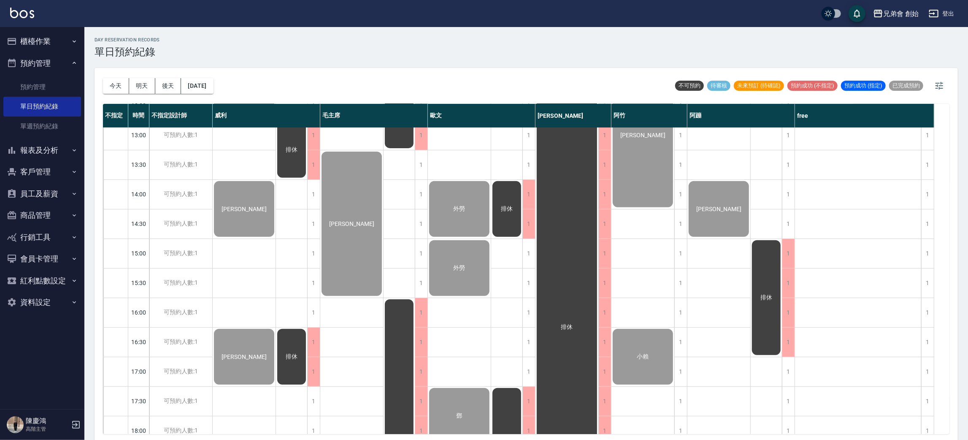
click at [298, 350] on div "排休" at bounding box center [291, 357] width 31 height 58
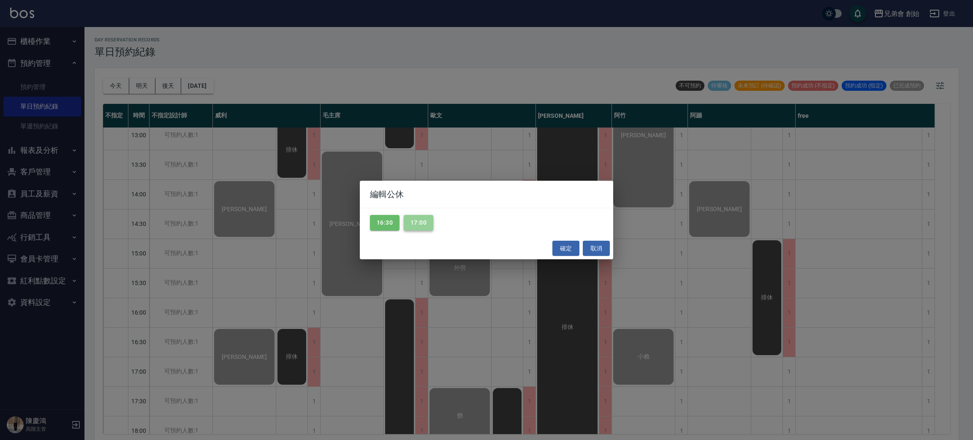
click at [415, 228] on button "17:00" at bounding box center [419, 223] width 30 height 16
click at [397, 218] on button "16:30" at bounding box center [385, 223] width 30 height 16
click at [566, 246] on button "確定" at bounding box center [565, 249] width 27 height 16
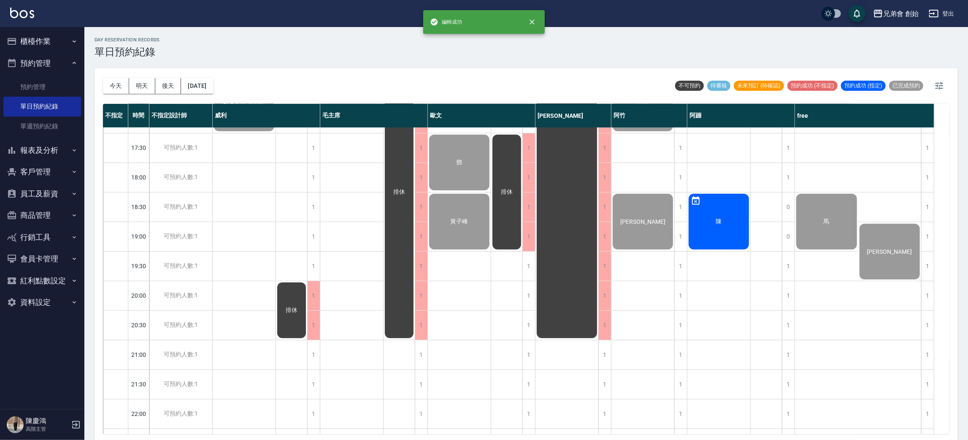
scroll to position [180, 0]
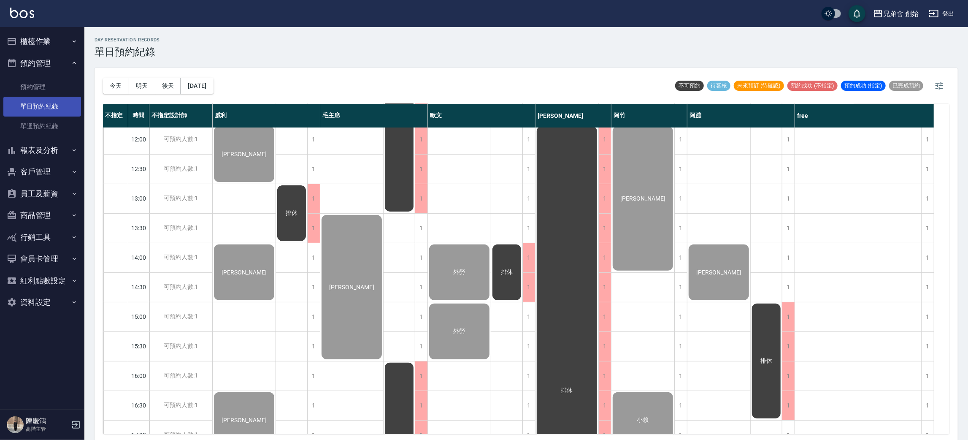
drag, startPoint x: 46, startPoint y: 104, endPoint x: 51, endPoint y: 101, distance: 5.3
click at [46, 104] on link "單日預約紀錄" at bounding box center [42, 106] width 78 height 19
click at [43, 47] on button "櫃檯作業" at bounding box center [42, 41] width 78 height 22
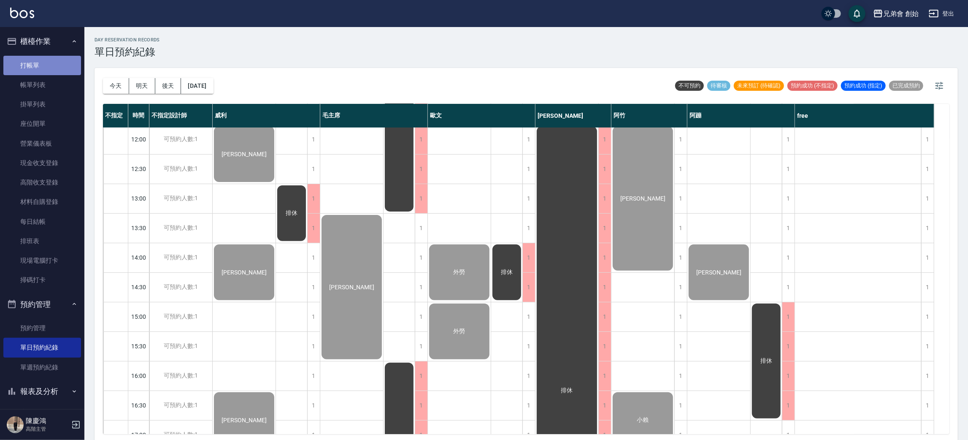
click at [49, 68] on link "打帳單" at bounding box center [42, 65] width 78 height 19
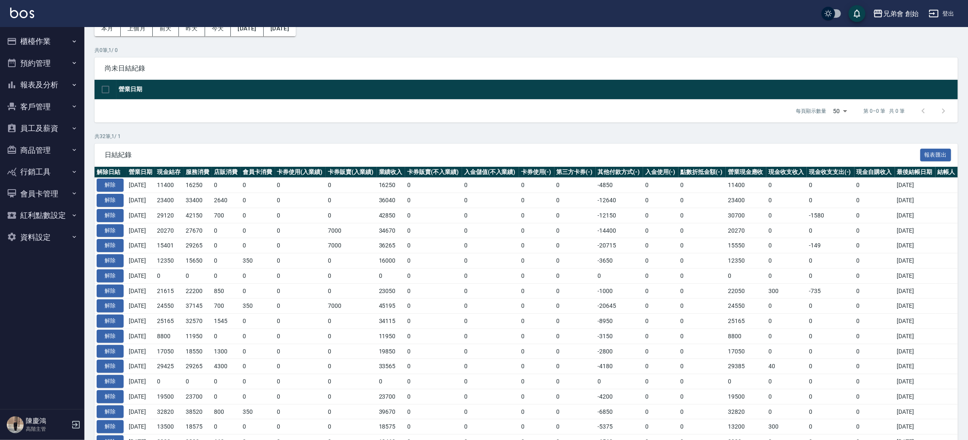
scroll to position [323, 0]
